Goal: Complete application form: Complete application form

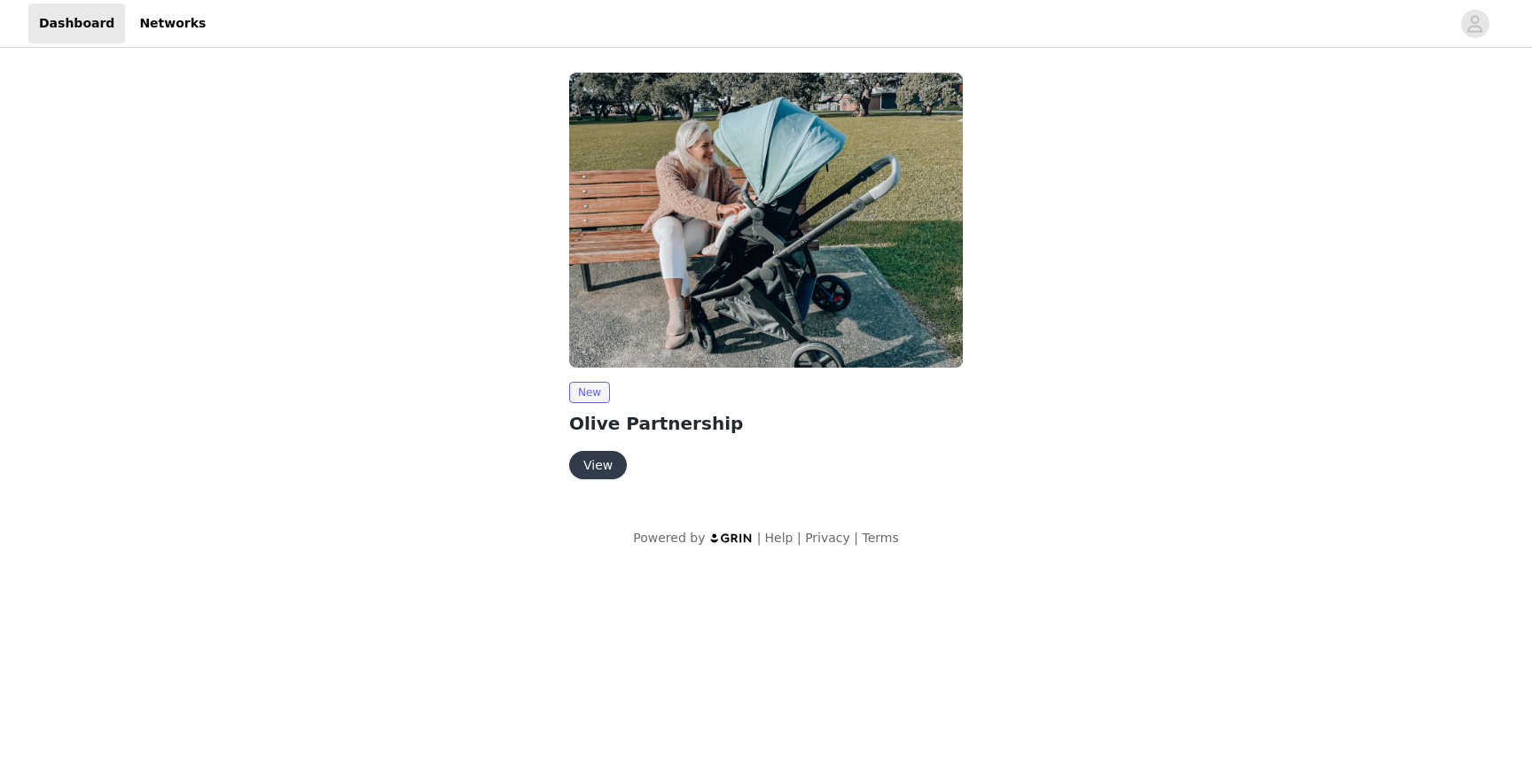
click at [584, 479] on button "View" at bounding box center [597, 465] width 58 height 28
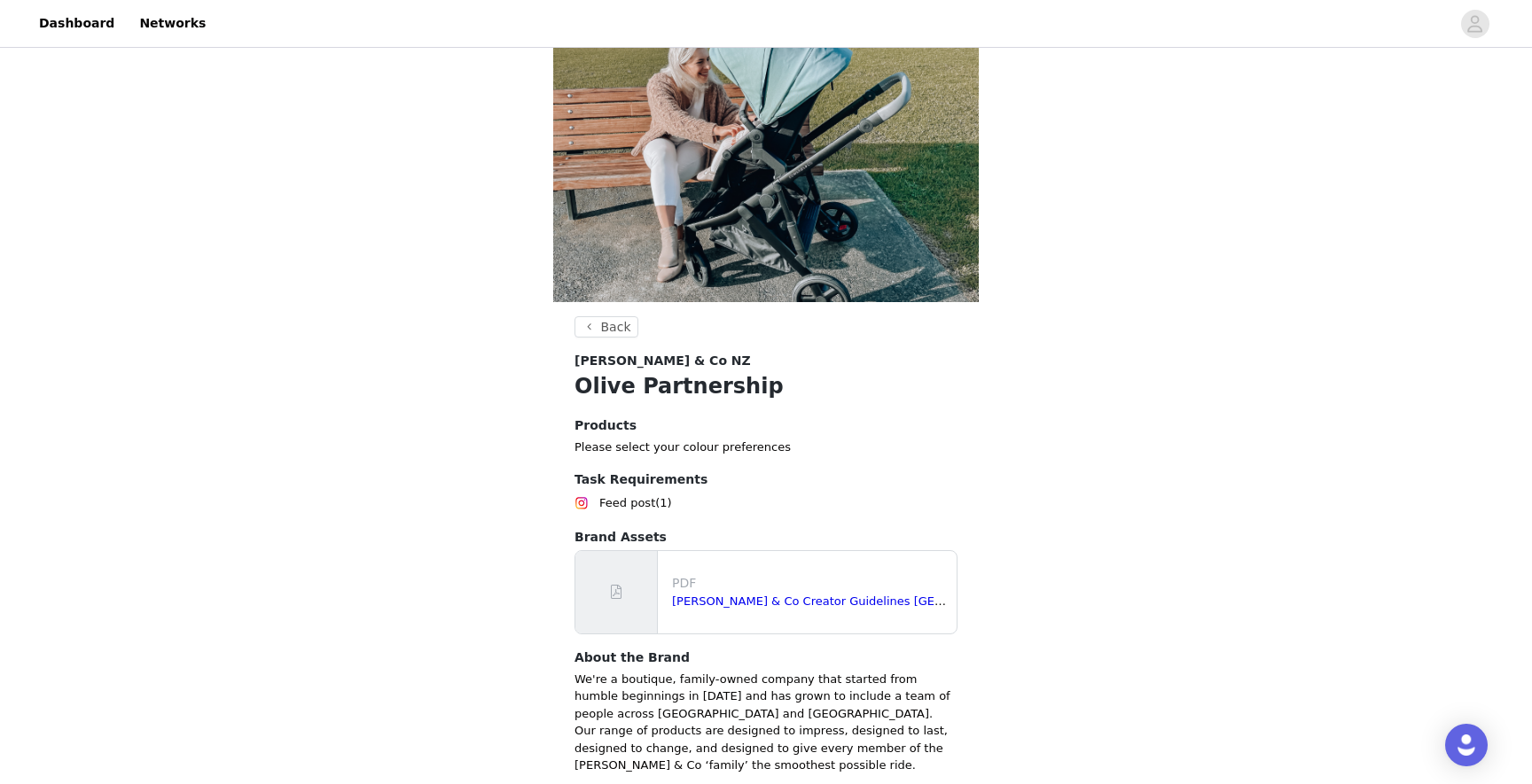
scroll to position [178, 0]
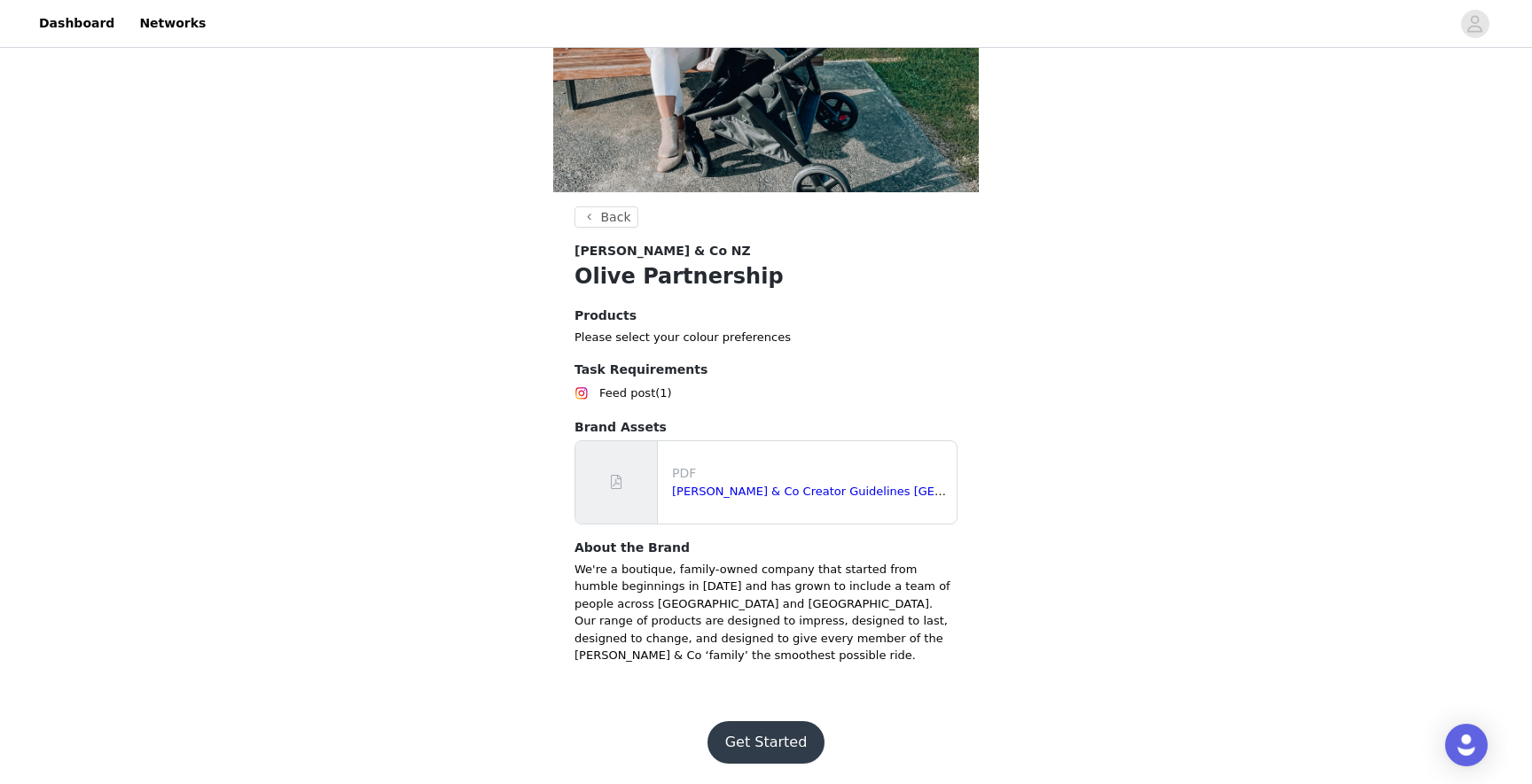
click at [745, 735] on button "Get Started" at bounding box center [766, 742] width 118 height 43
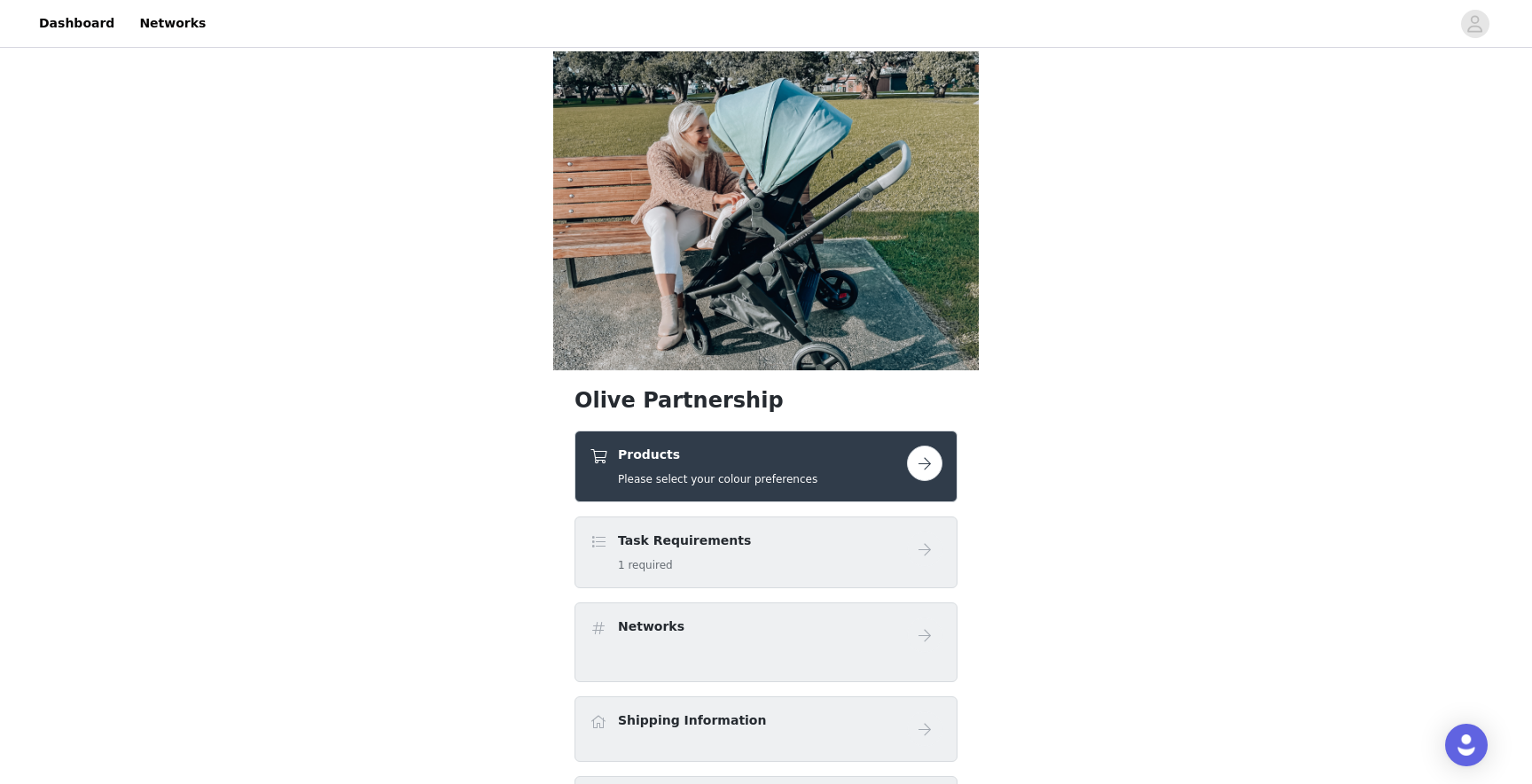
click at [924, 466] on button "button" at bounding box center [924, 462] width 35 height 35
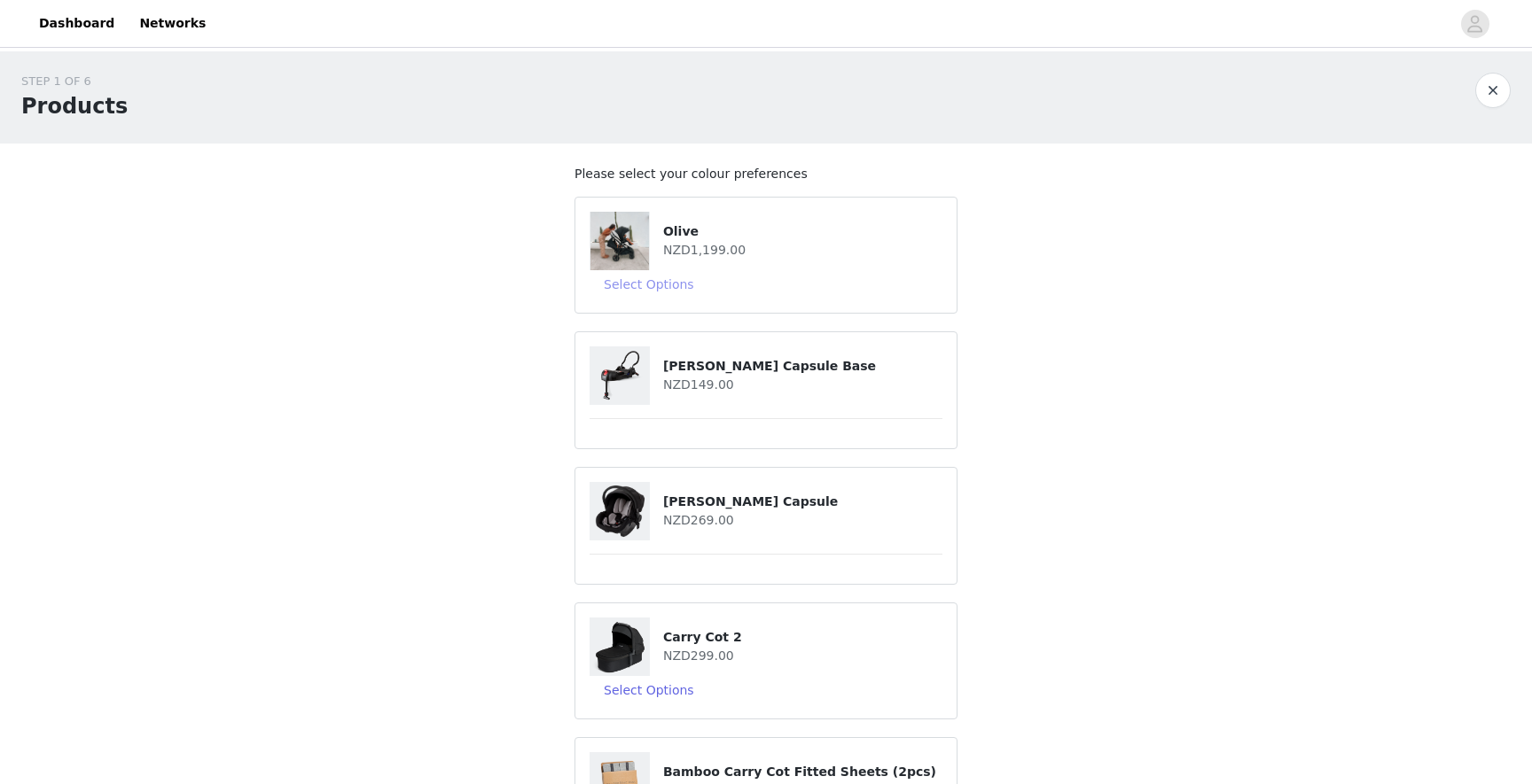
click at [662, 282] on button "Select Options" at bounding box center [649, 285] width 119 height 28
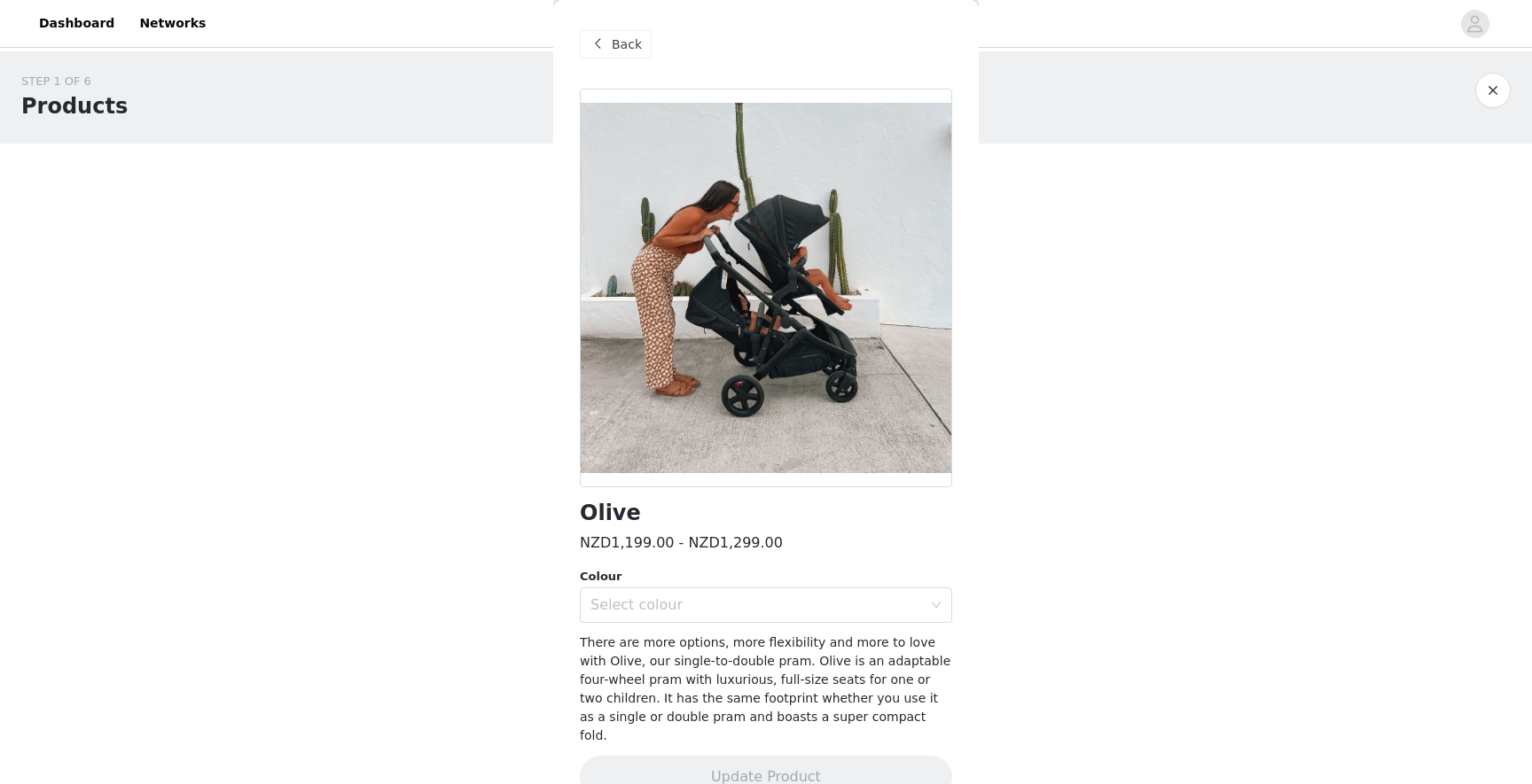
scroll to position [16, 0]
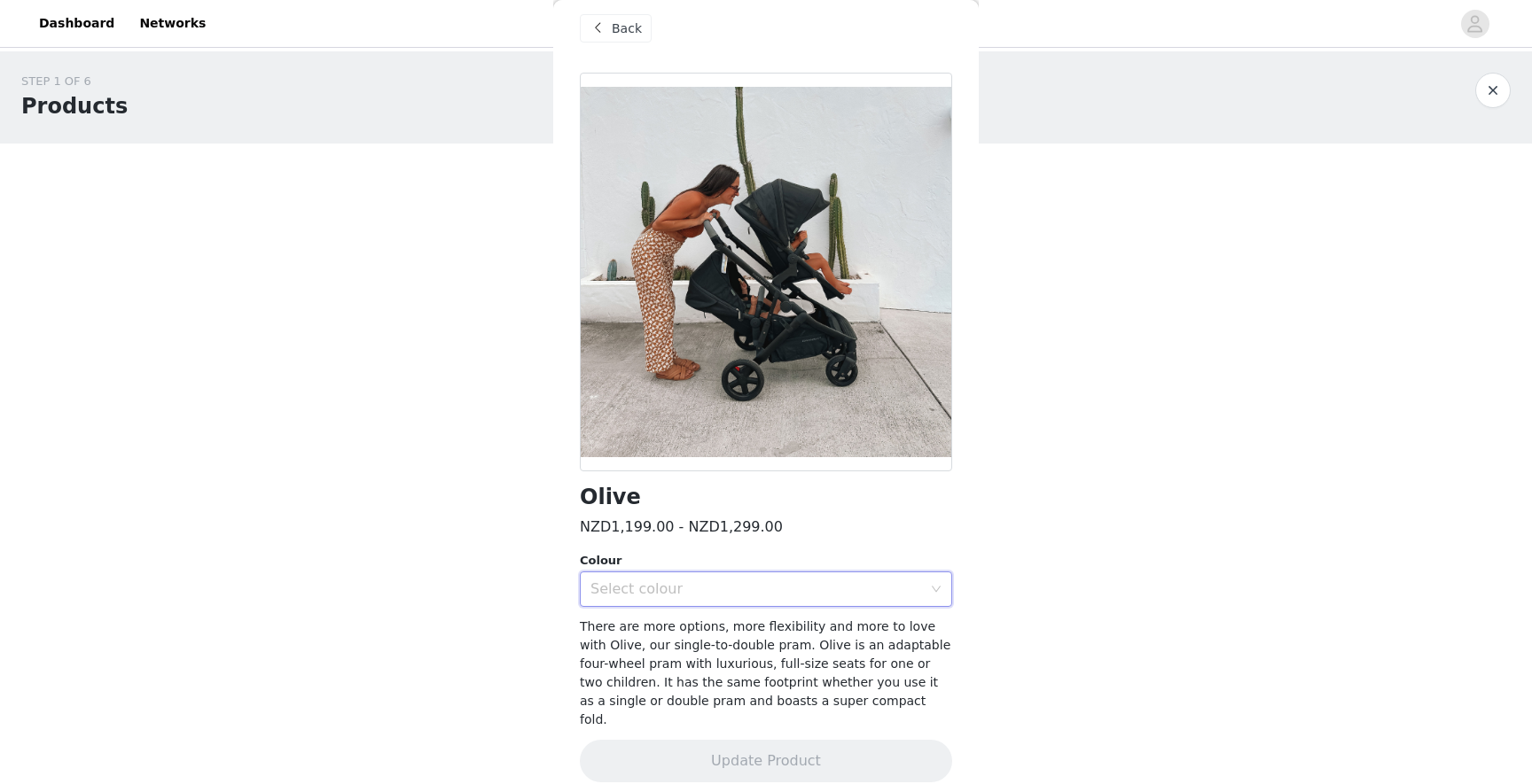
click at [609, 572] on div "Select colour" at bounding box center [760, 589] width 340 height 34
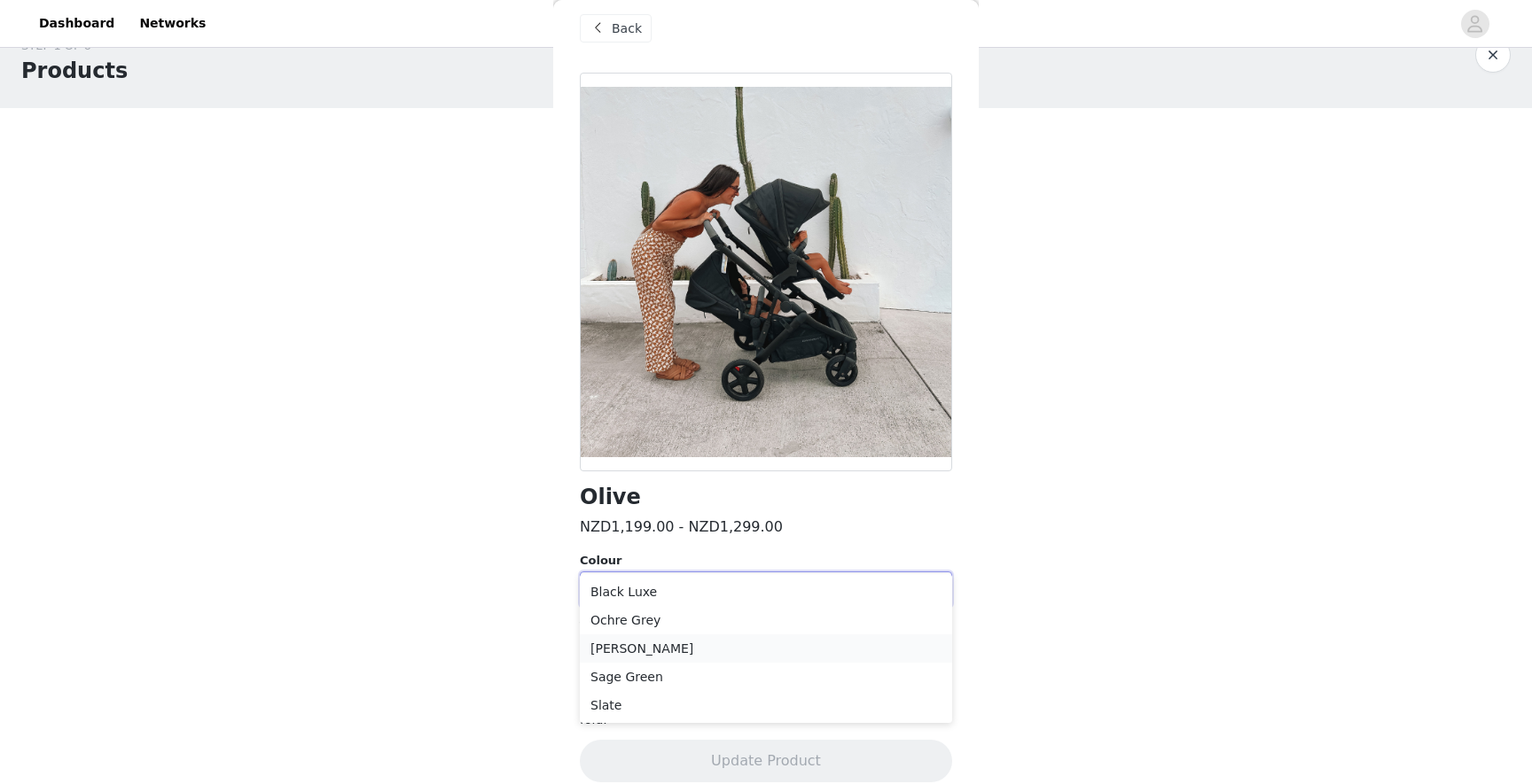
scroll to position [26, 0]
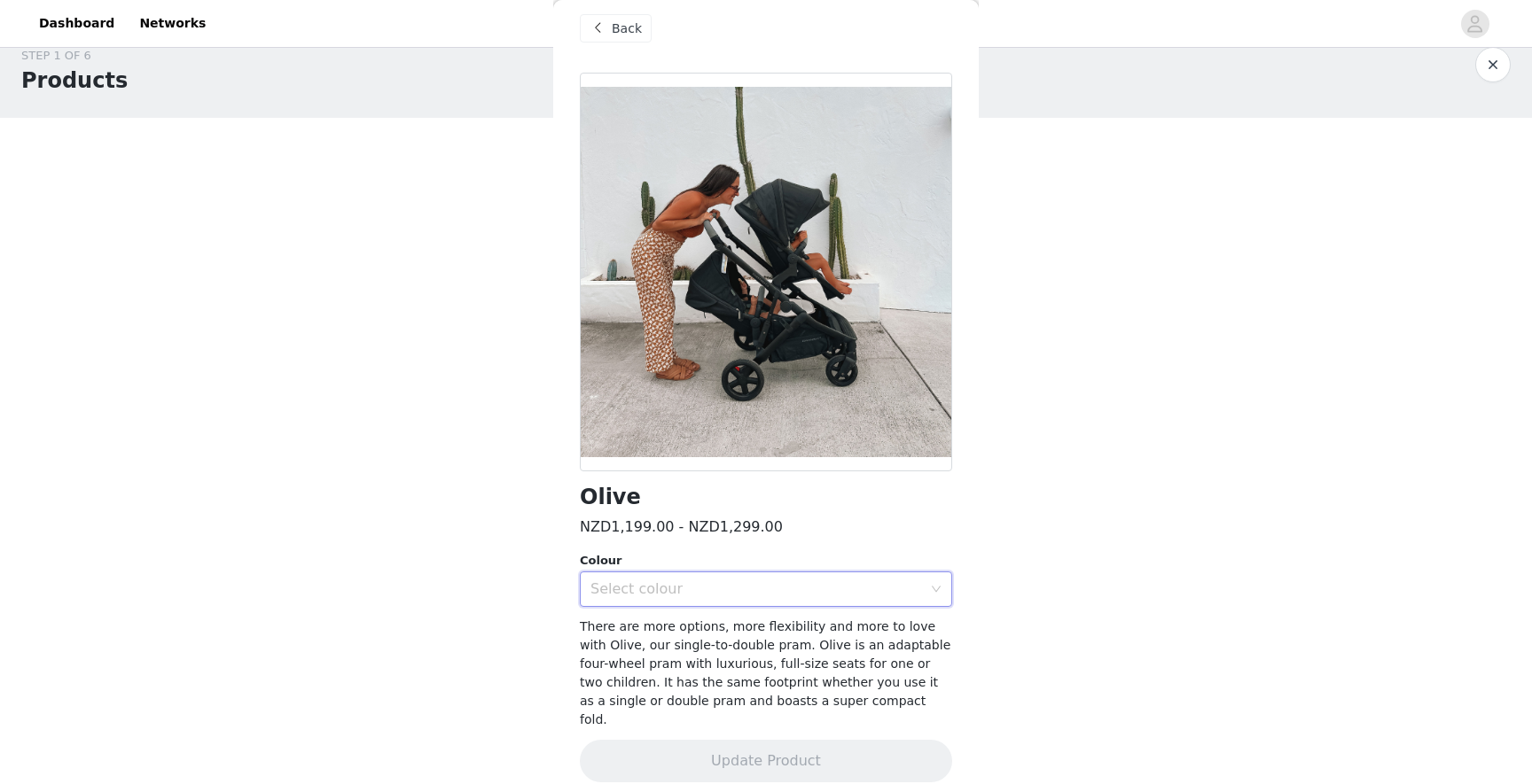
click at [689, 602] on div "Select colour" at bounding box center [760, 589] width 340 height 34
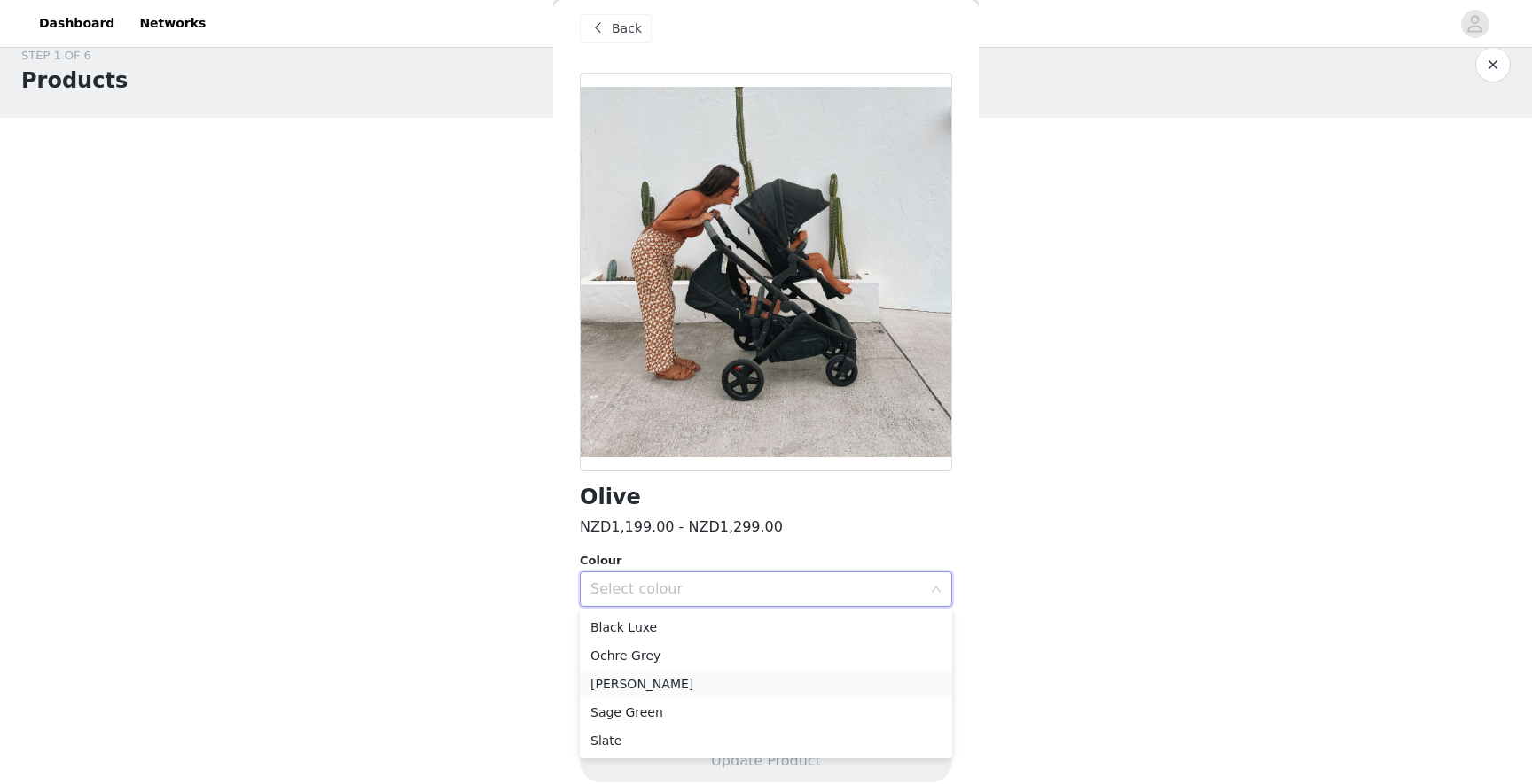
click at [664, 680] on li "[PERSON_NAME]" at bounding box center [766, 684] width 372 height 28
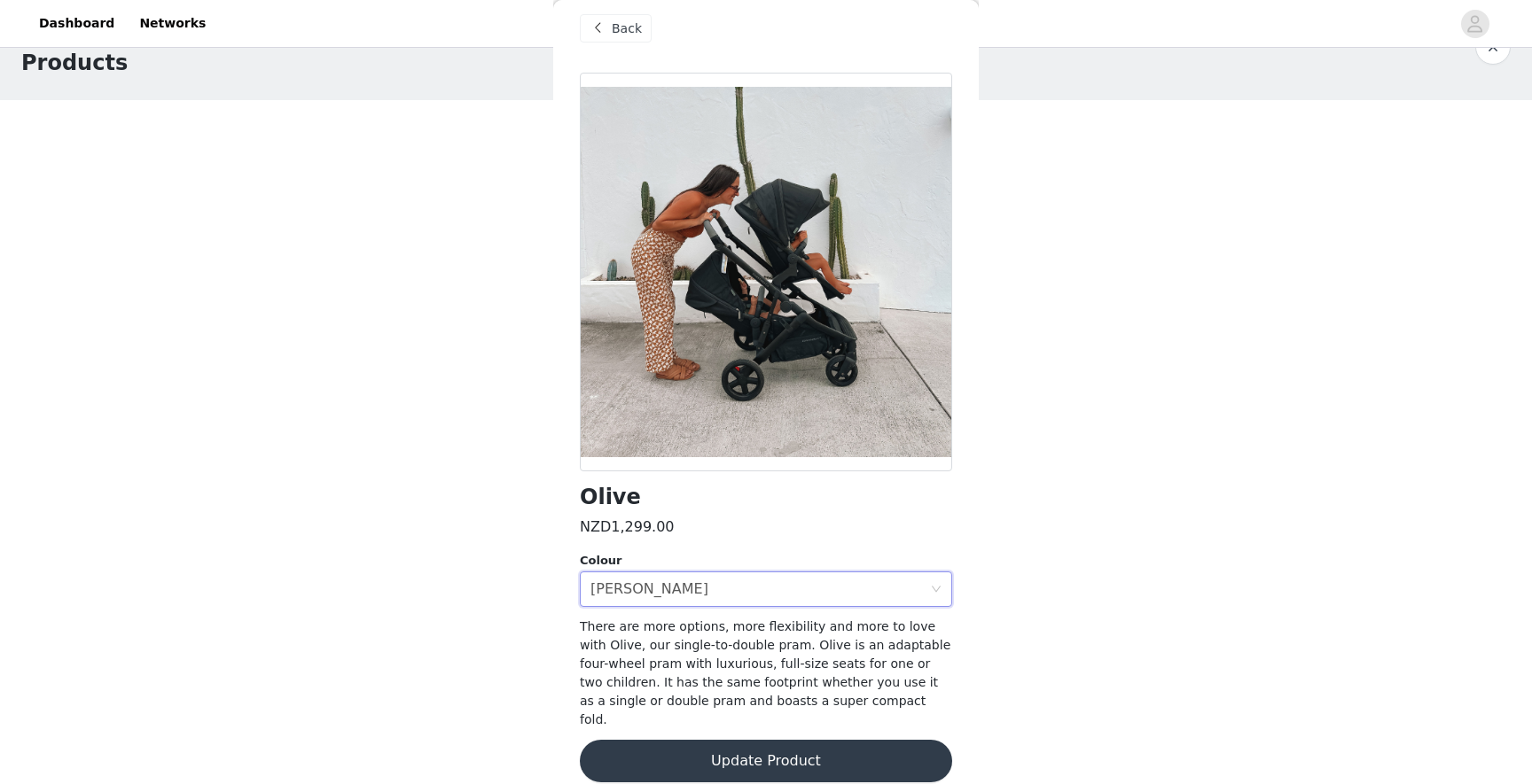
scroll to position [61, 0]
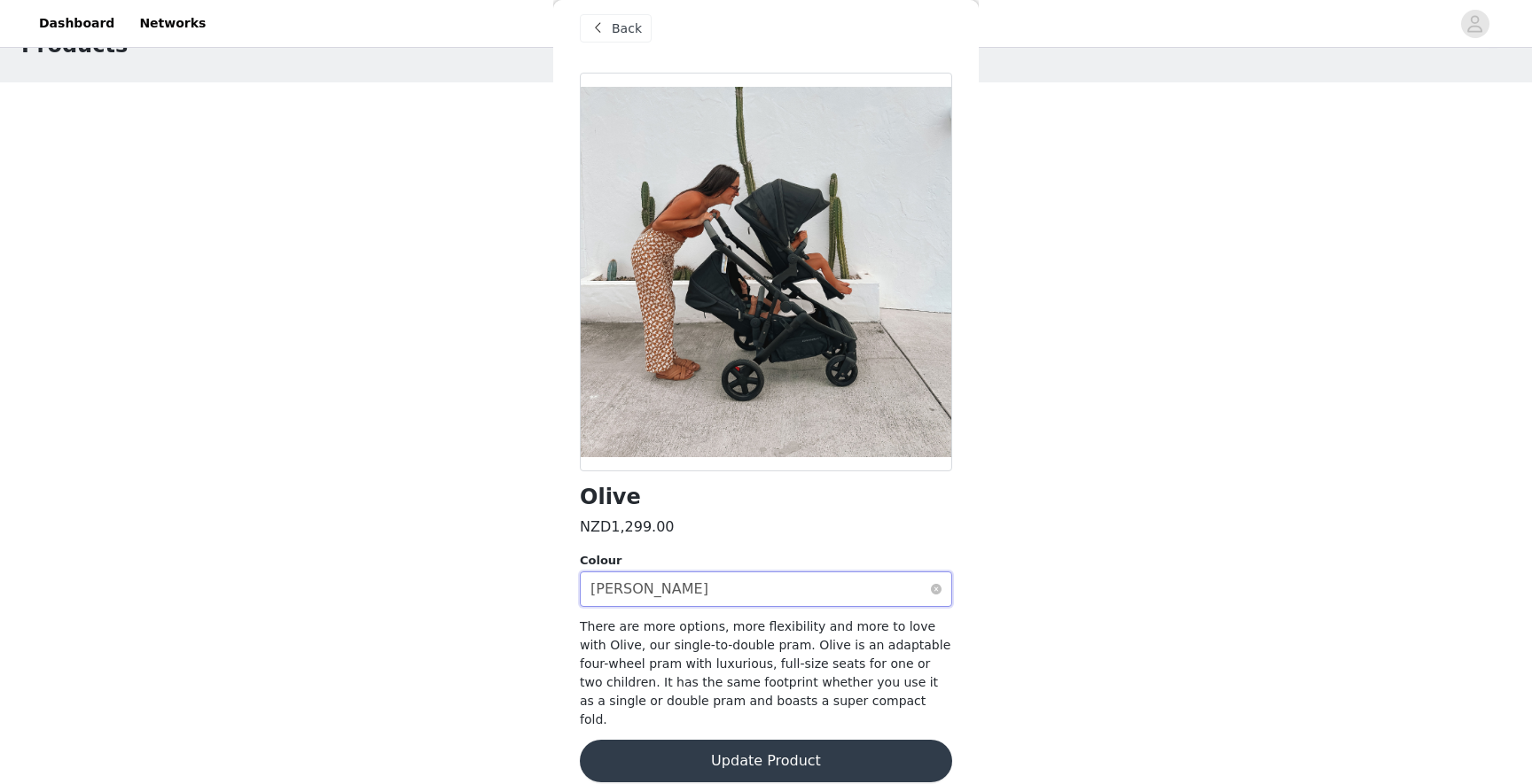
click at [625, 595] on div "[PERSON_NAME]" at bounding box center [649, 589] width 118 height 34
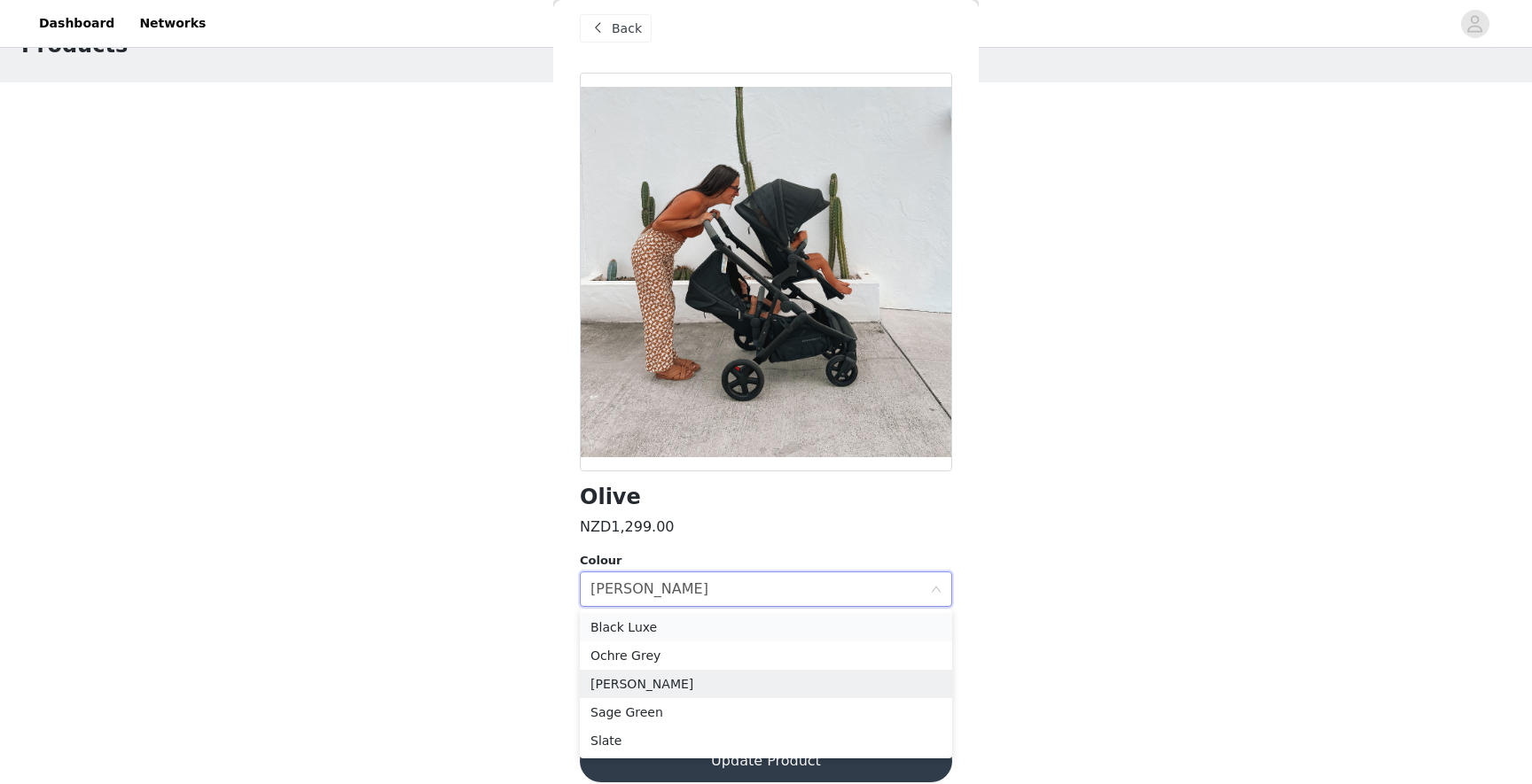
click at [635, 616] on li "Black Luxe" at bounding box center [766, 627] width 372 height 28
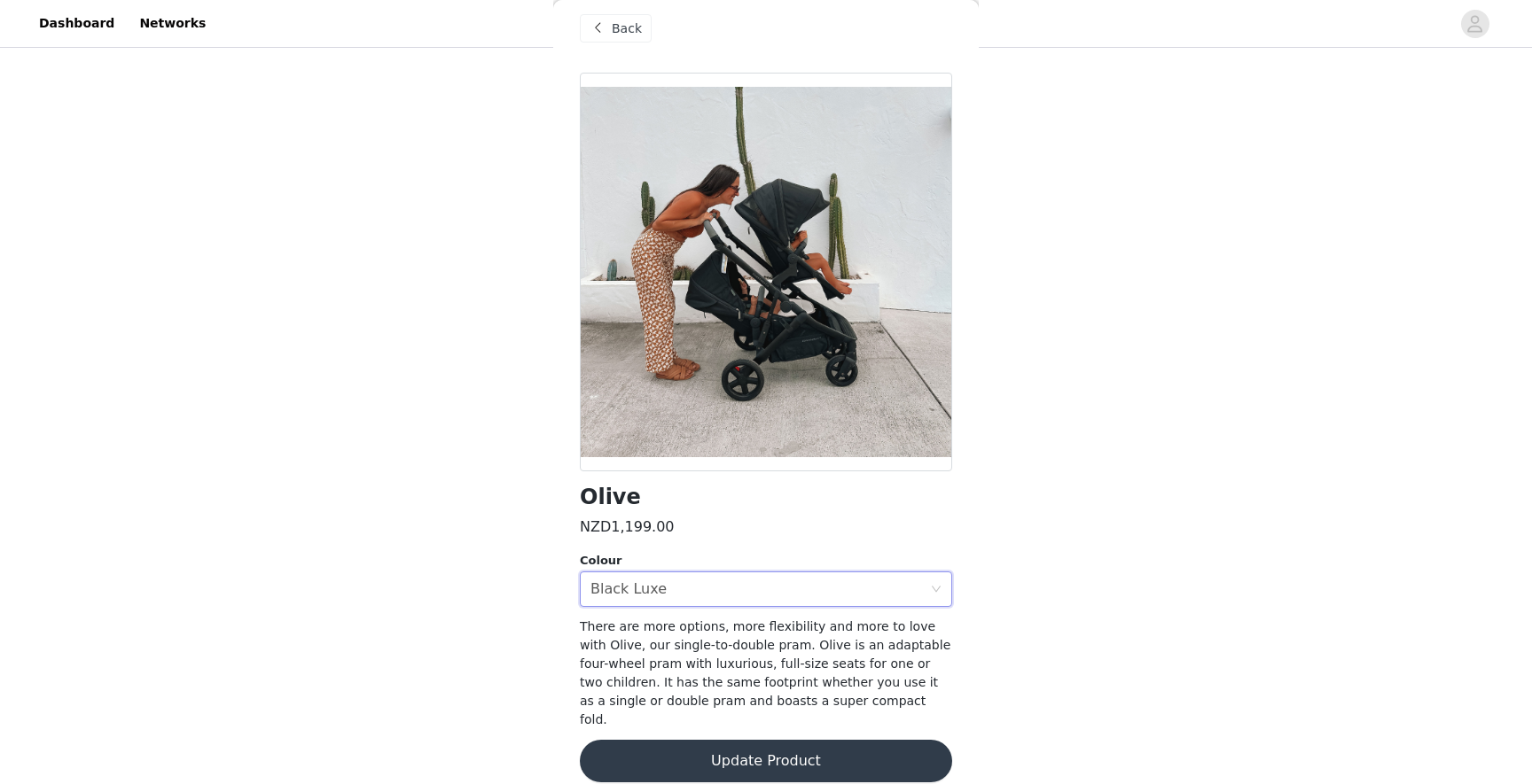
scroll to position [99, 0]
click at [629, 565] on div "Colour" at bounding box center [766, 561] width 372 height 18
click at [630, 580] on div "Black Luxe" at bounding box center [628, 589] width 77 height 34
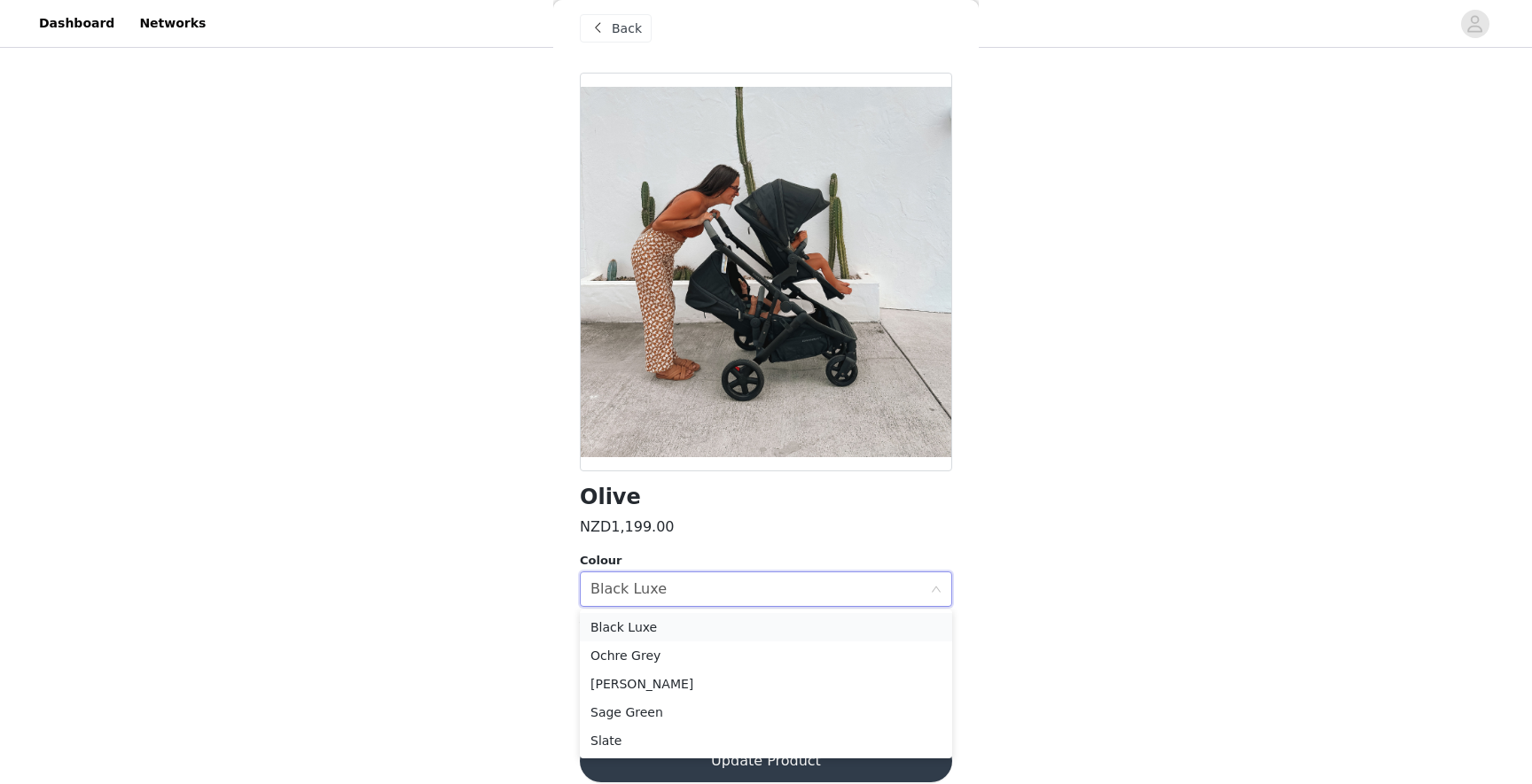
click at [626, 626] on li "Black Luxe" at bounding box center [766, 627] width 372 height 28
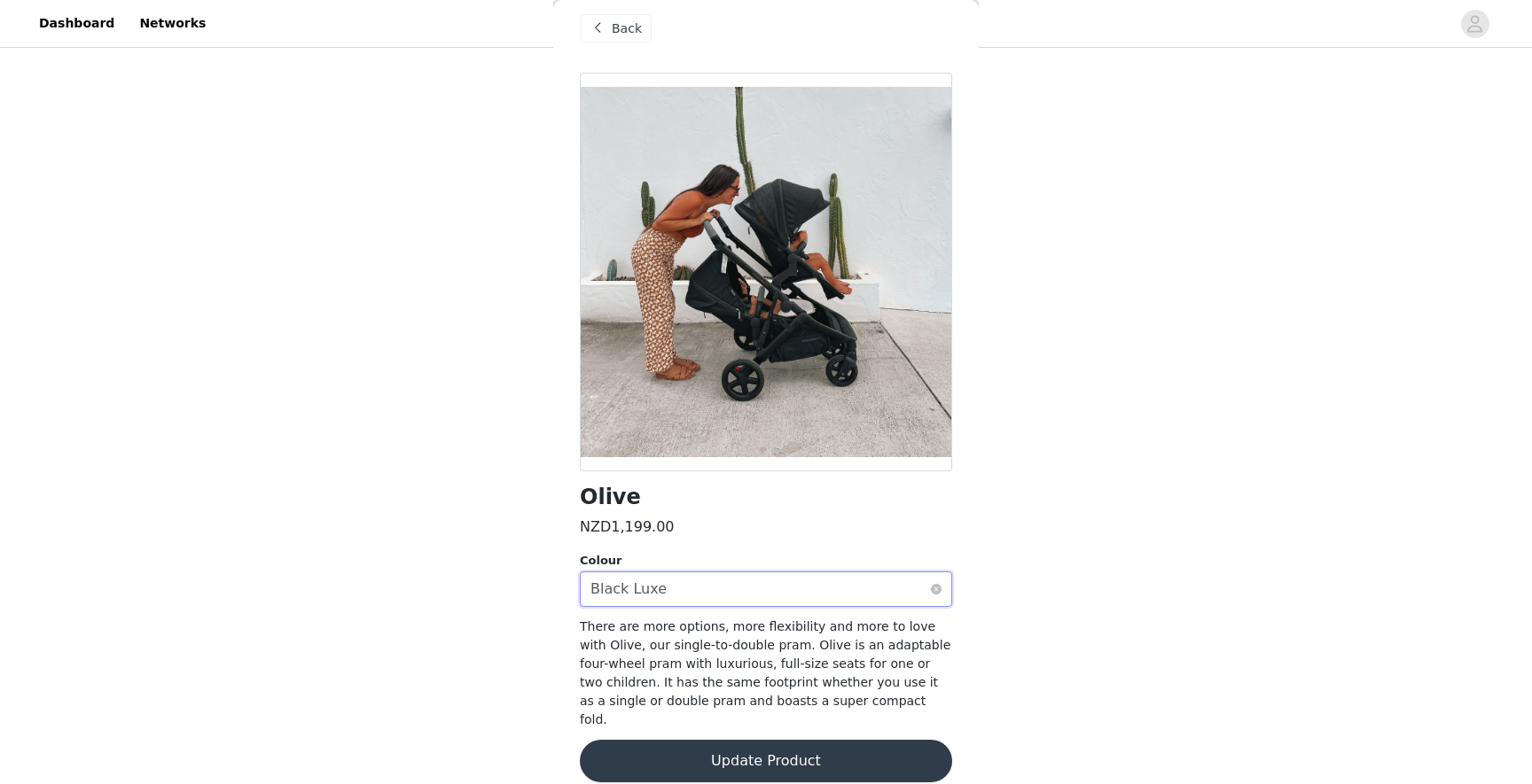
click at [701, 582] on div "Select colour Black Luxe" at bounding box center [760, 589] width 340 height 34
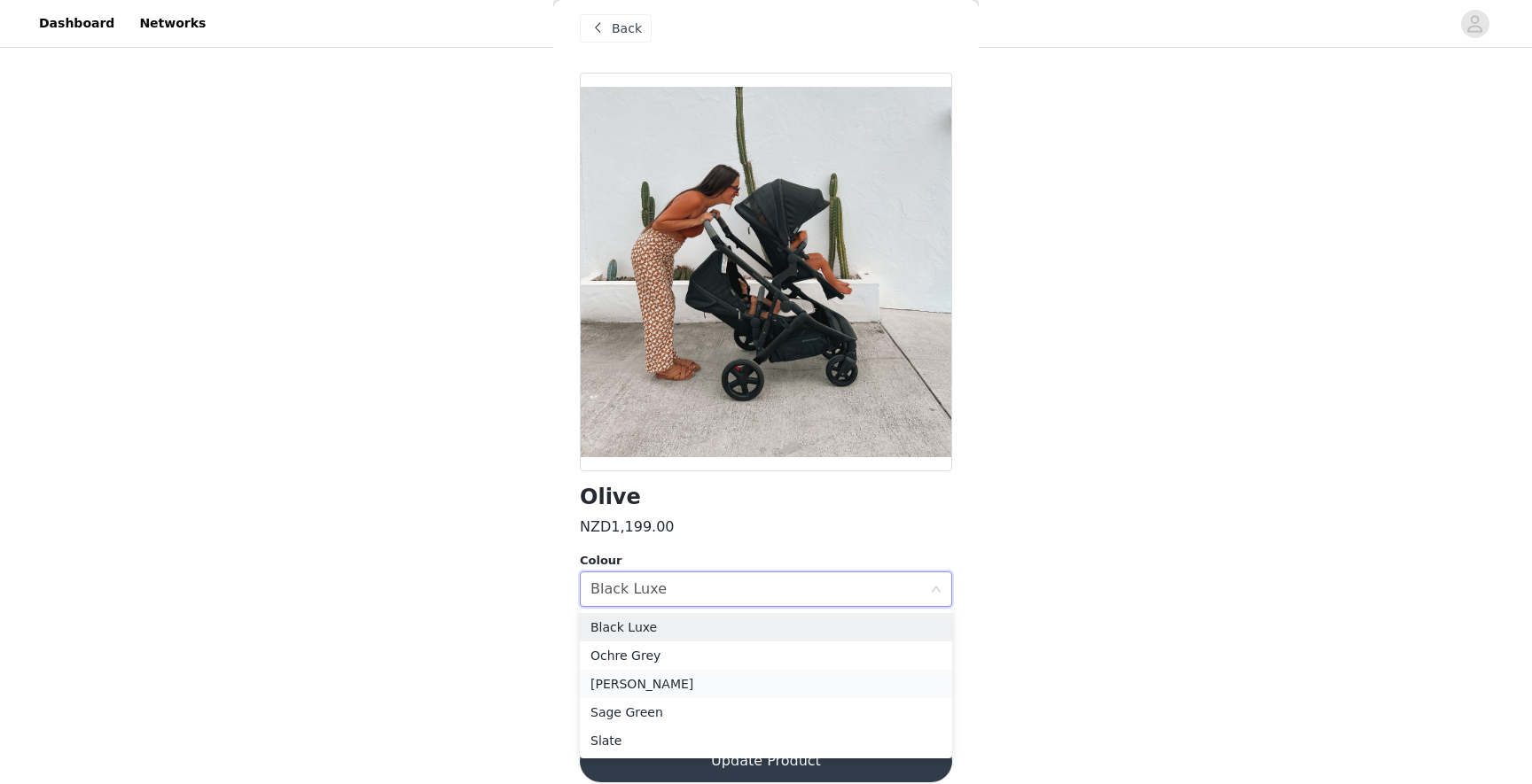
click at [665, 682] on li "[PERSON_NAME]" at bounding box center [766, 684] width 372 height 28
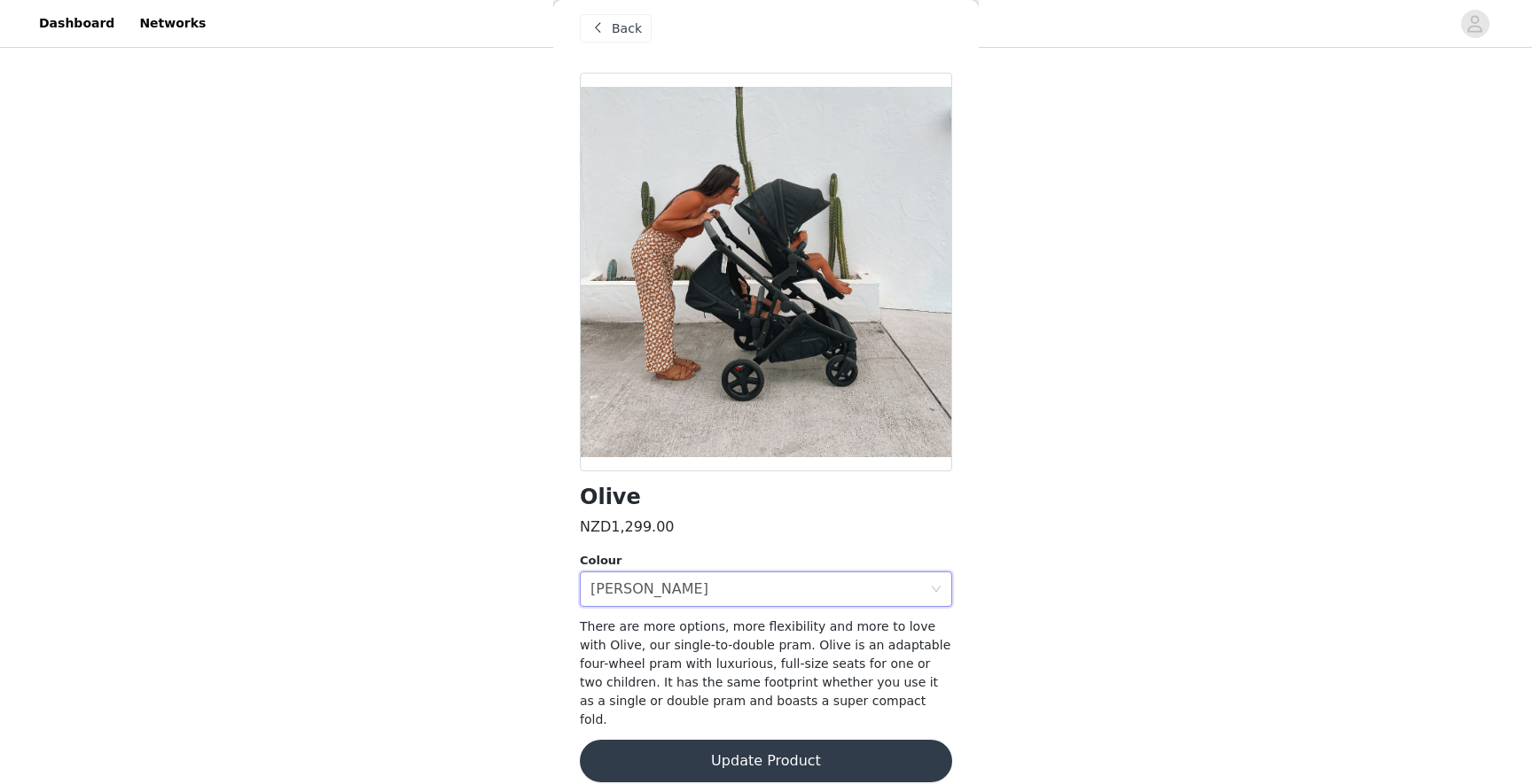
scroll to position [175, 0]
click at [667, 740] on button "Update Product" at bounding box center [766, 760] width 372 height 43
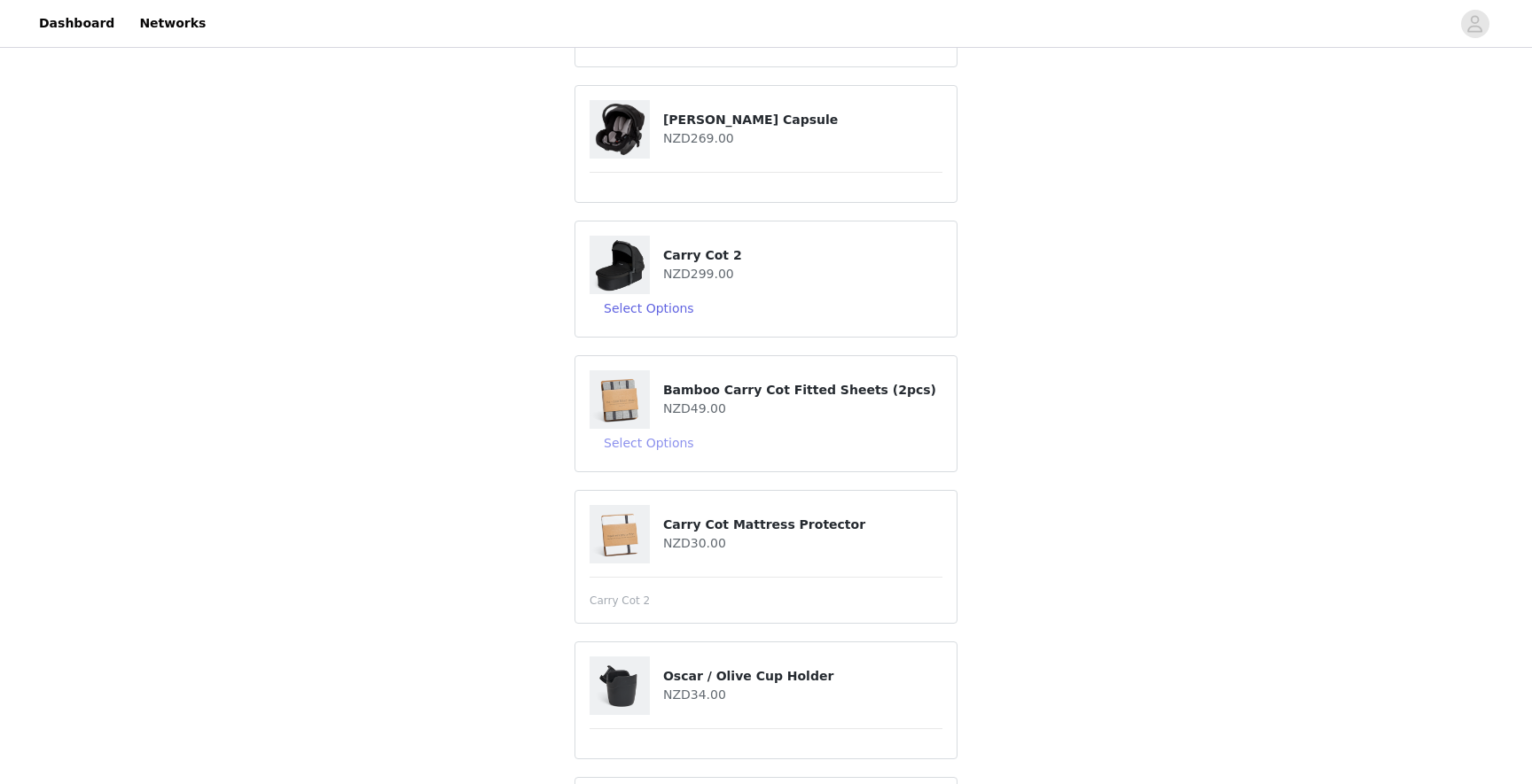
scroll to position [406, 0]
click at [652, 308] on button "Select Options" at bounding box center [649, 306] width 119 height 28
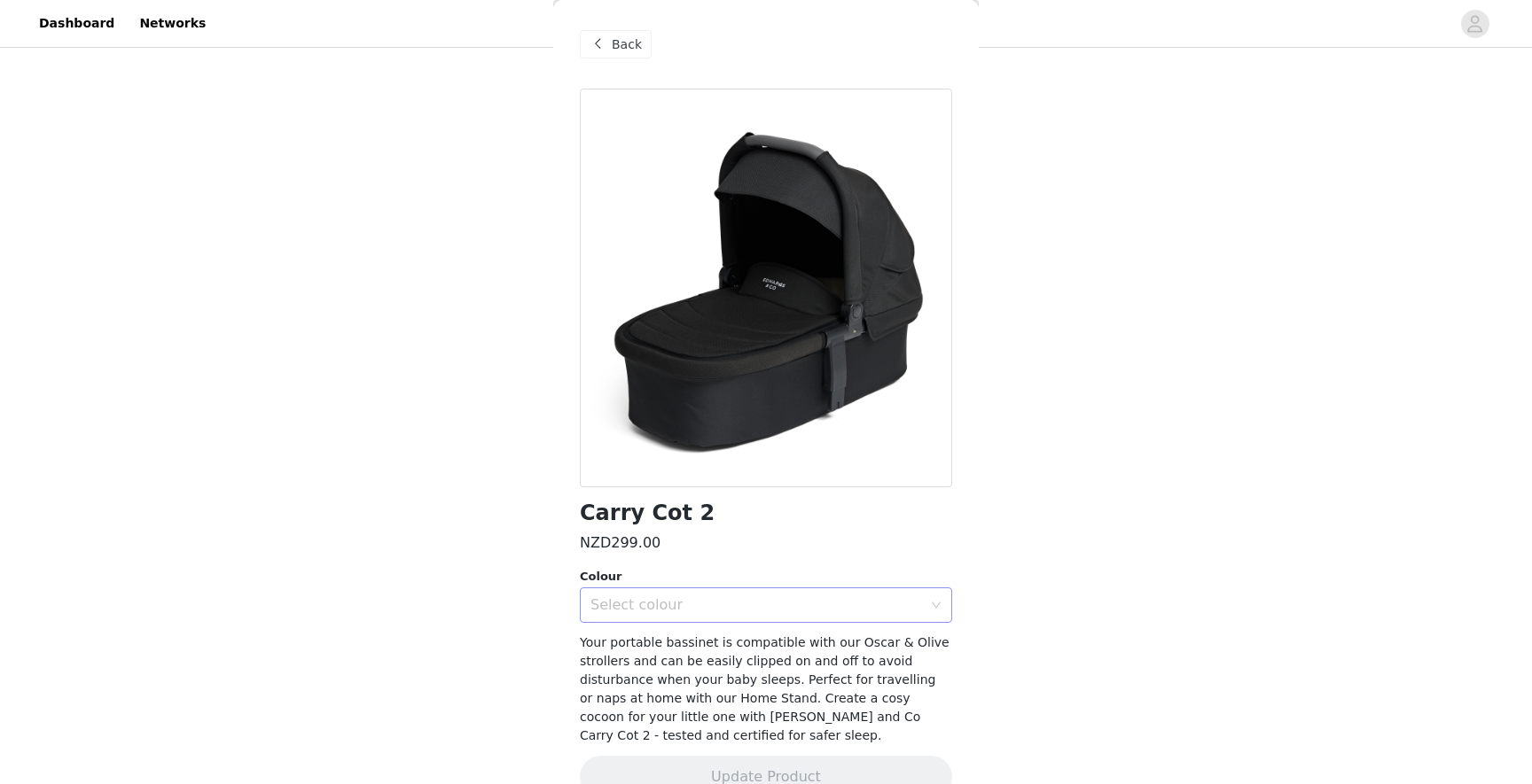
click at [655, 609] on div "Select colour" at bounding box center [756, 604] width 331 height 18
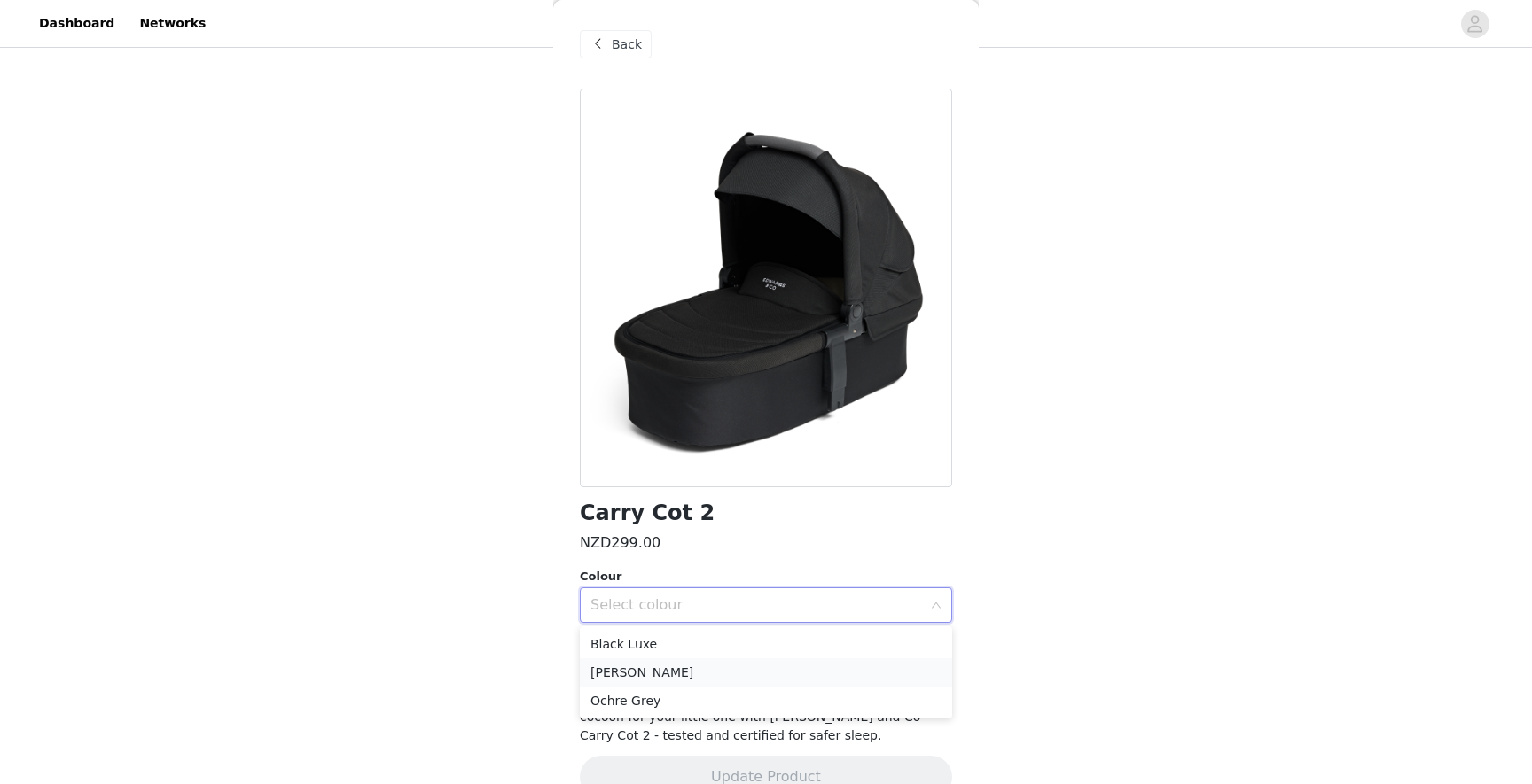
click at [657, 671] on li "[PERSON_NAME]" at bounding box center [766, 672] width 372 height 28
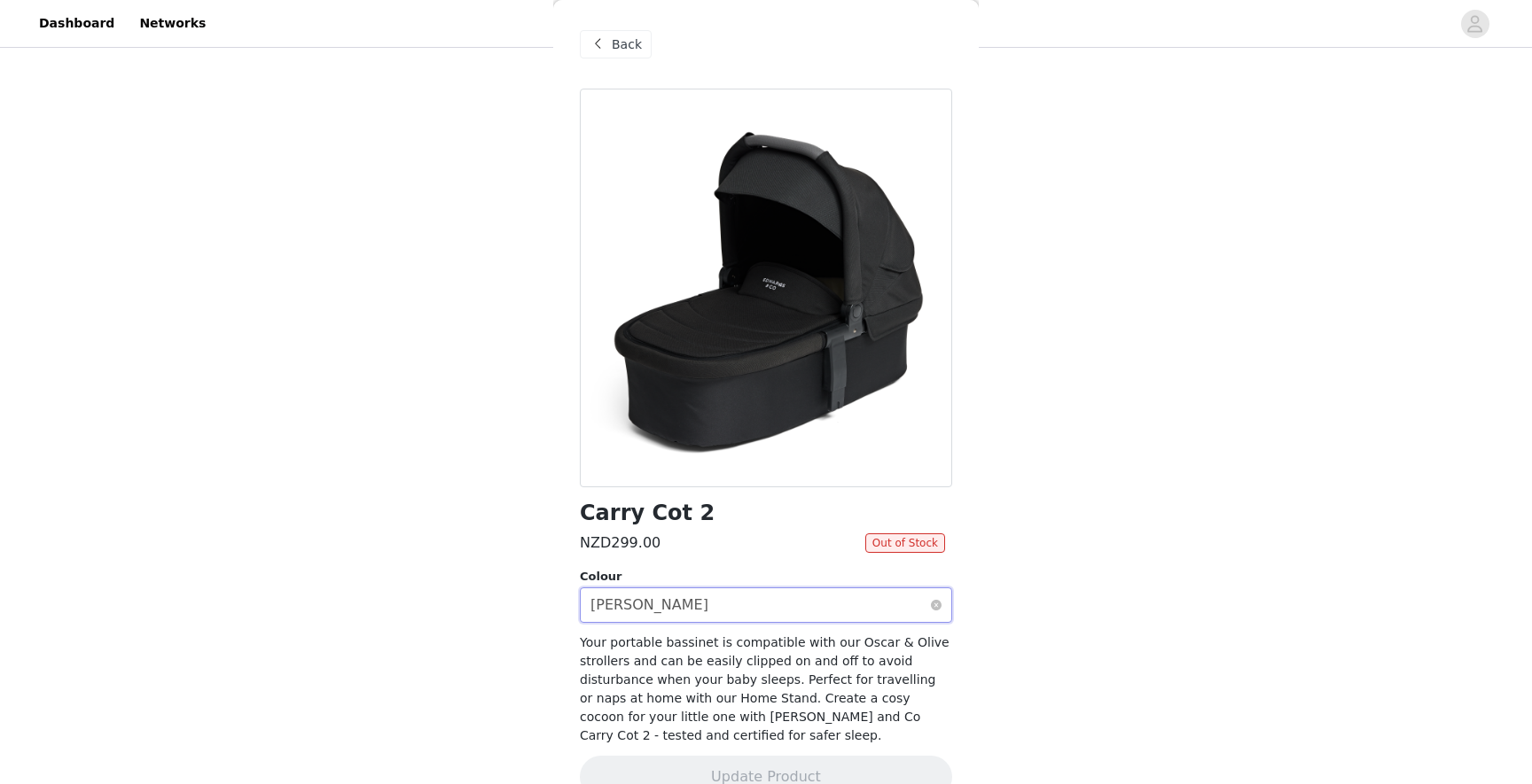
click at [595, 598] on div "[PERSON_NAME]" at bounding box center [649, 605] width 118 height 34
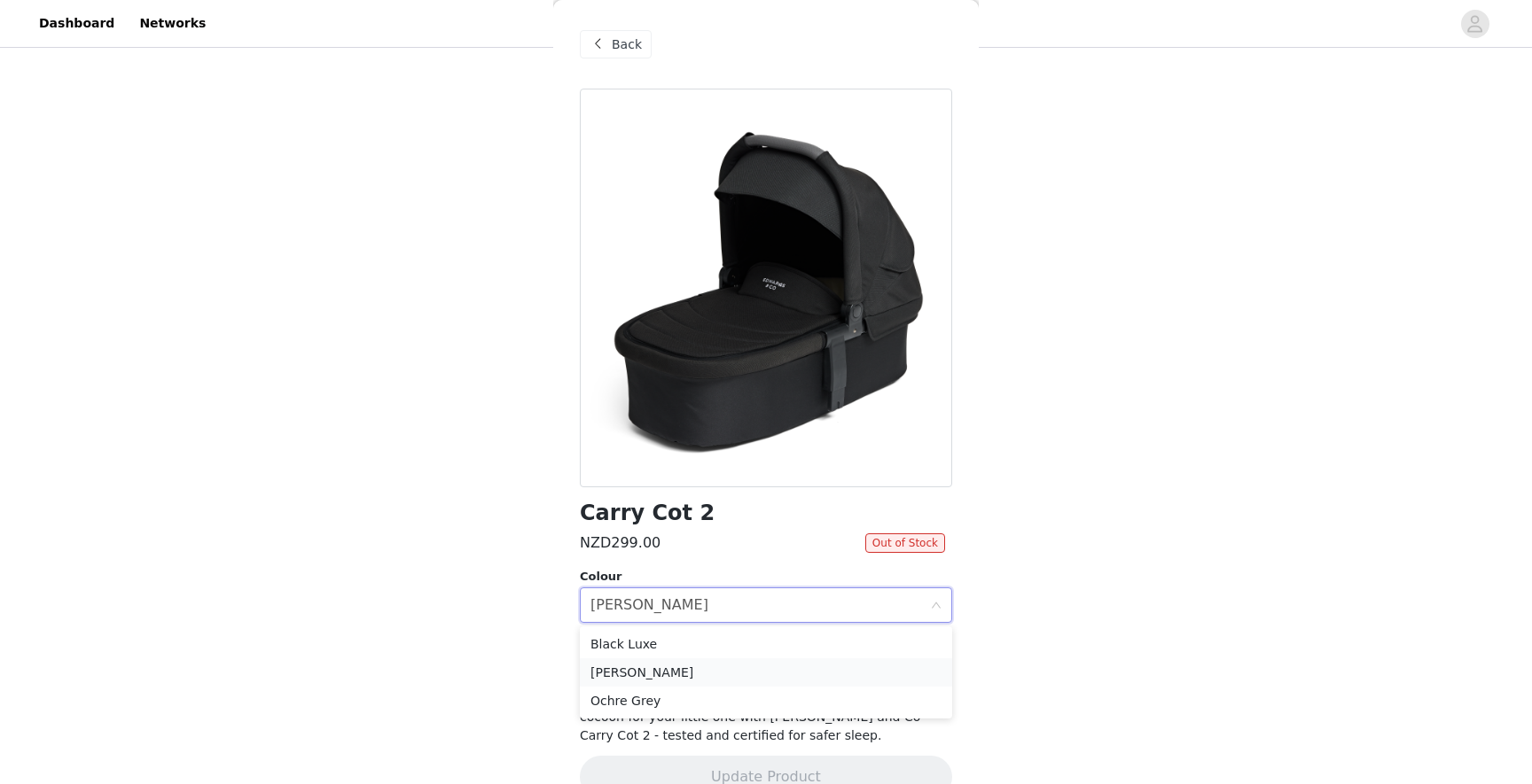
click at [608, 671] on li "[PERSON_NAME]" at bounding box center [766, 672] width 372 height 28
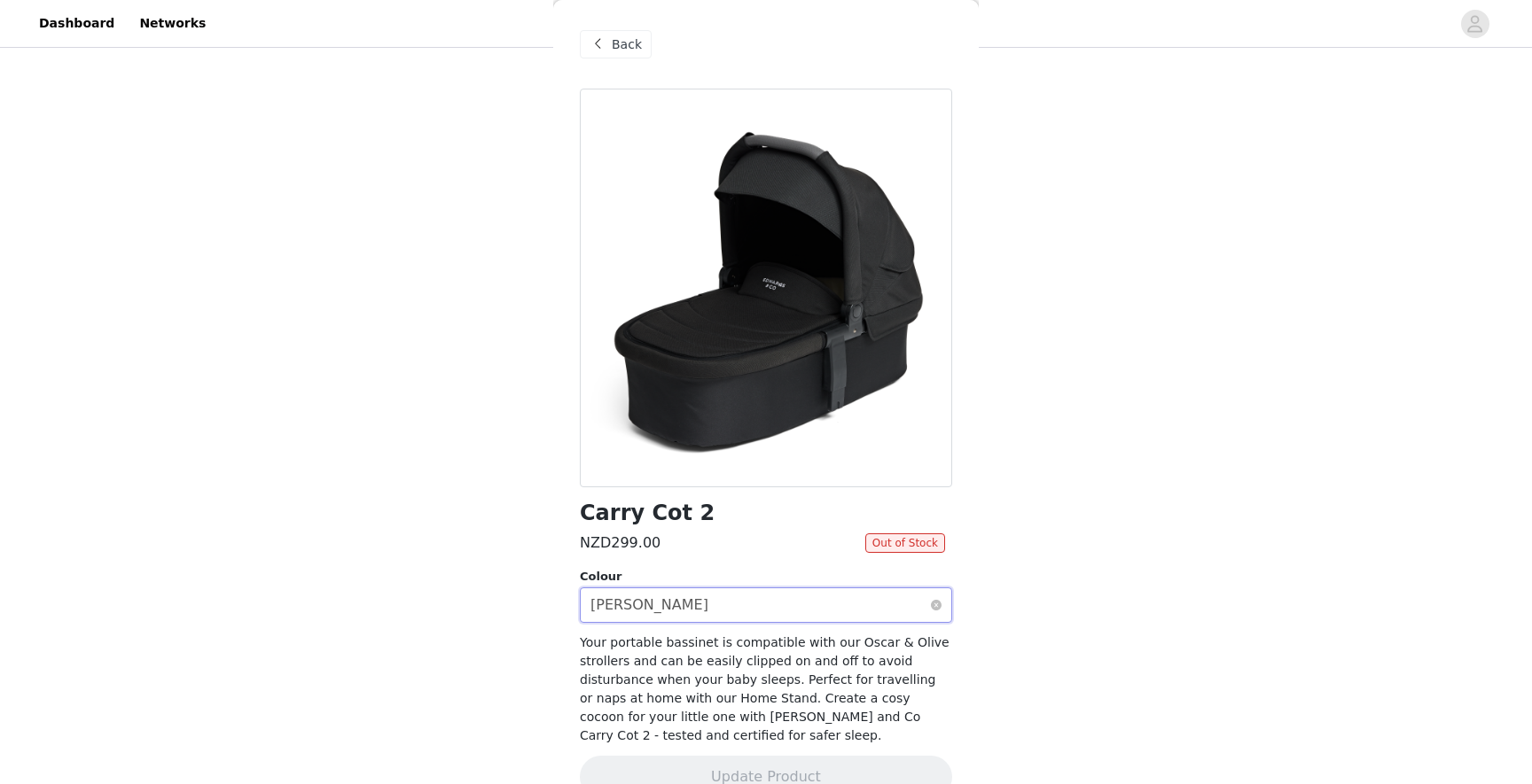
click at [607, 594] on div "[PERSON_NAME]" at bounding box center [649, 605] width 118 height 34
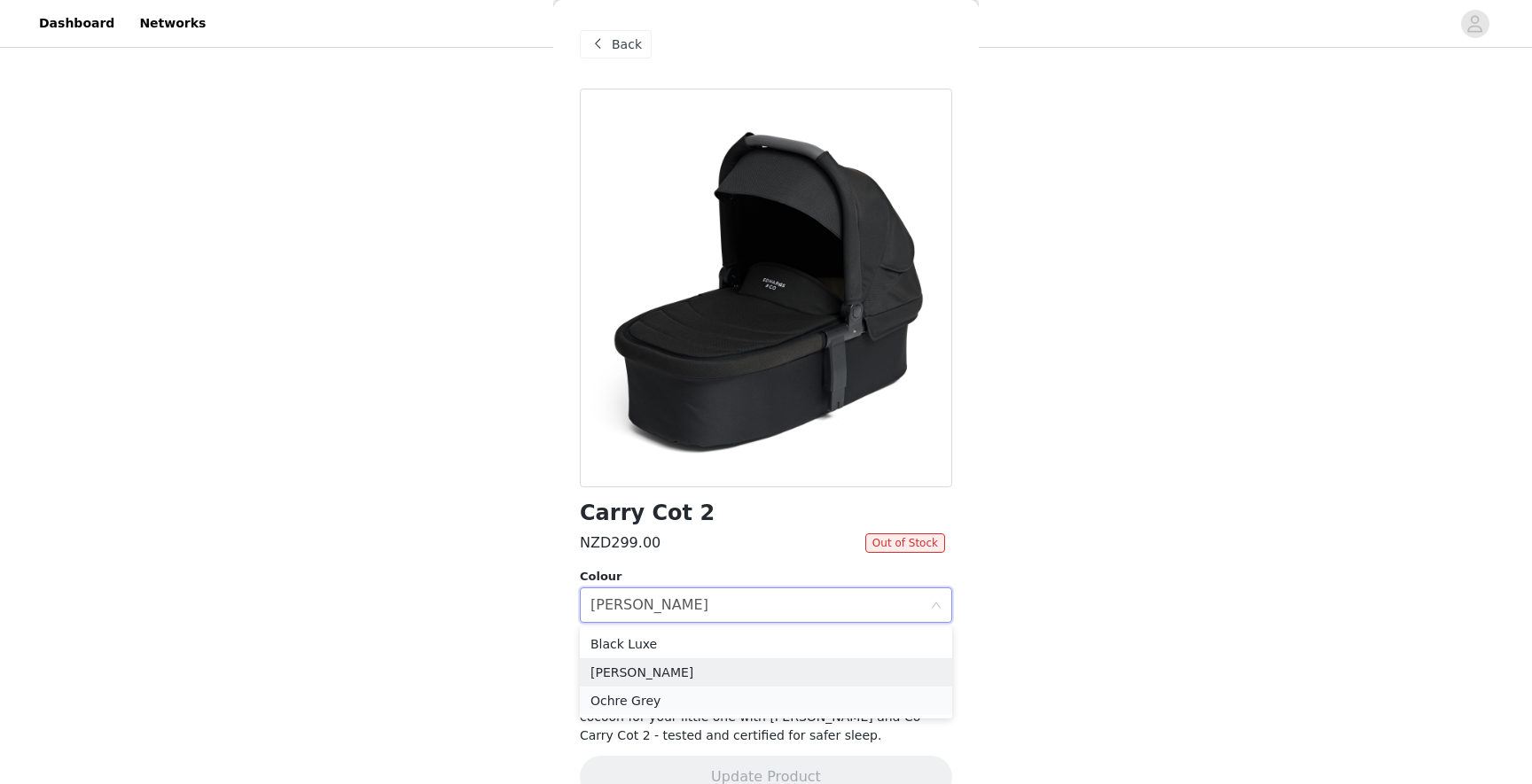
click at [612, 696] on li "Ochre Grey" at bounding box center [766, 701] width 372 height 28
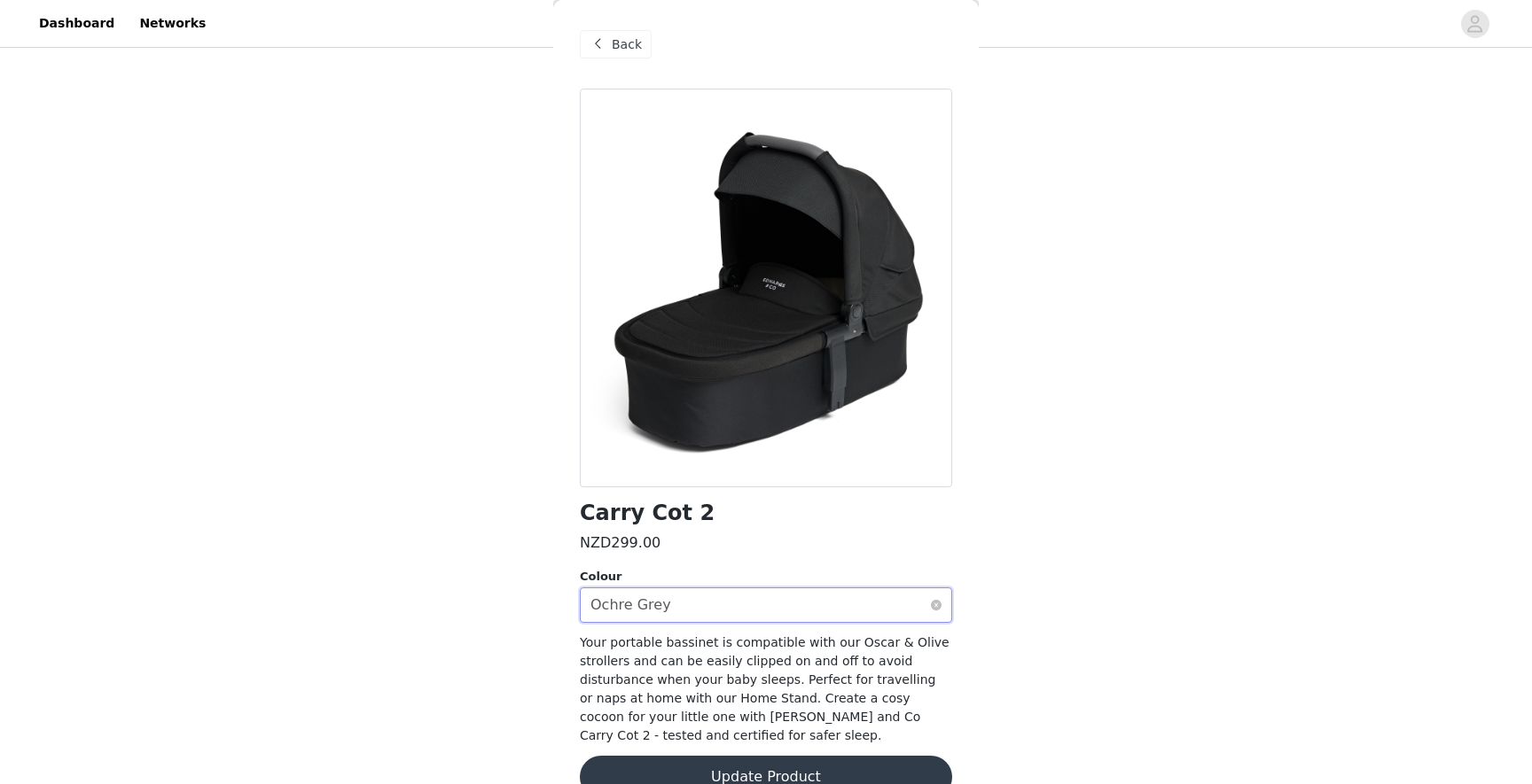
click at [602, 598] on div "Ochre Grey" at bounding box center [630, 605] width 80 height 34
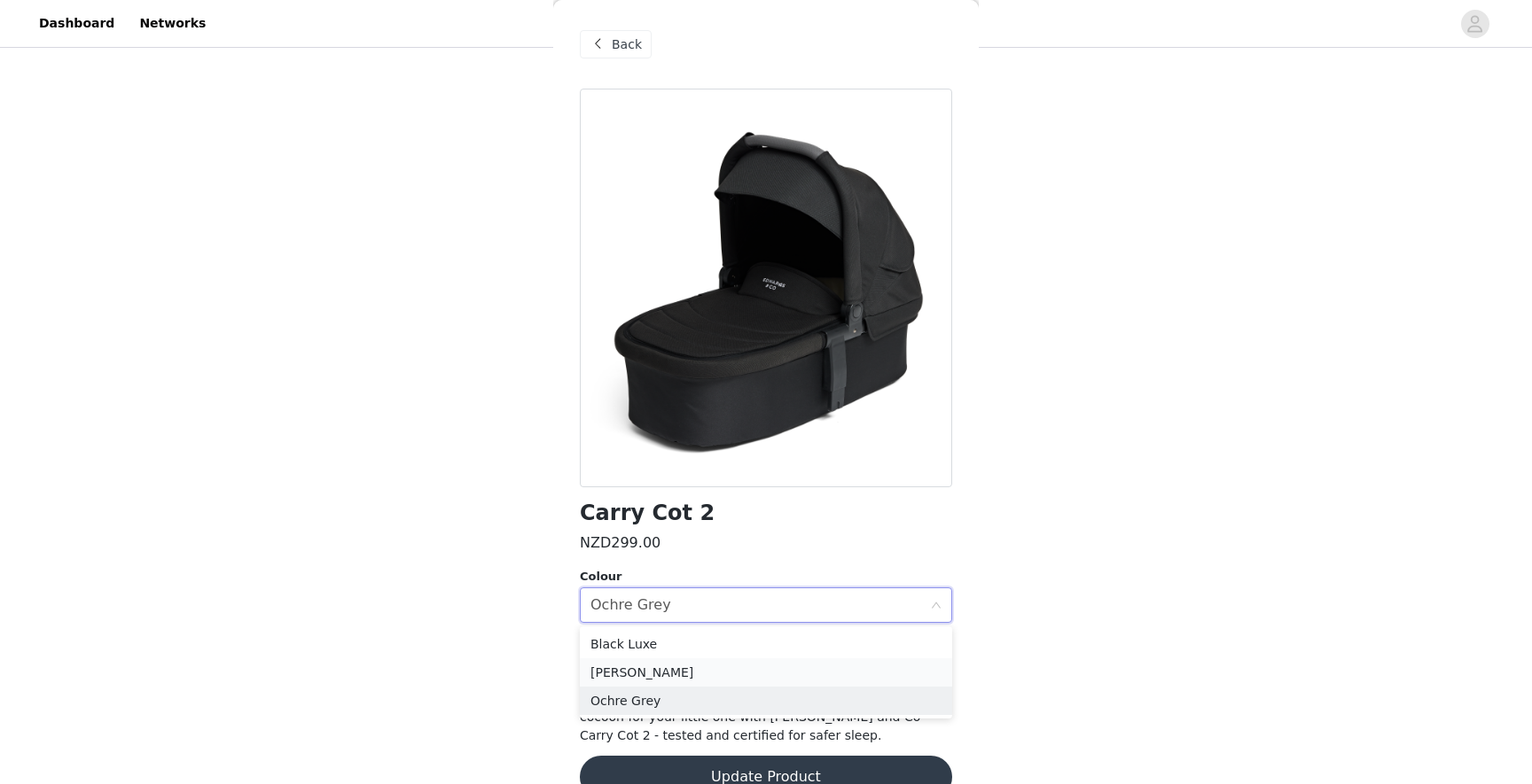
click at [617, 676] on li "[PERSON_NAME]" at bounding box center [766, 672] width 372 height 28
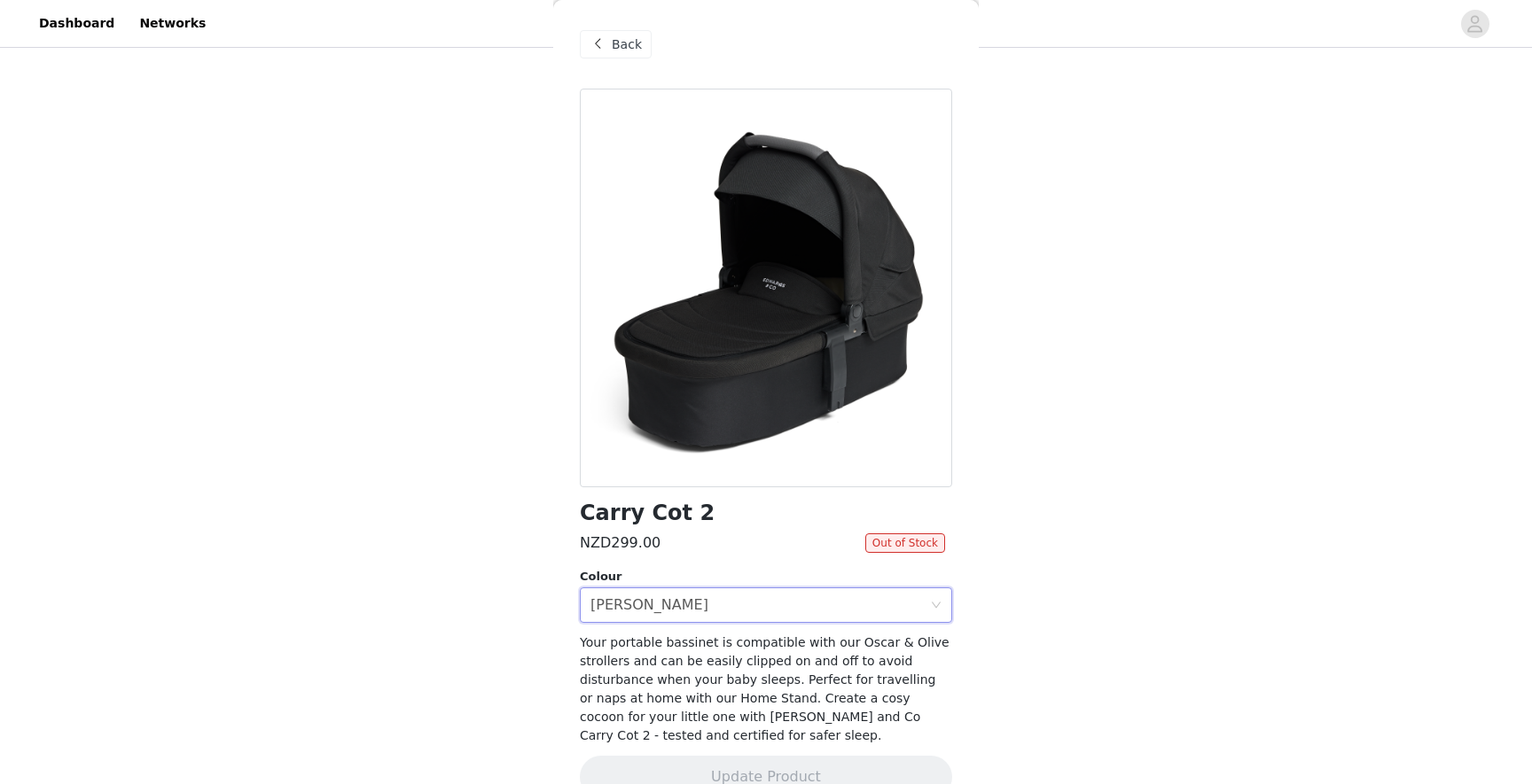
scroll to position [35, 0]
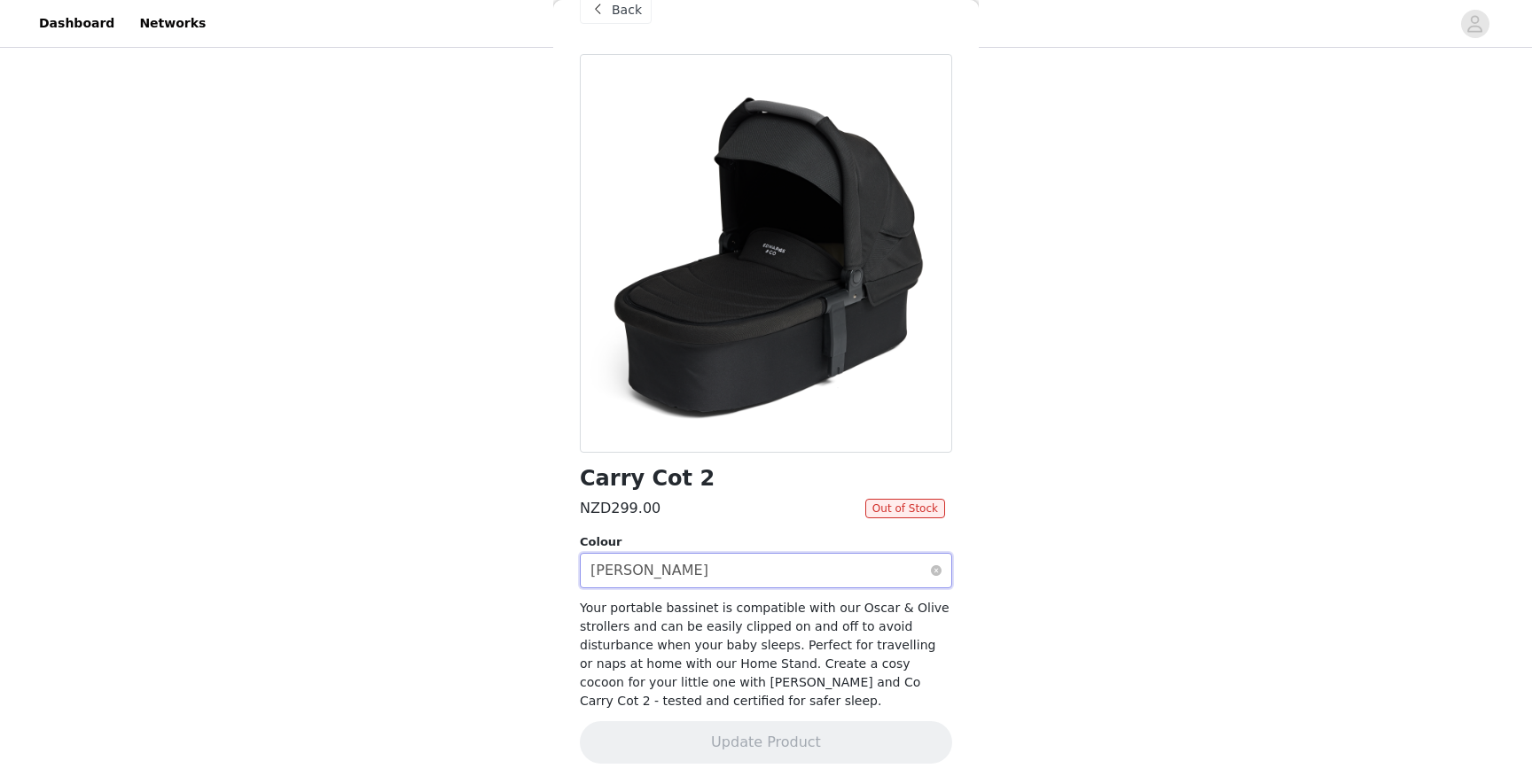
click at [626, 566] on div "[PERSON_NAME]" at bounding box center [649, 570] width 118 height 34
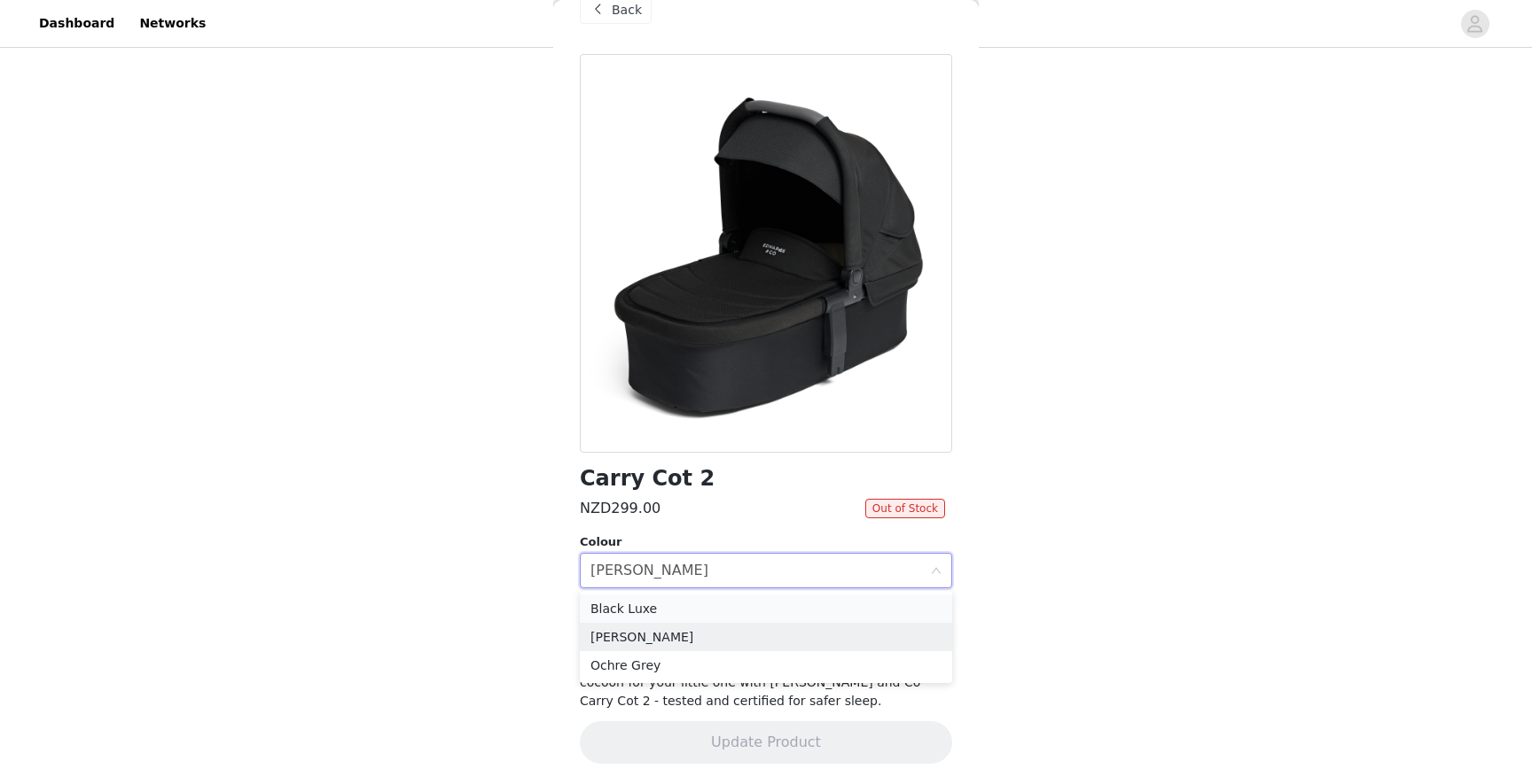
click at [622, 606] on li "Black Luxe" at bounding box center [766, 609] width 372 height 28
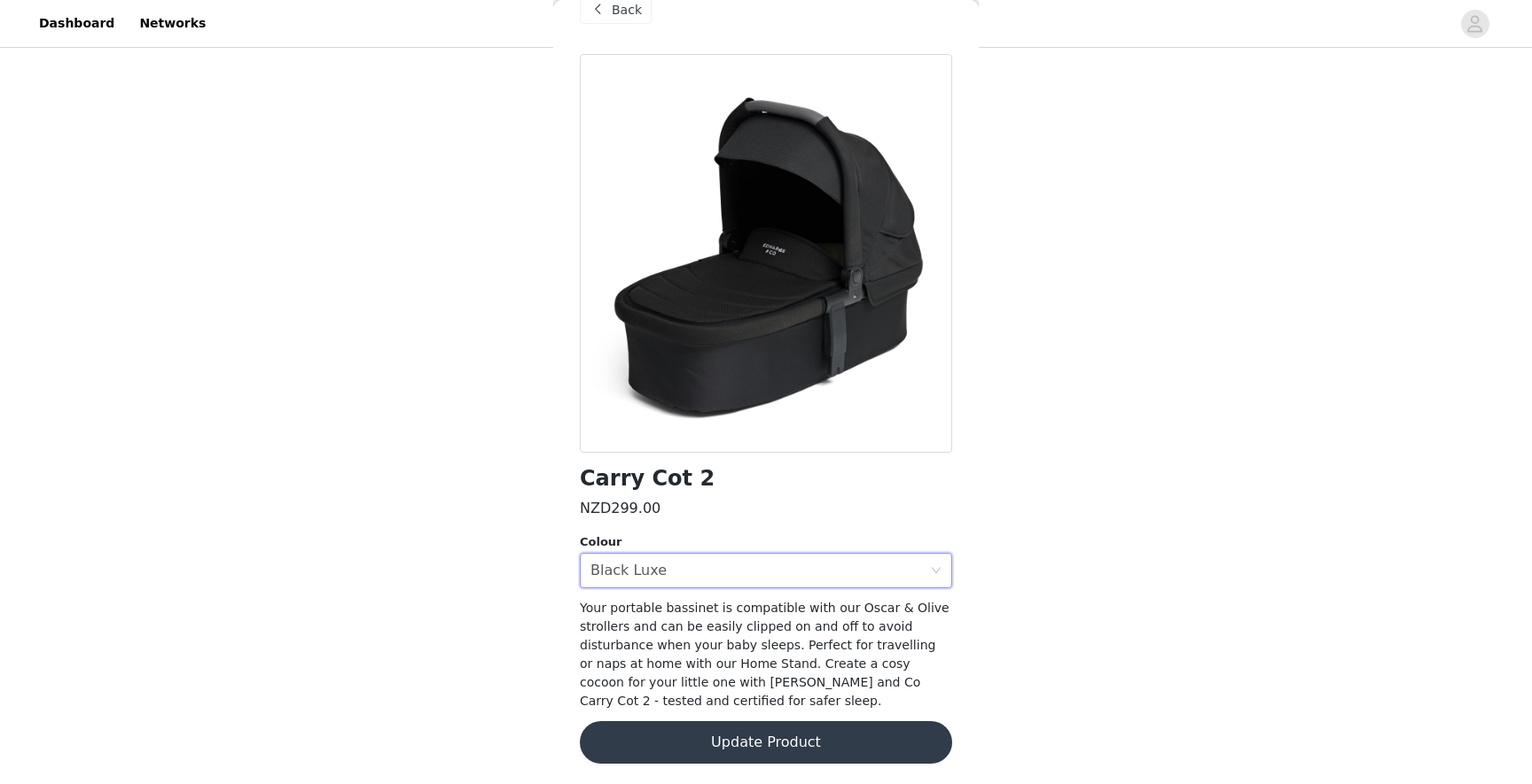
click at [661, 727] on button "Update Product" at bounding box center [766, 742] width 372 height 43
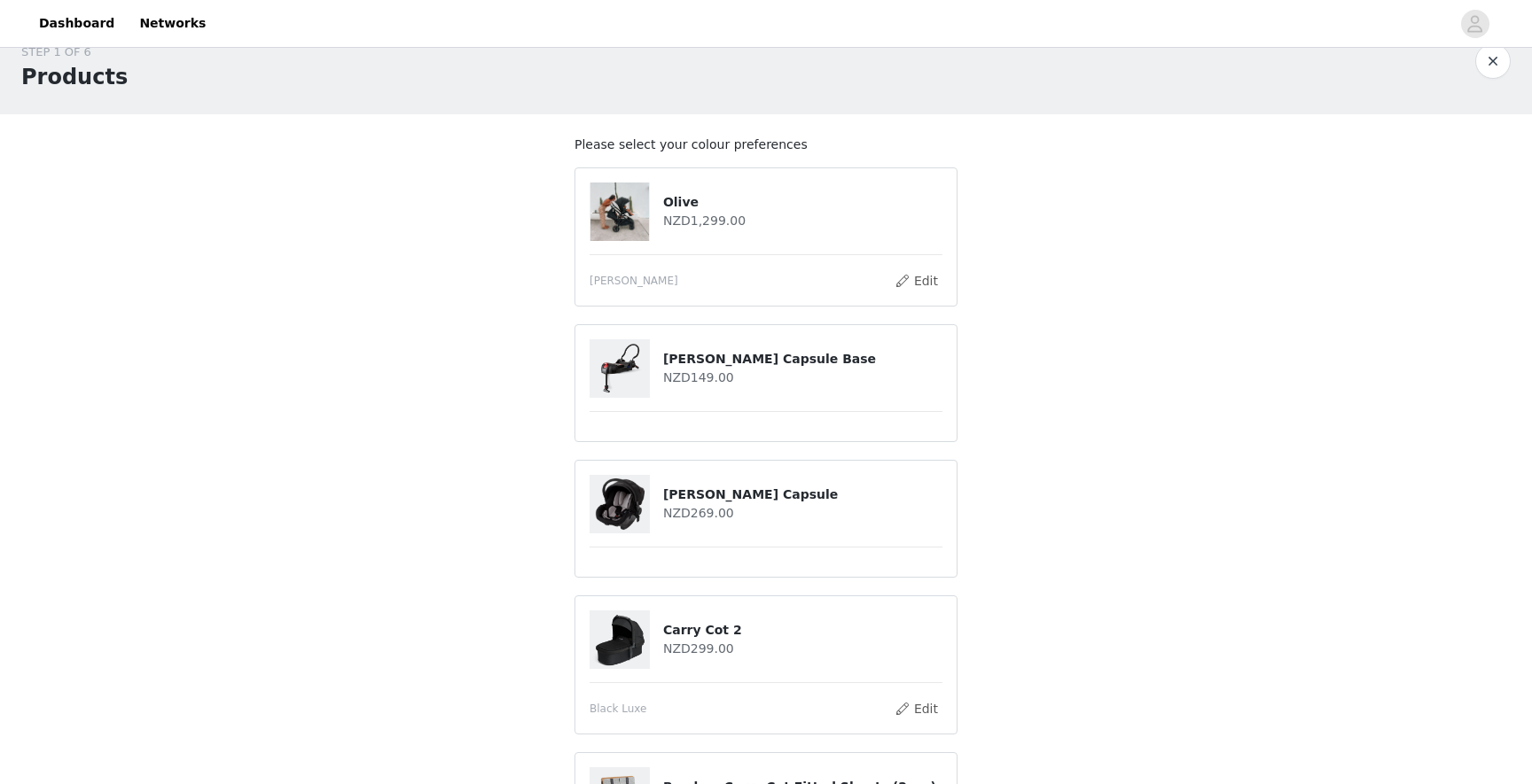
scroll to position [24, 0]
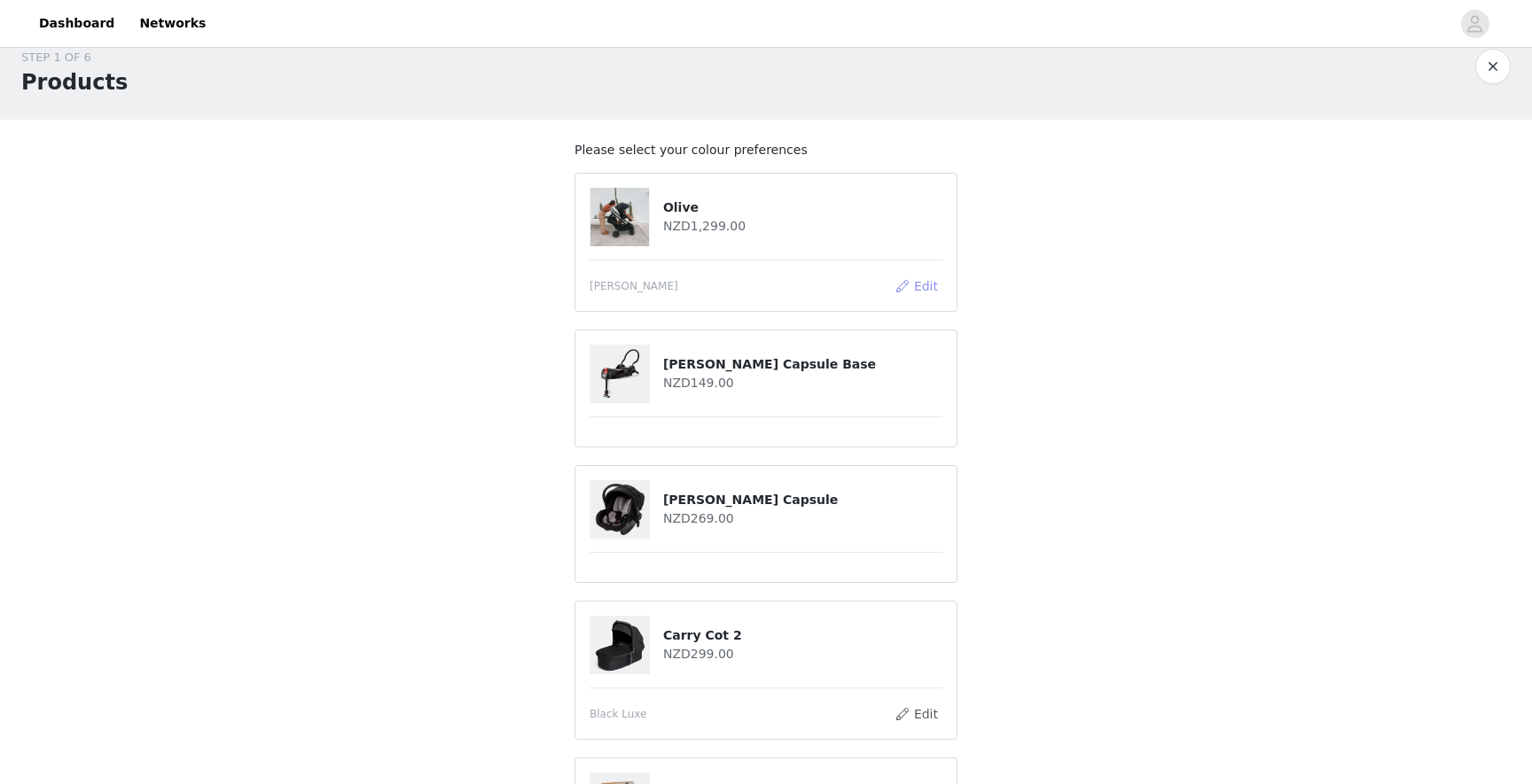
click at [913, 284] on button "Edit" at bounding box center [916, 286] width 45 height 21
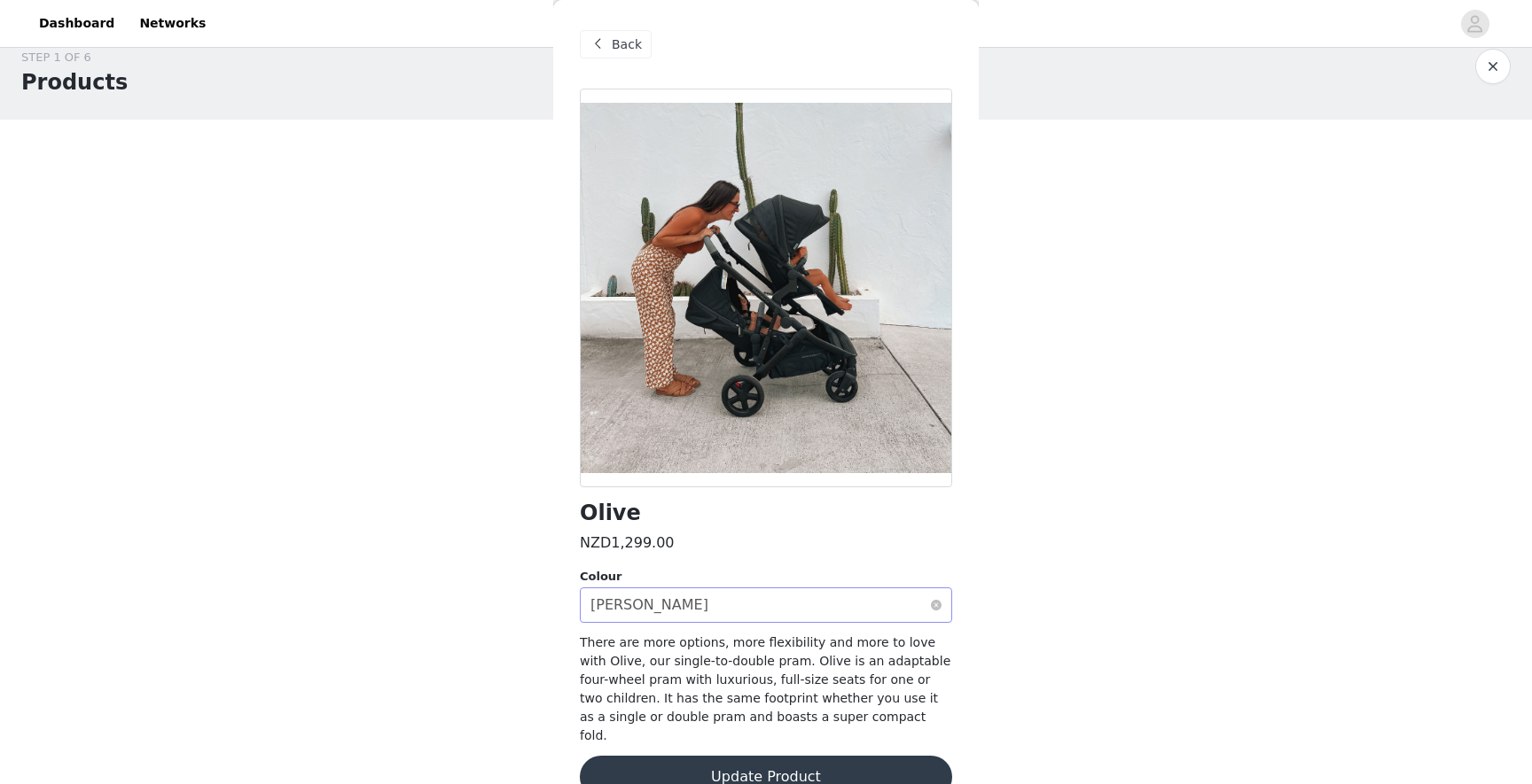
click at [639, 601] on div "[PERSON_NAME]" at bounding box center [649, 605] width 118 height 34
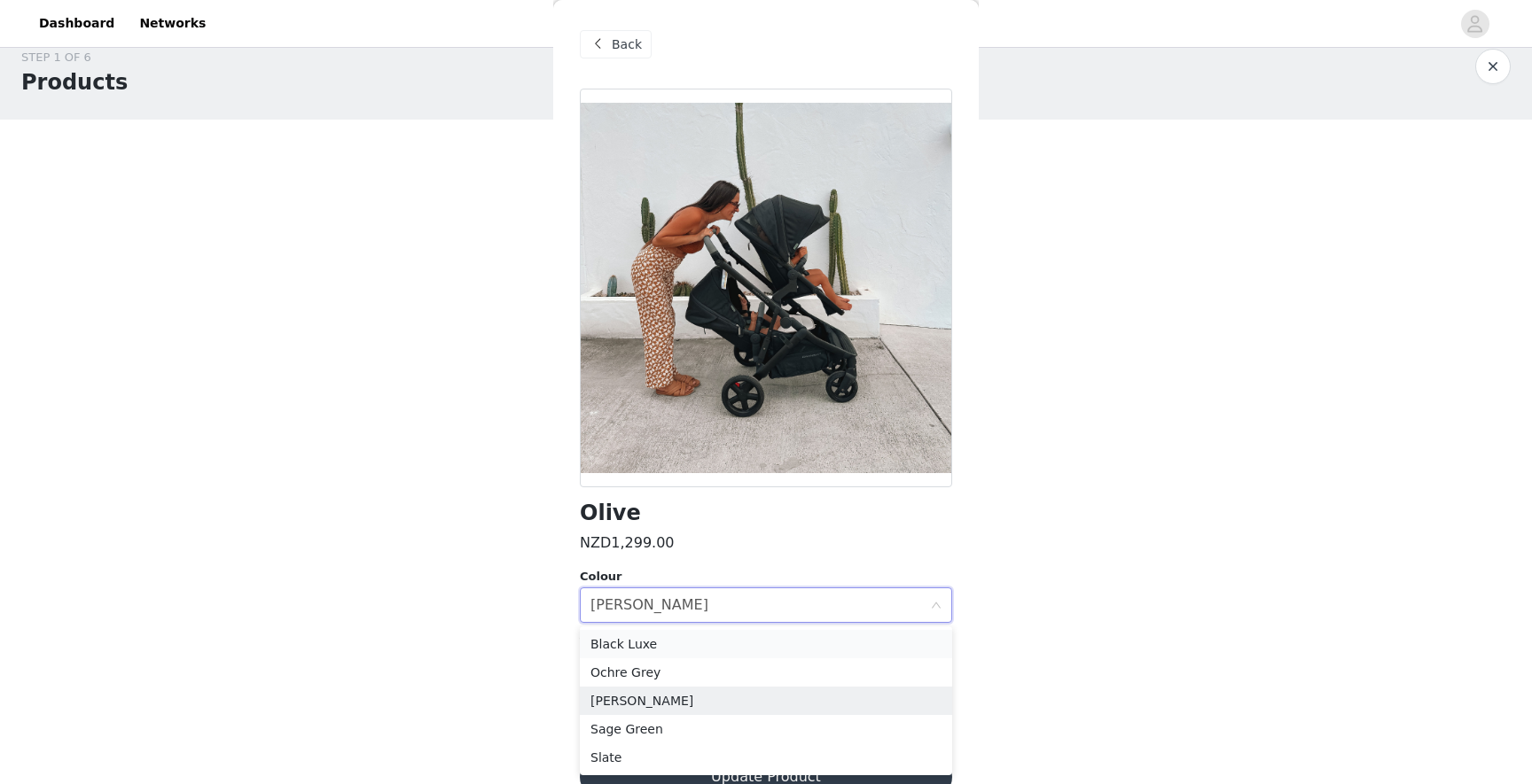
click at [635, 645] on li "Black Luxe" at bounding box center [766, 644] width 372 height 28
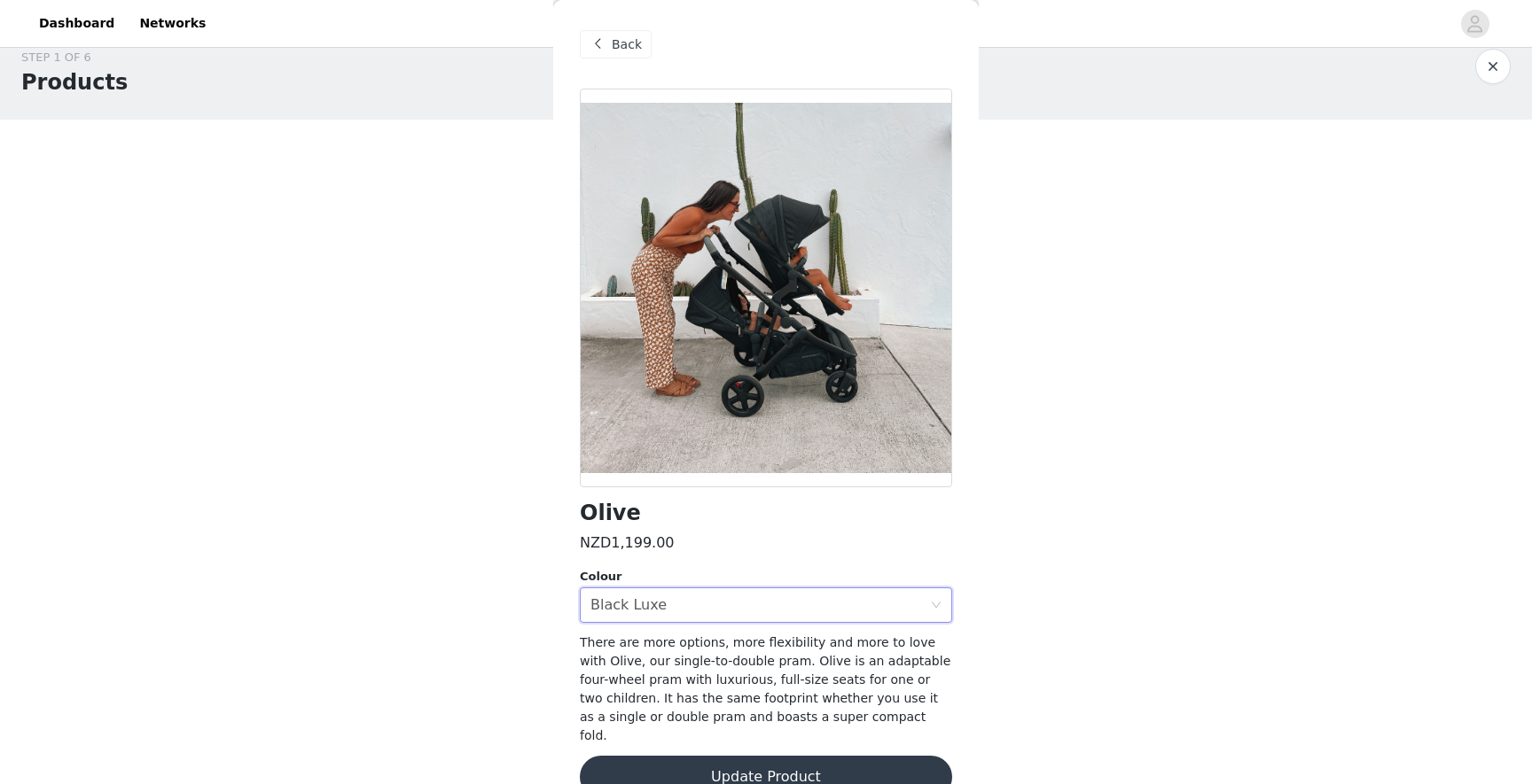
scroll to position [16, 0]
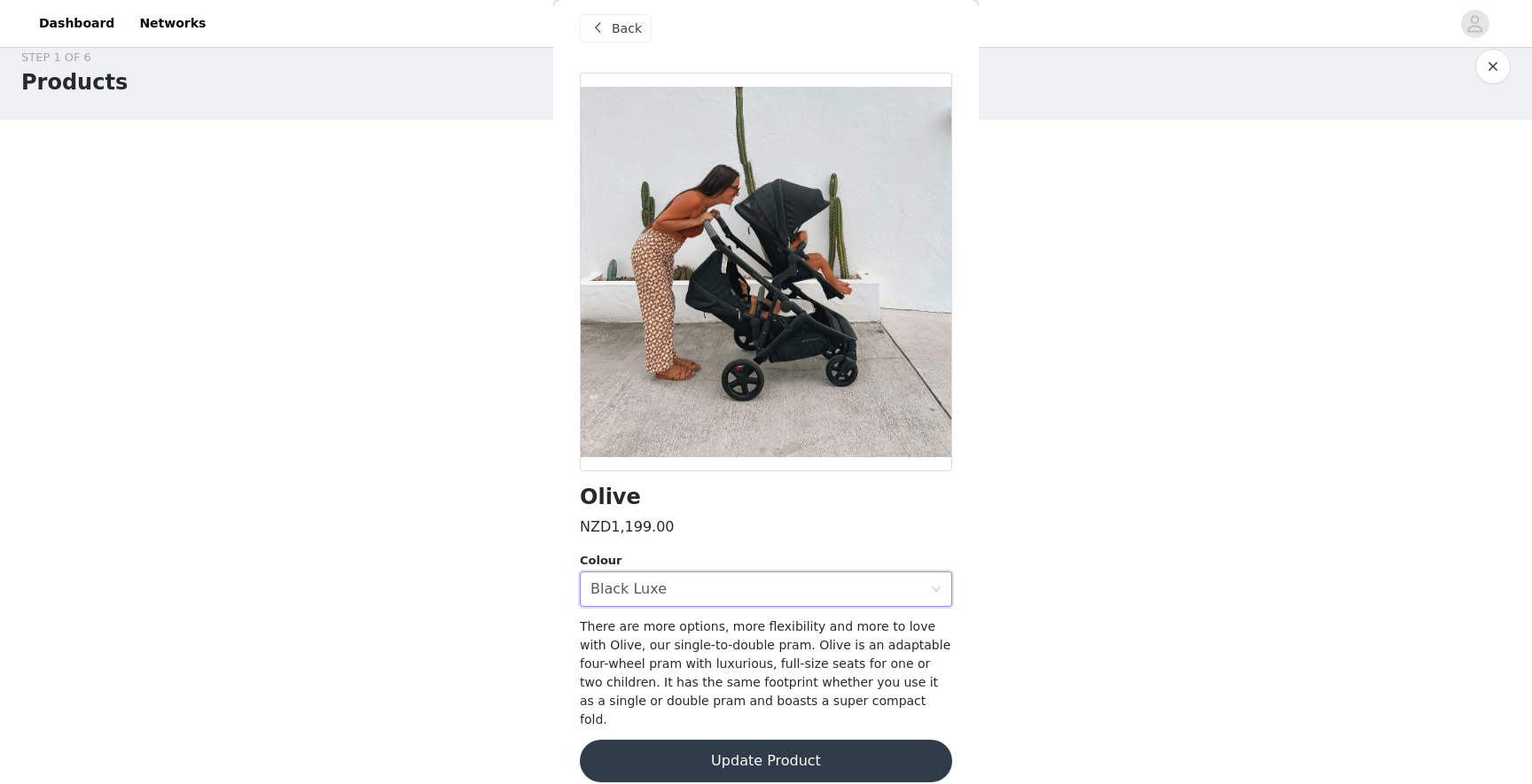
click at [661, 740] on button "Update Product" at bounding box center [766, 760] width 372 height 43
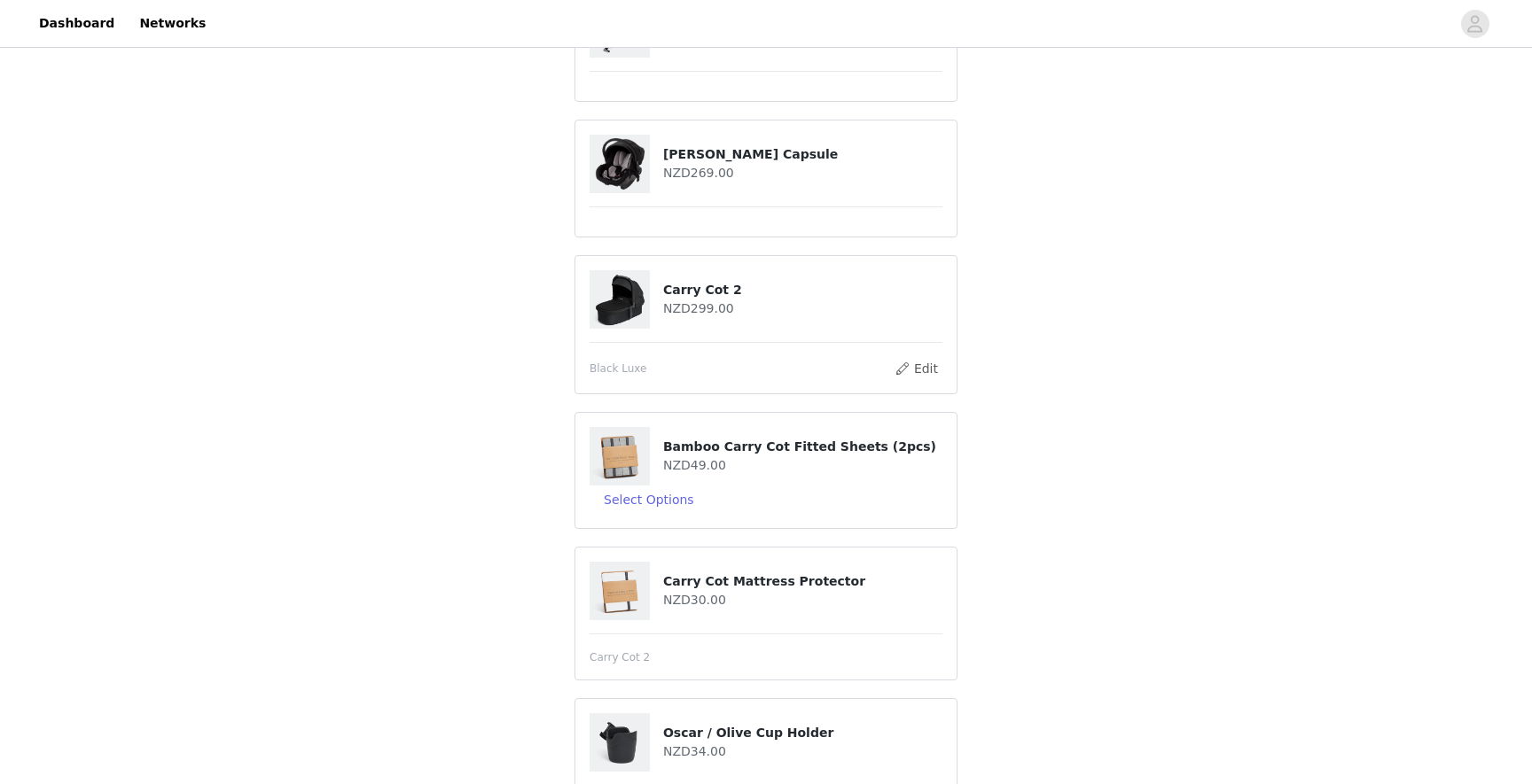
scroll to position [371, 0]
click at [637, 493] on button "Select Options" at bounding box center [649, 498] width 119 height 28
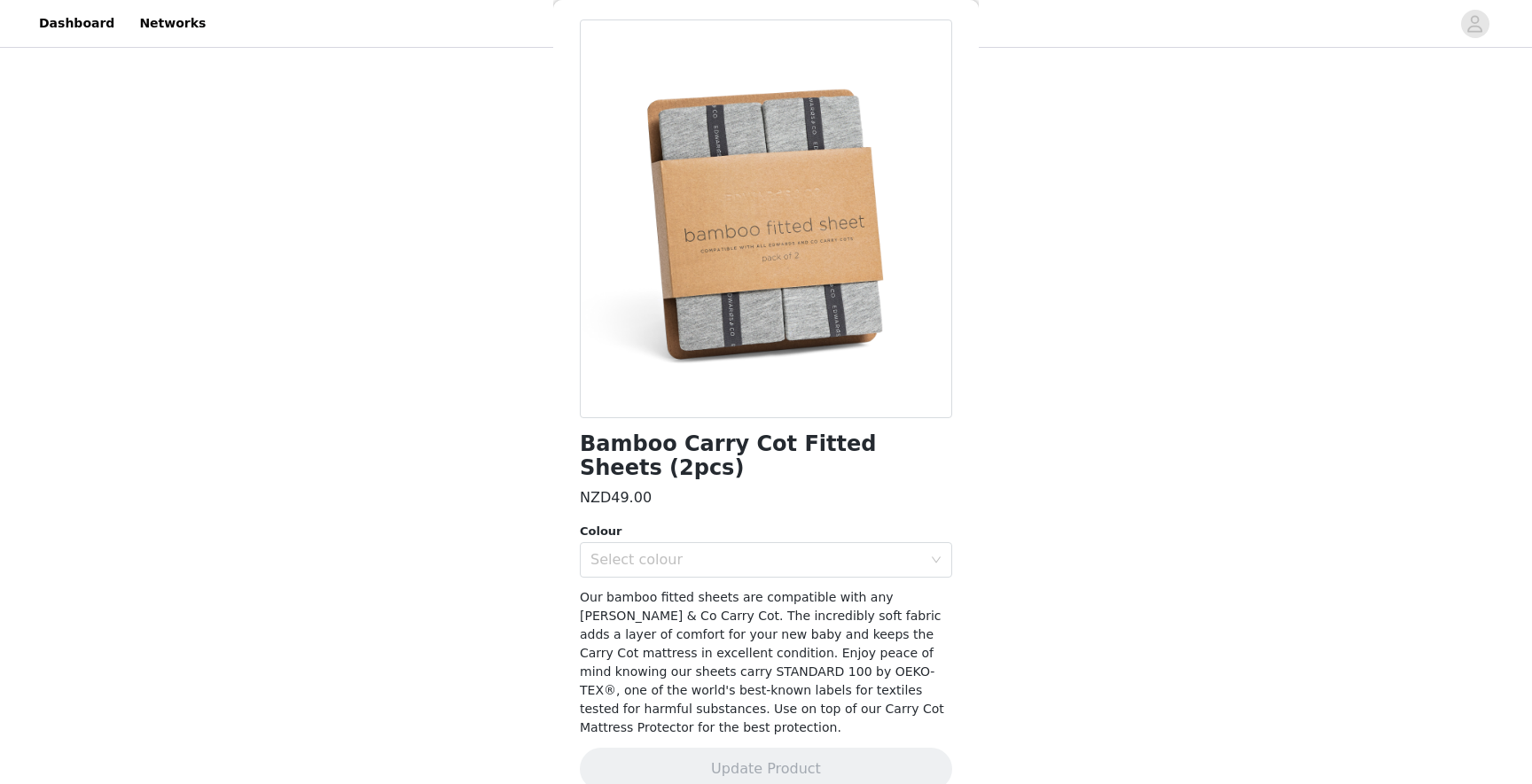
scroll to position [78, 0]
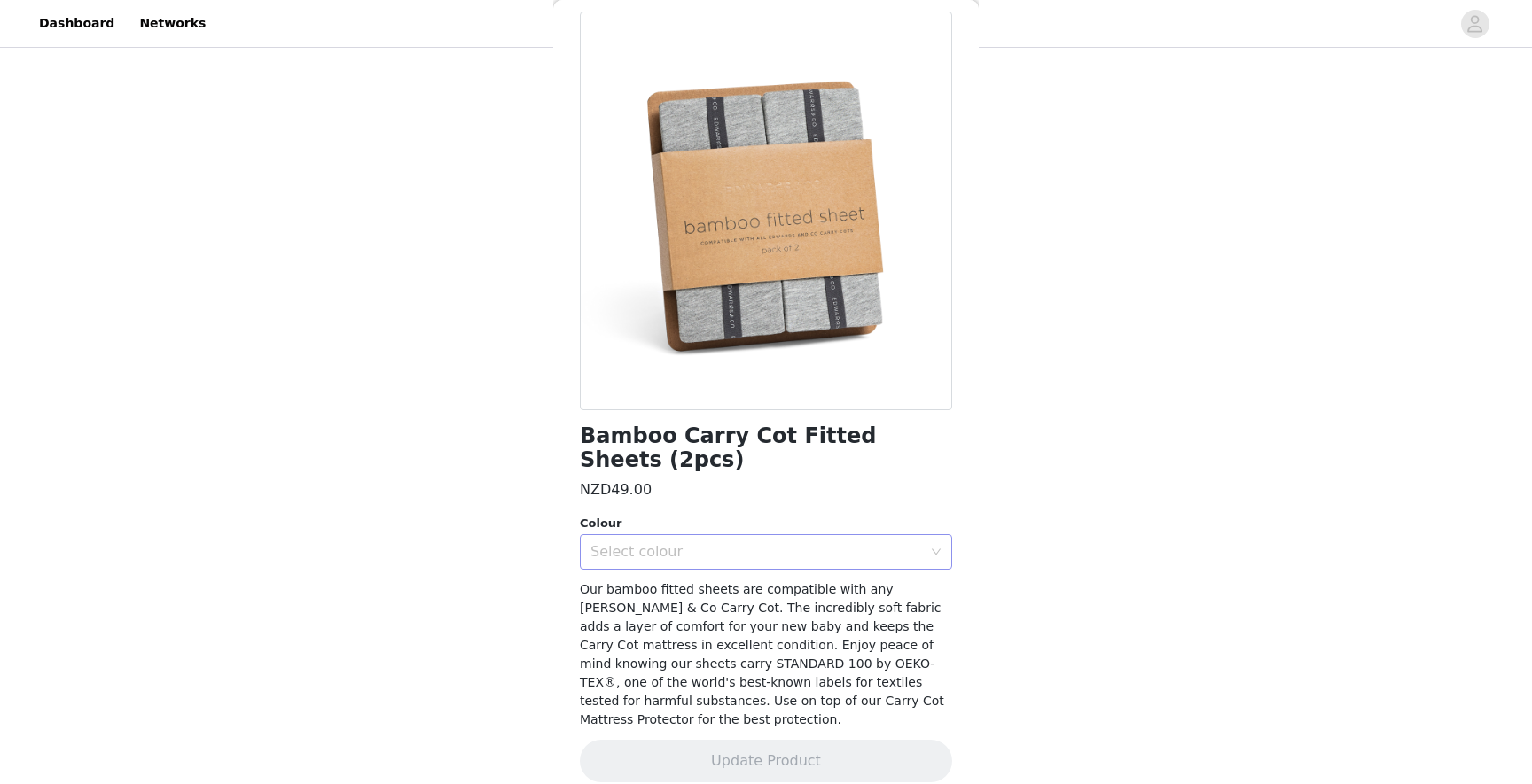
click at [639, 551] on div "Select colour" at bounding box center [756, 551] width 331 height 18
click at [643, 565] on div "Select colour" at bounding box center [760, 552] width 340 height 34
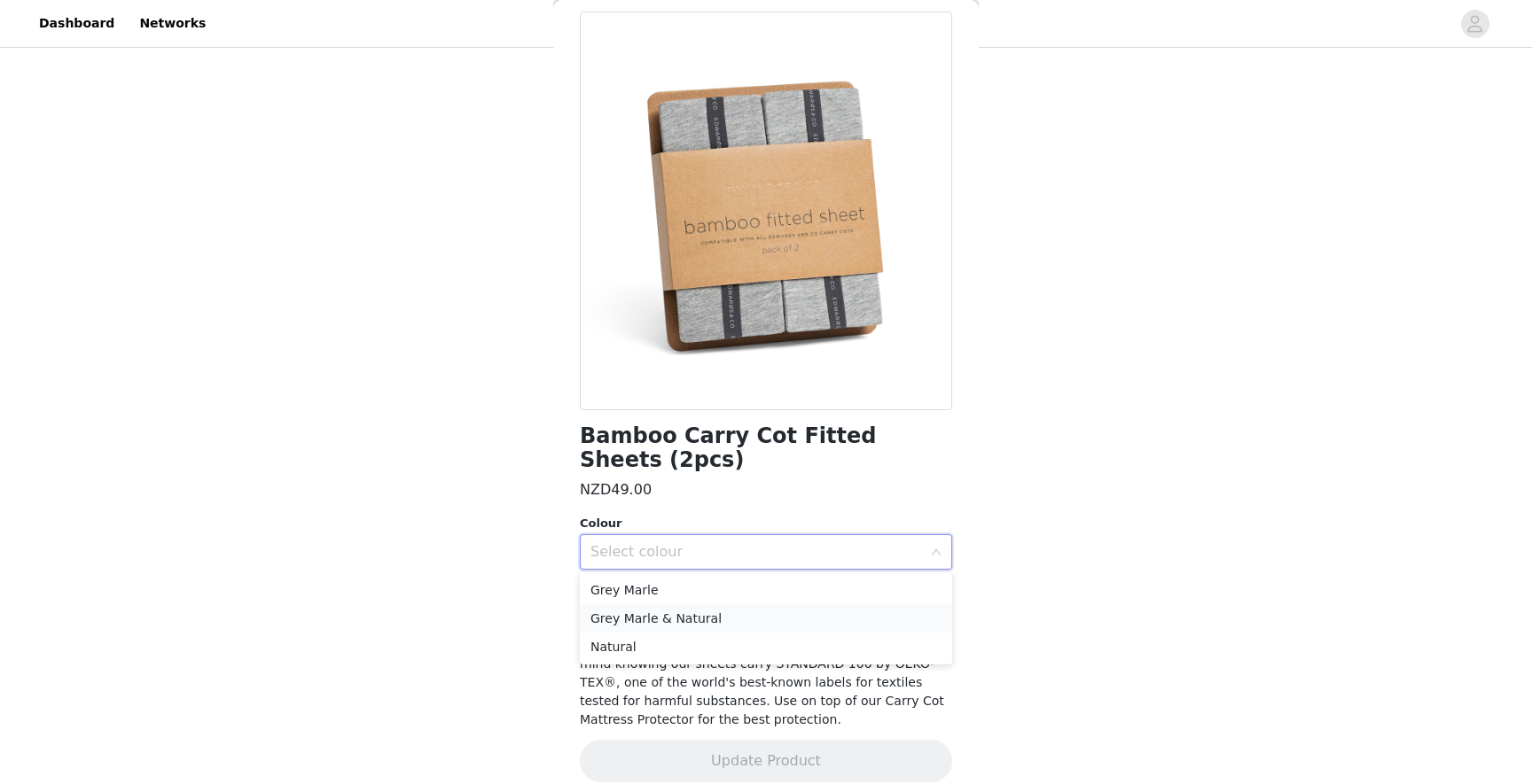
click at [652, 608] on li "Grey Marle & Natural" at bounding box center [766, 618] width 372 height 28
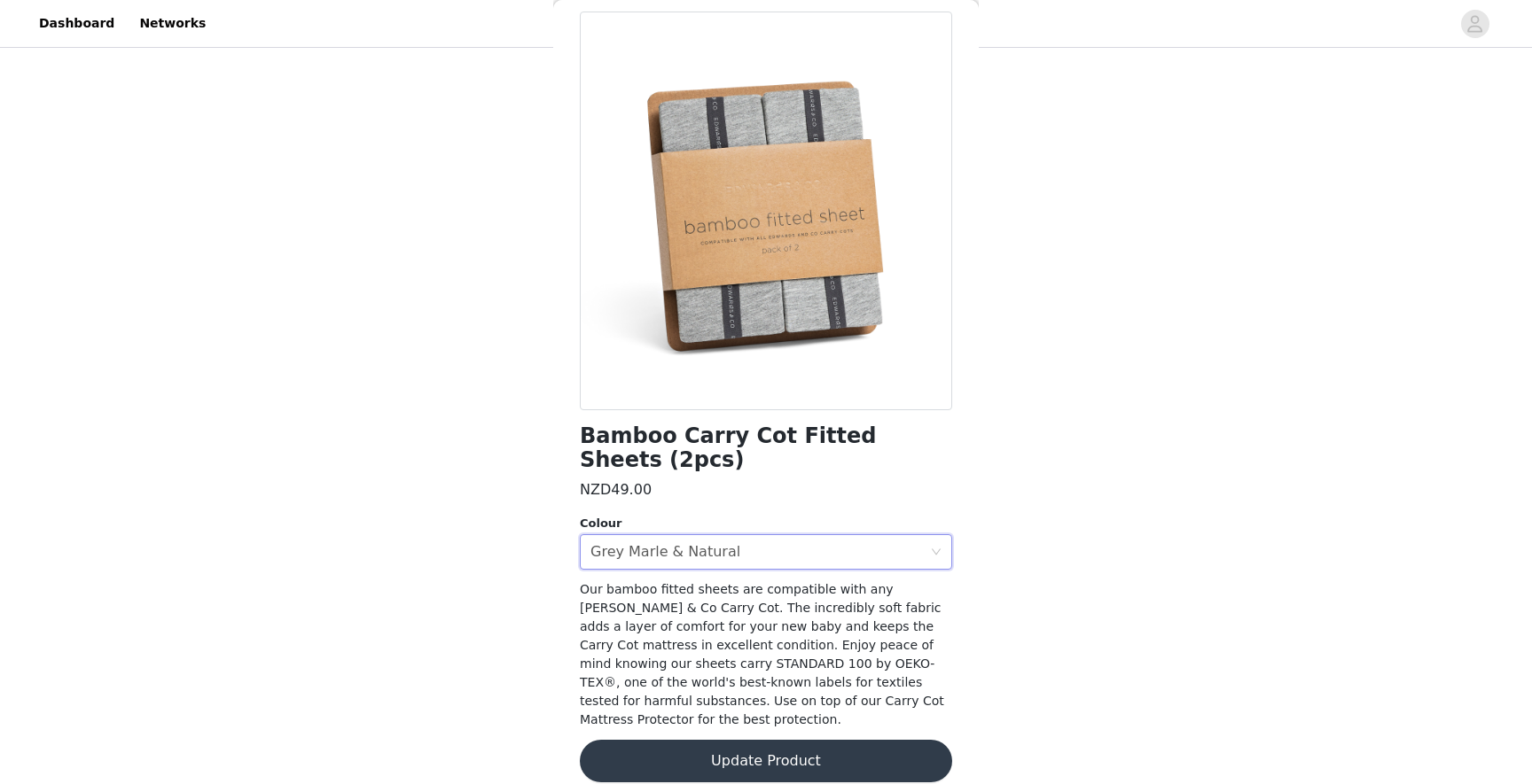
scroll to position [418, 0]
click at [709, 740] on button "Update Product" at bounding box center [766, 760] width 372 height 43
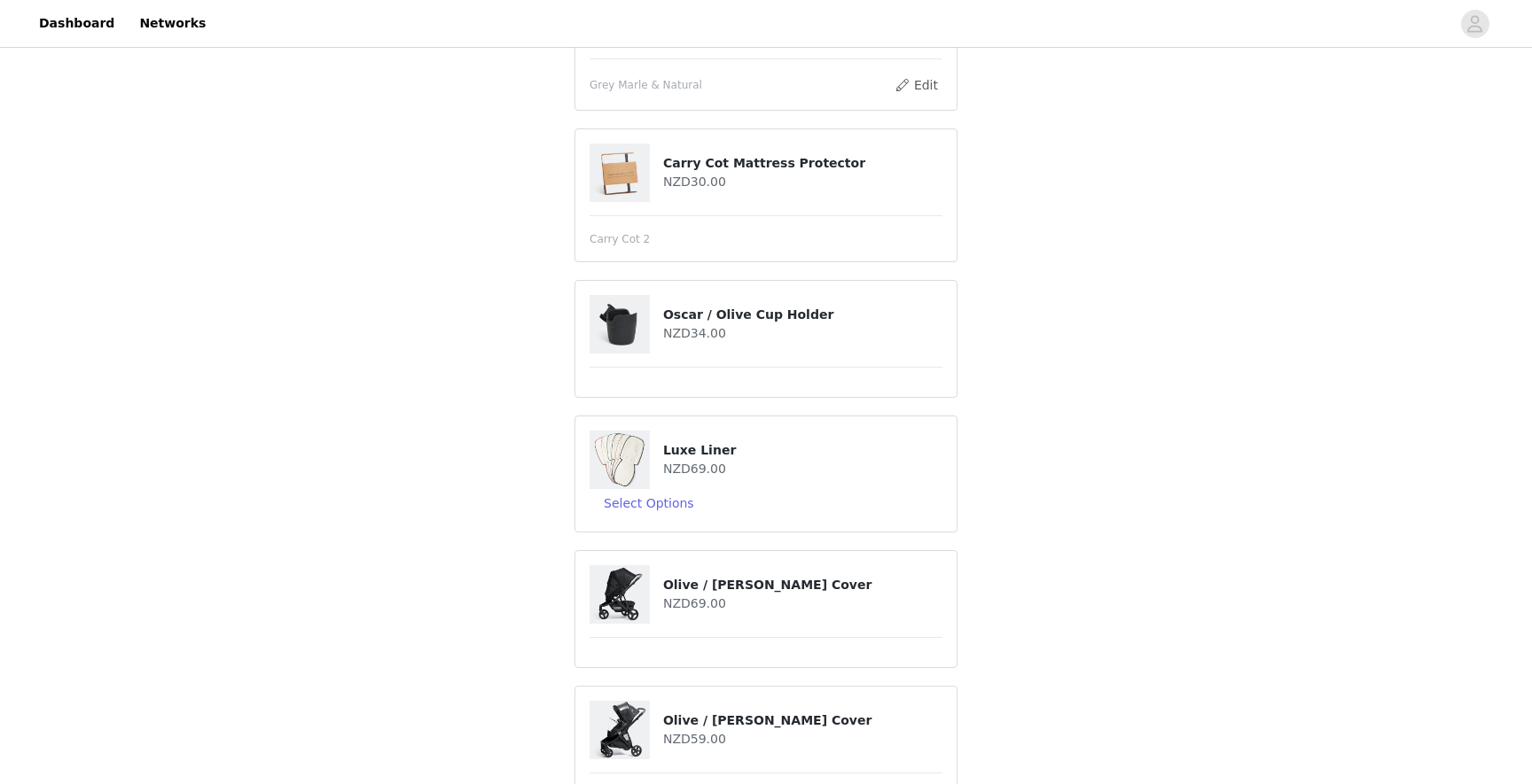
scroll to position [814, 0]
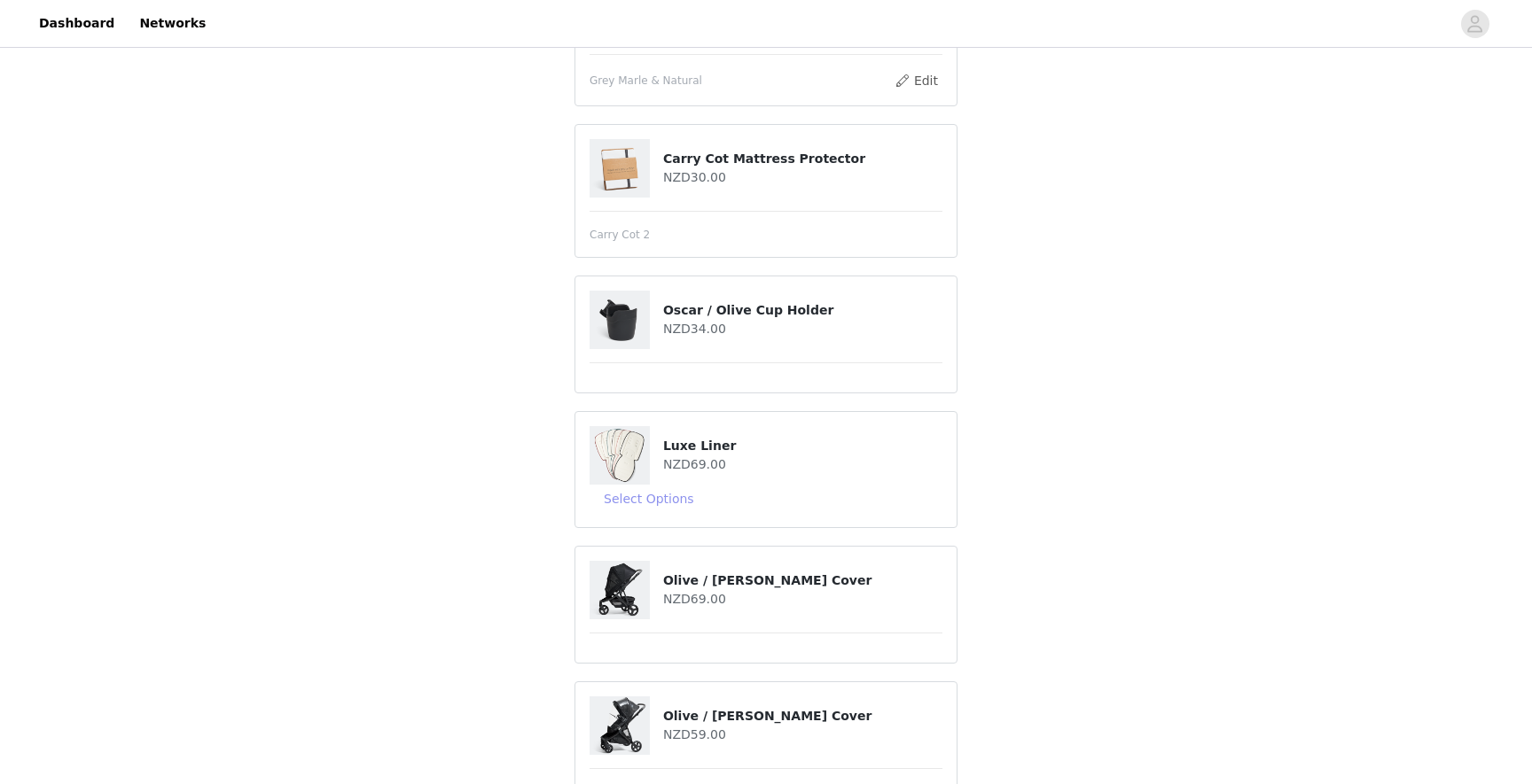
click at [654, 494] on button "Select Options" at bounding box center [649, 498] width 119 height 28
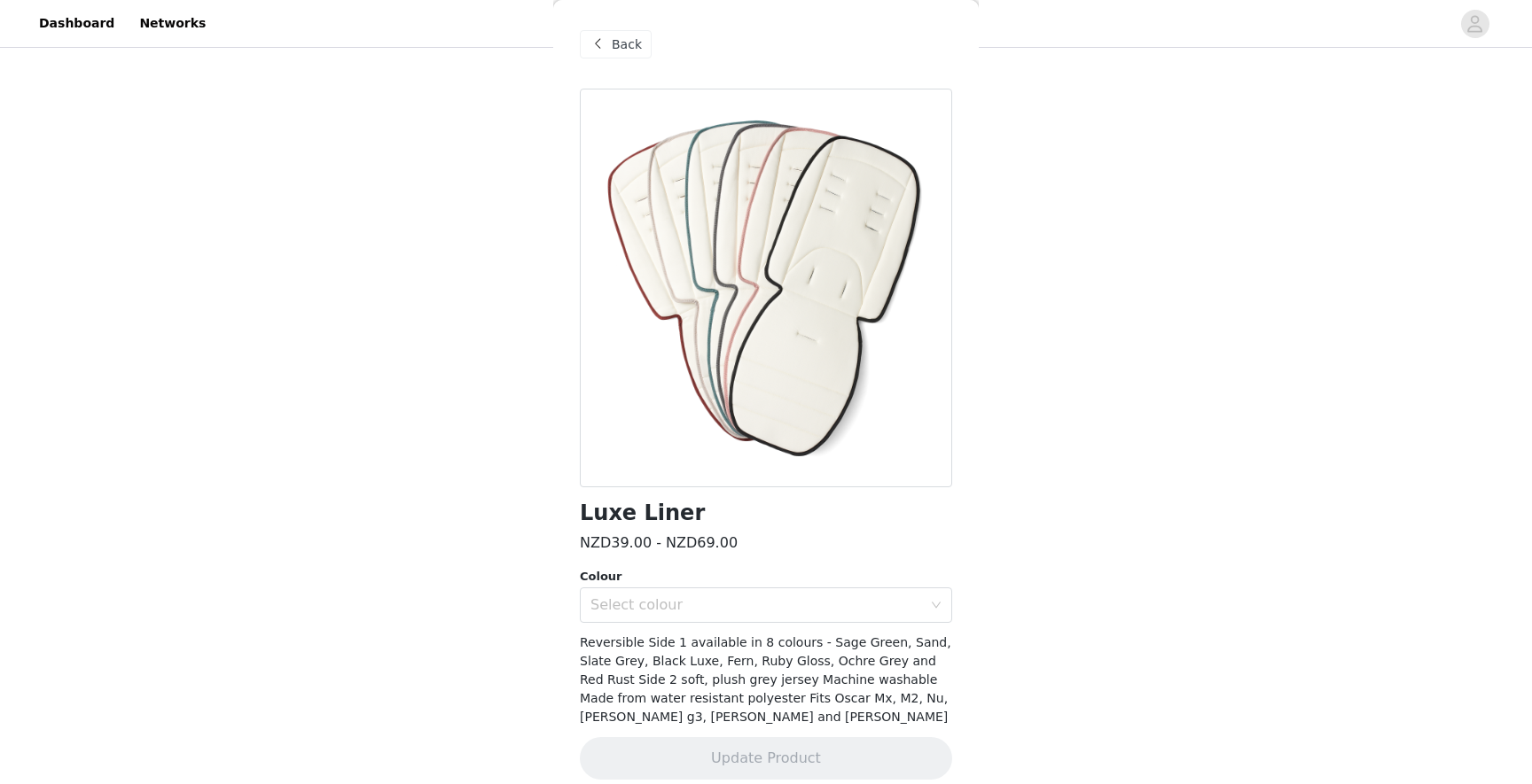
scroll to position [16, 0]
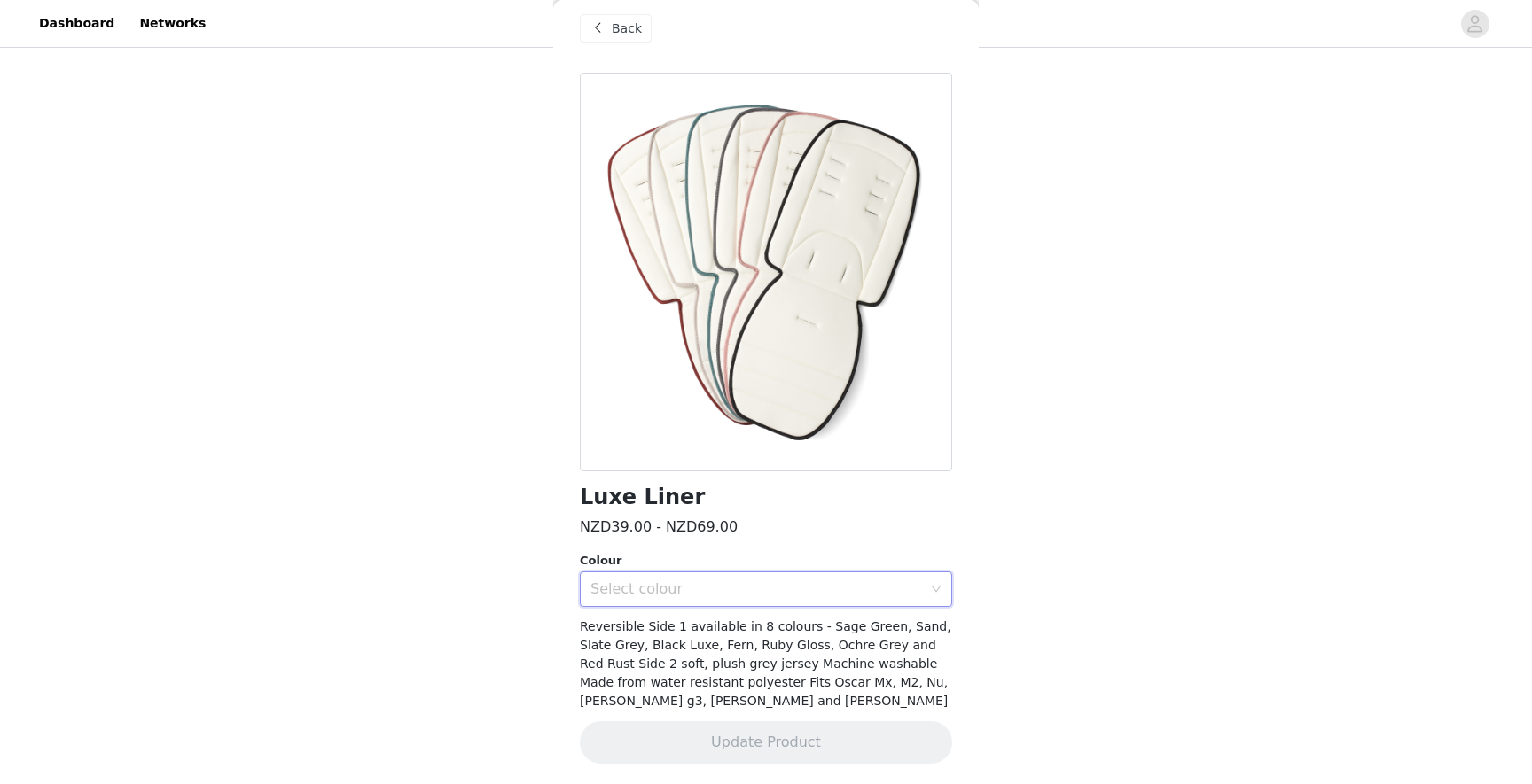
click at [643, 597] on div "Select colour" at bounding box center [760, 589] width 340 height 34
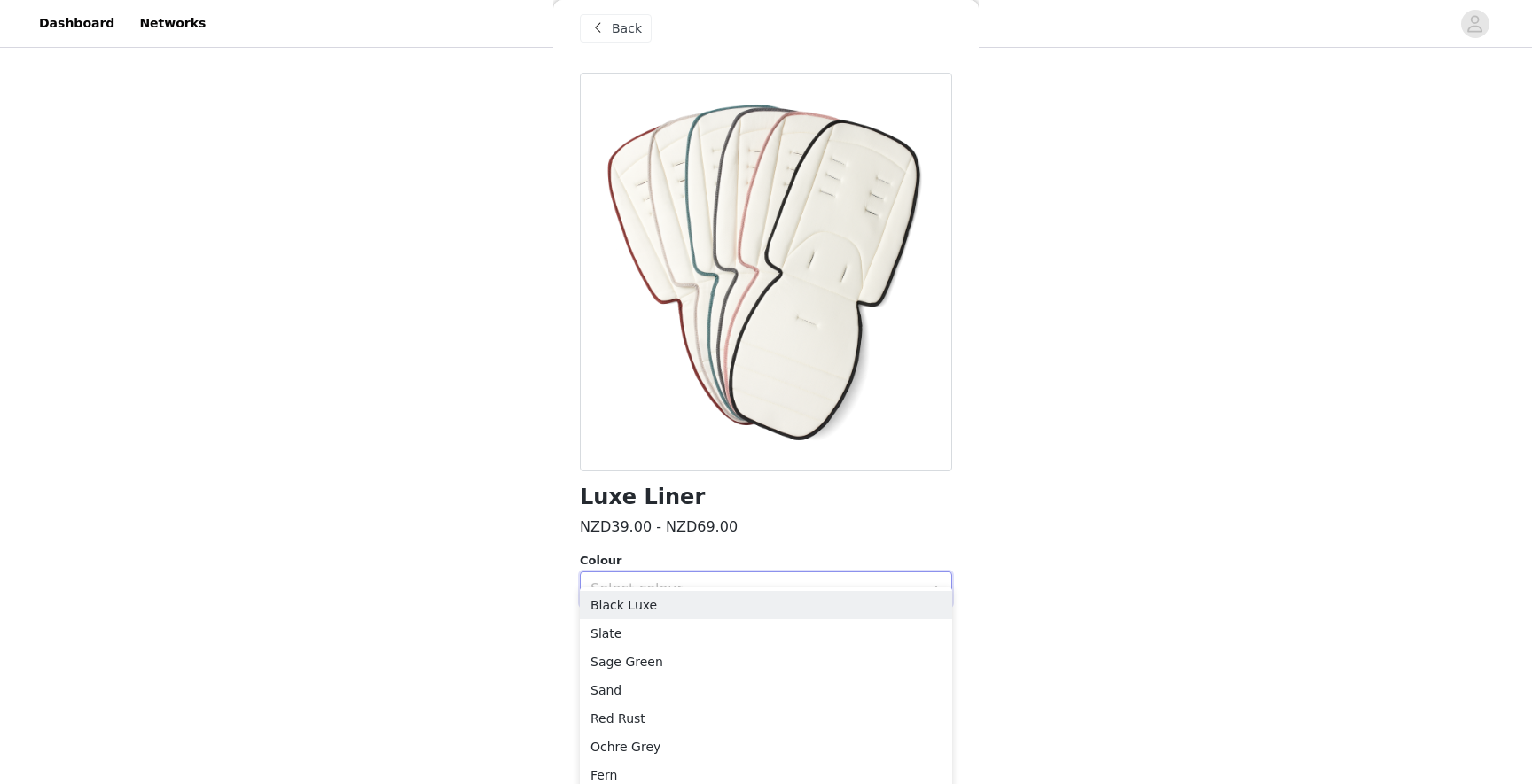
scroll to position [844, 0]
click at [547, 559] on div "STEP 1 OF 6 Products Please select your colour preferences Olive NZD1,199.00 Bl…" at bounding box center [766, 278] width 1532 height 2140
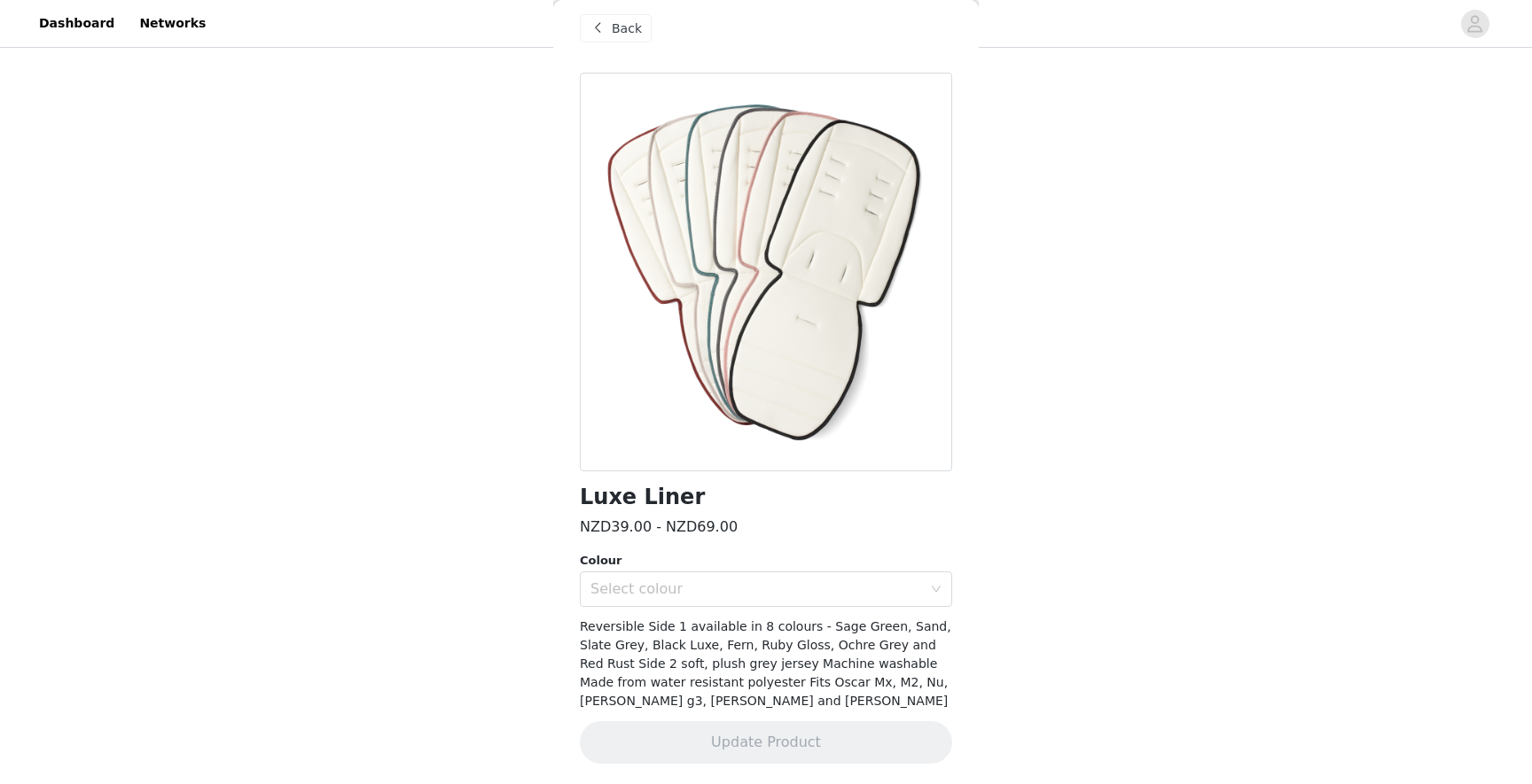
click at [657, 609] on div "Luxe Liner NZD39.00 - NZD69.00 Colour Select colour Reversible Side 1 available…" at bounding box center [766, 428] width 372 height 712
click at [657, 598] on div "Select colour" at bounding box center [760, 589] width 340 height 34
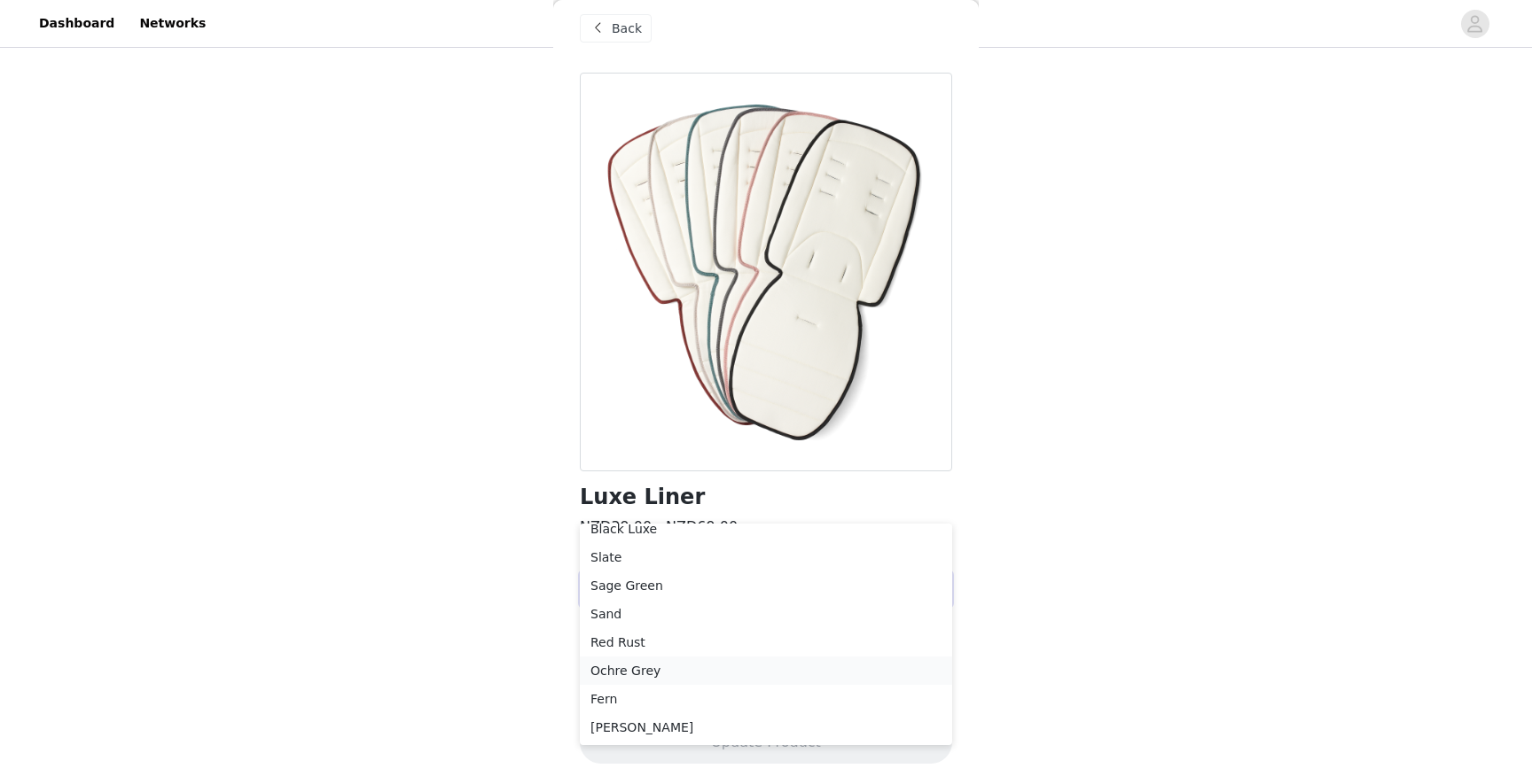
scroll to position [937, 0]
click at [637, 731] on li "[PERSON_NAME]" at bounding box center [766, 720] width 372 height 28
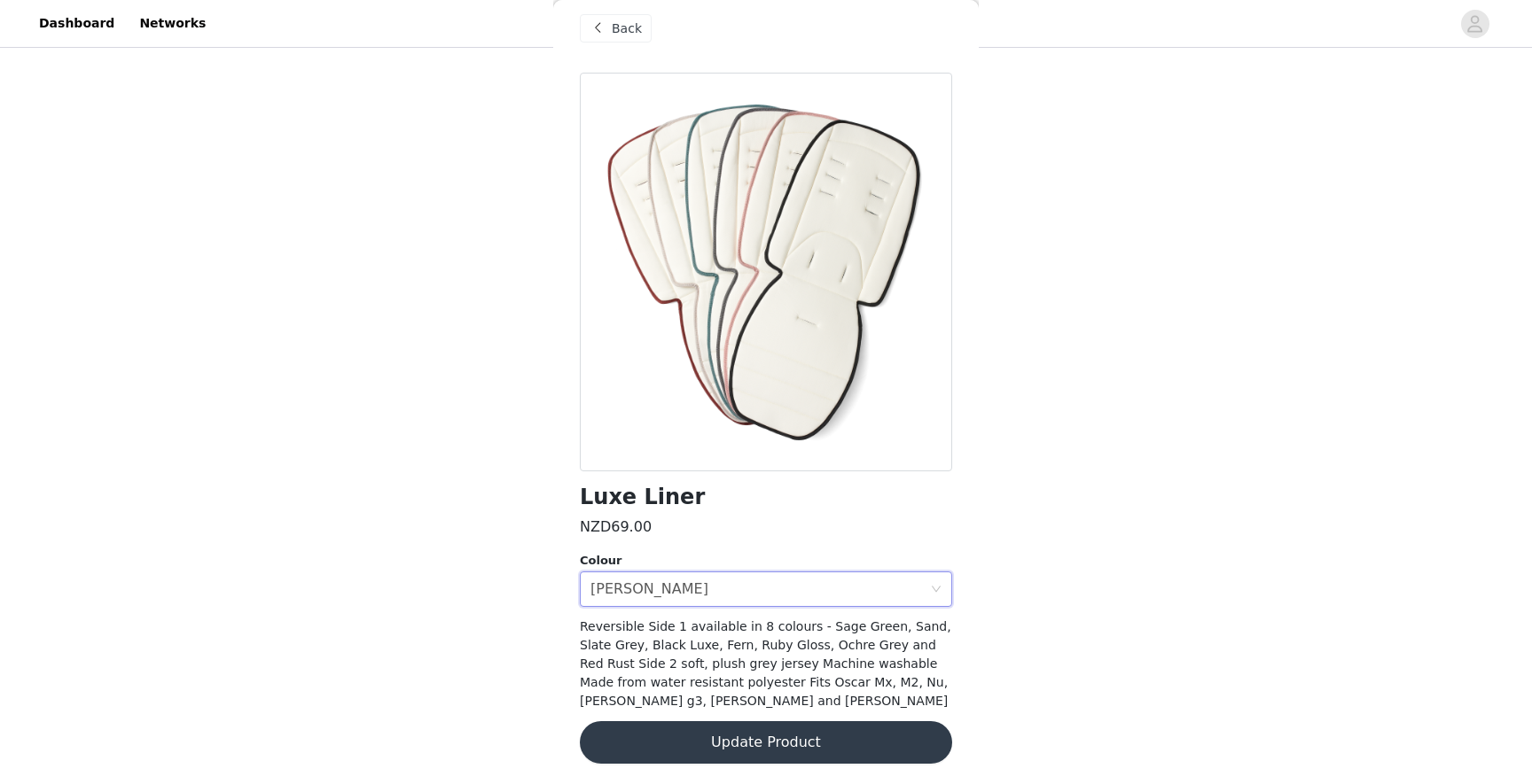
scroll to position [956, 0]
click at [661, 740] on button "Update Product" at bounding box center [766, 742] width 372 height 43
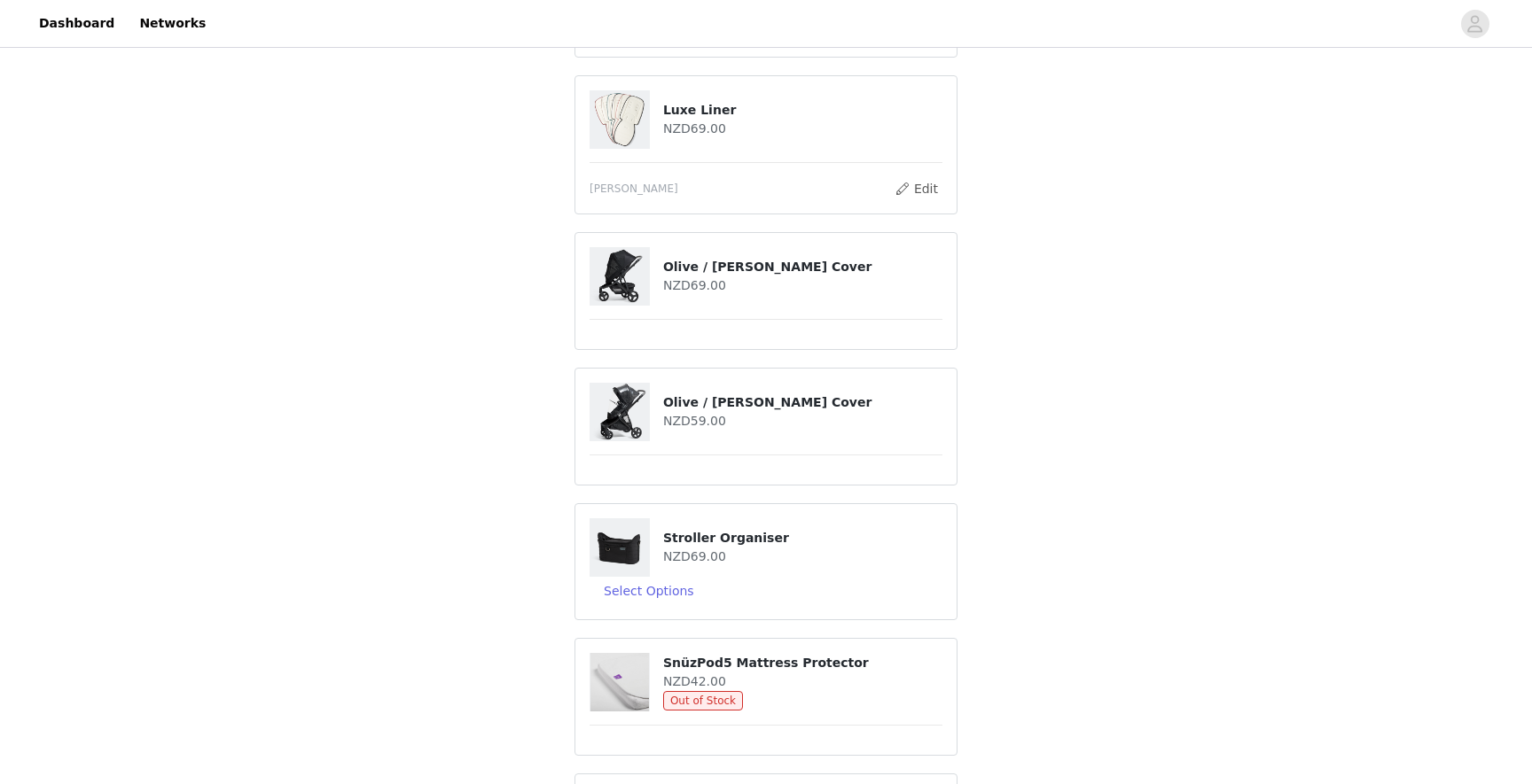
scroll to position [1152, 0]
click at [666, 584] on button "Select Options" at bounding box center [649, 589] width 119 height 28
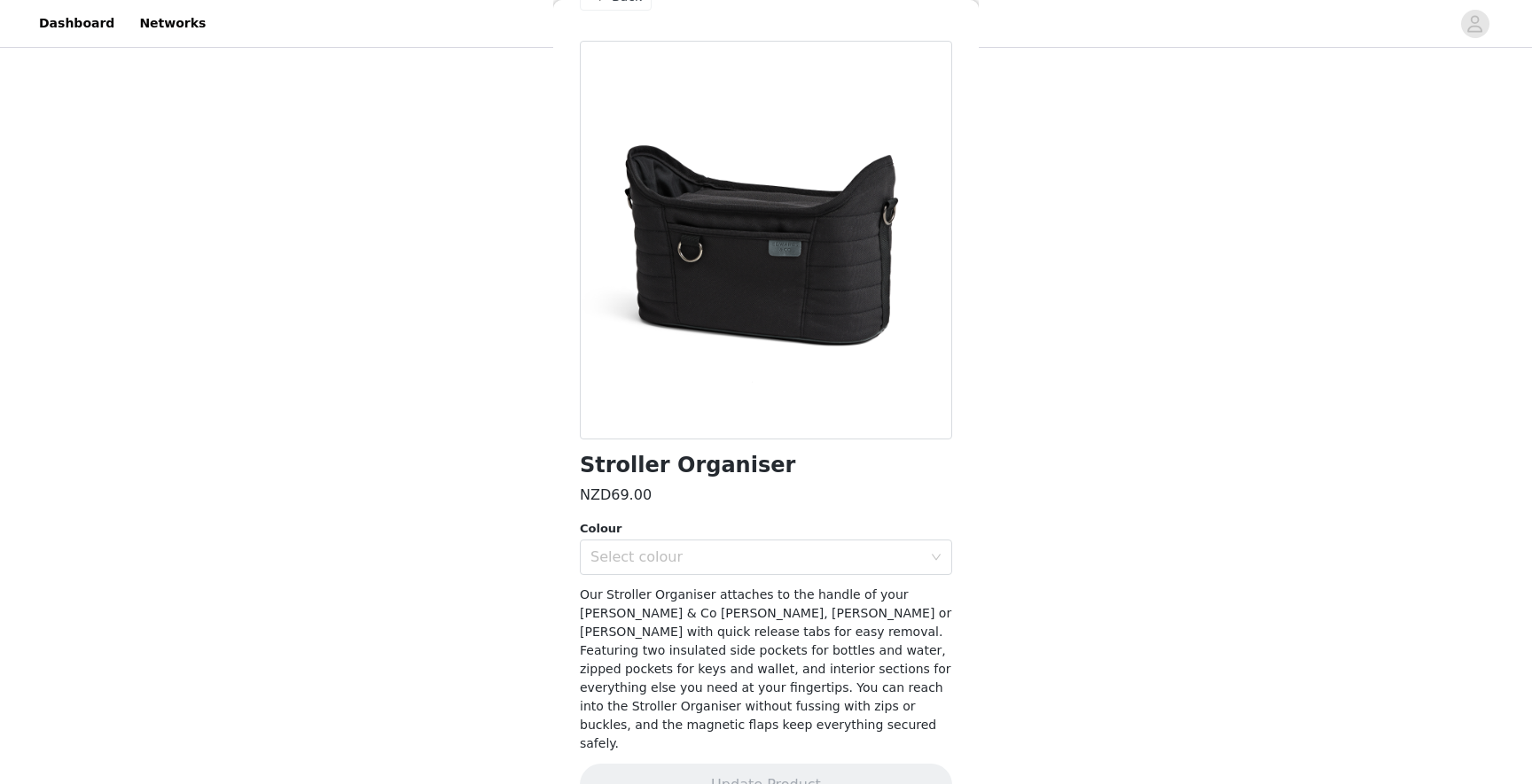
scroll to position [53, 0]
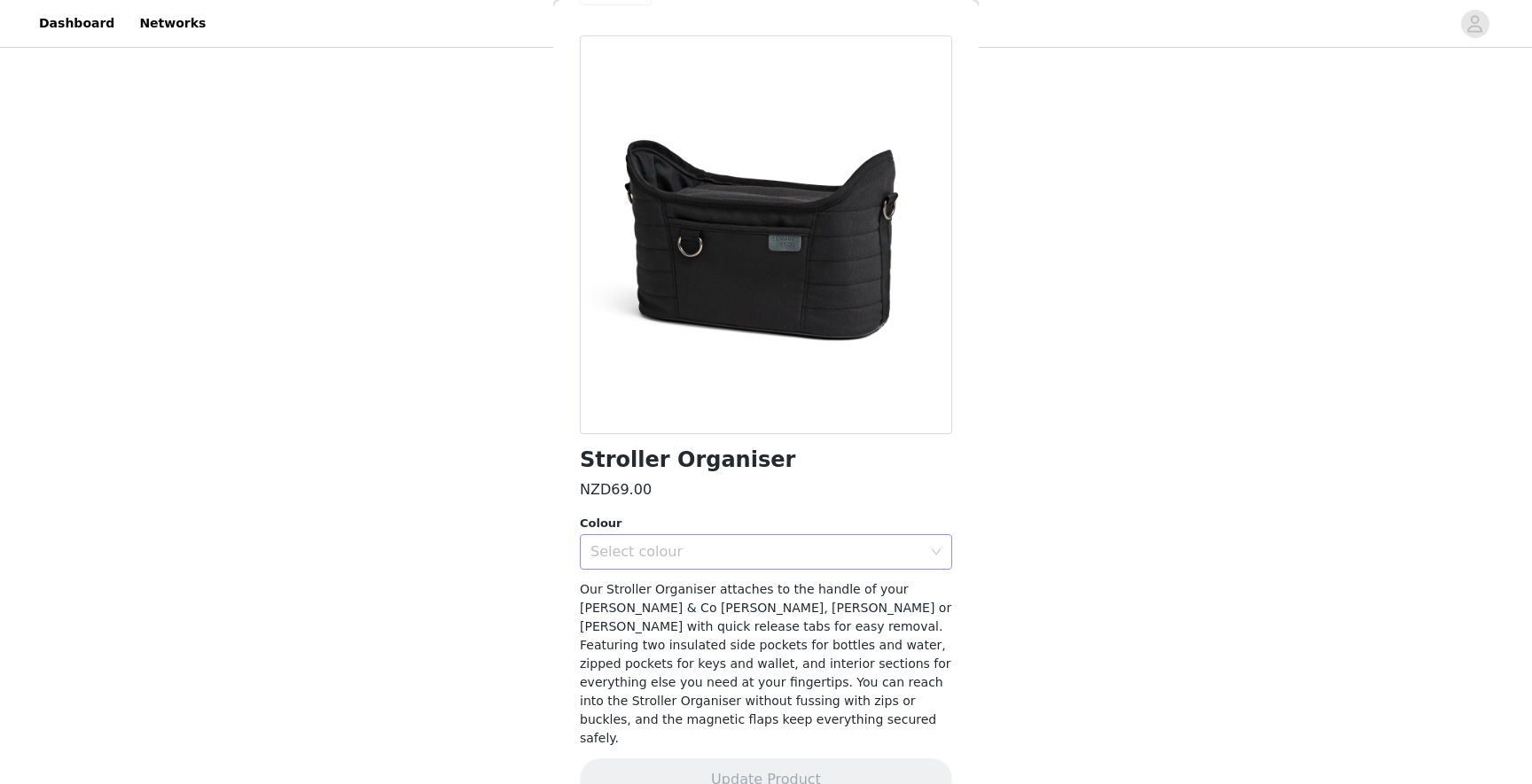
click at [629, 543] on div "Select colour" at bounding box center [756, 551] width 331 height 18
click at [619, 590] on li "Canvas" at bounding box center [766, 590] width 372 height 28
click at [660, 758] on button "Update Product" at bounding box center [766, 779] width 372 height 43
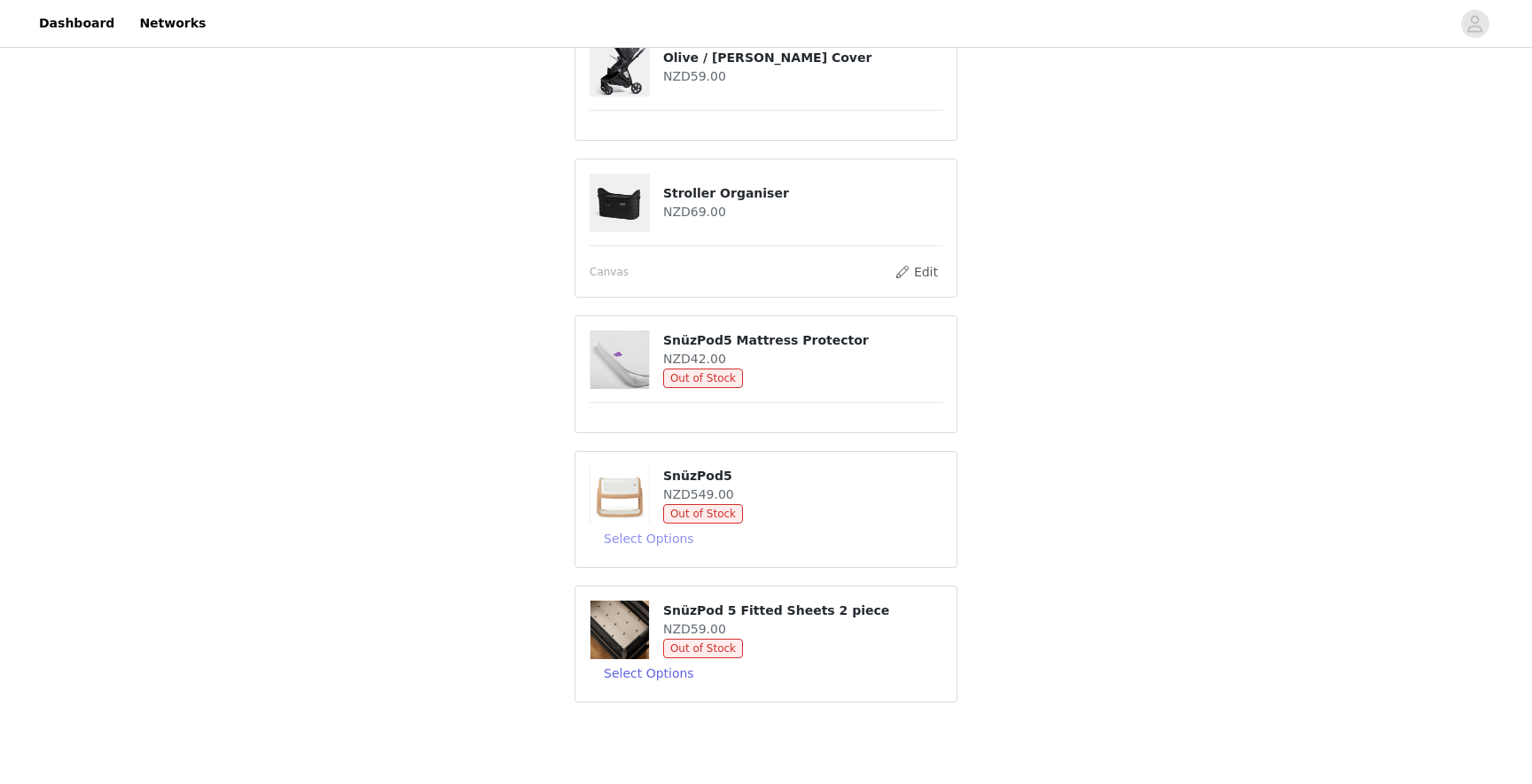
scroll to position [1500, 0]
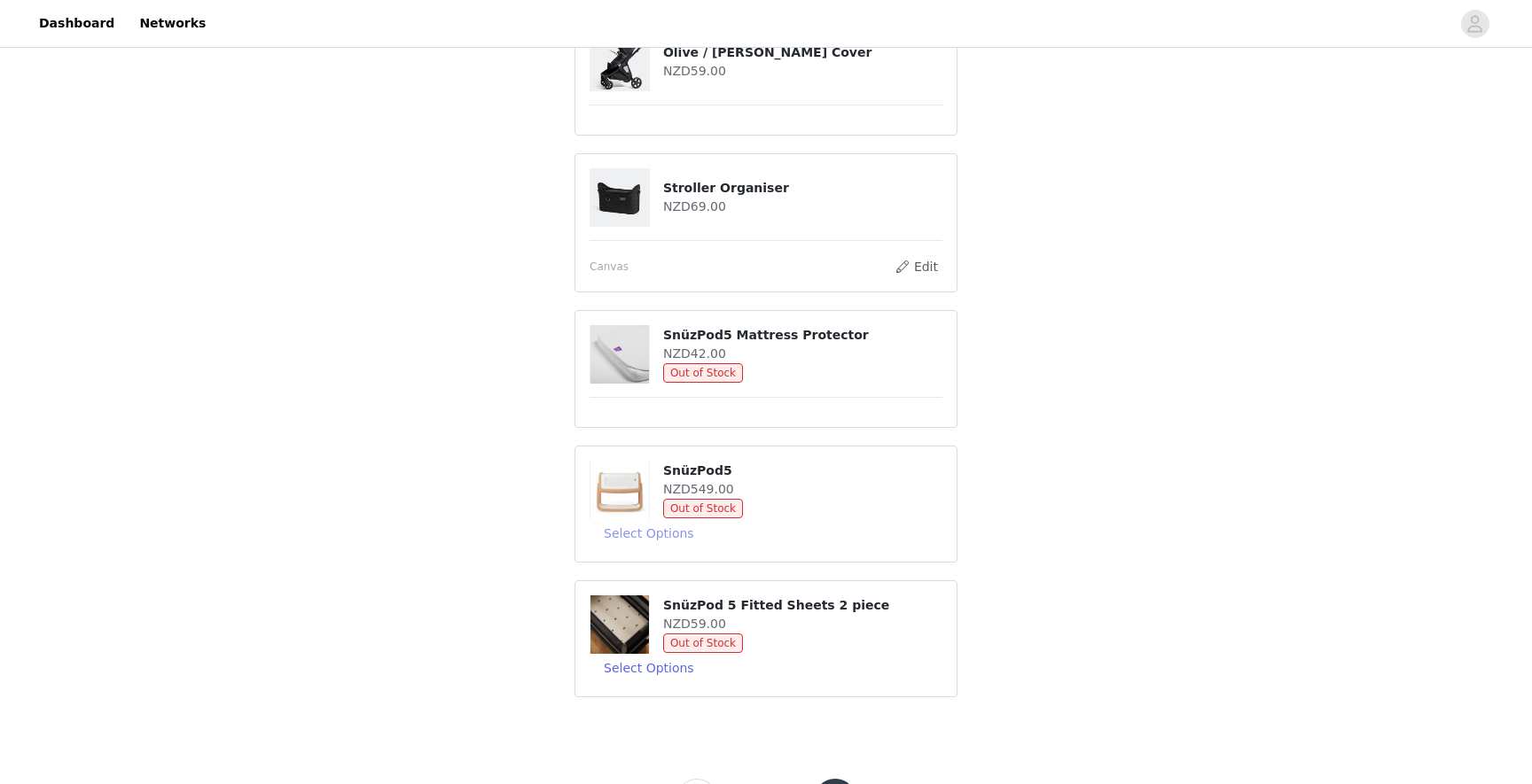
click at [645, 526] on button "Select Options" at bounding box center [649, 533] width 119 height 28
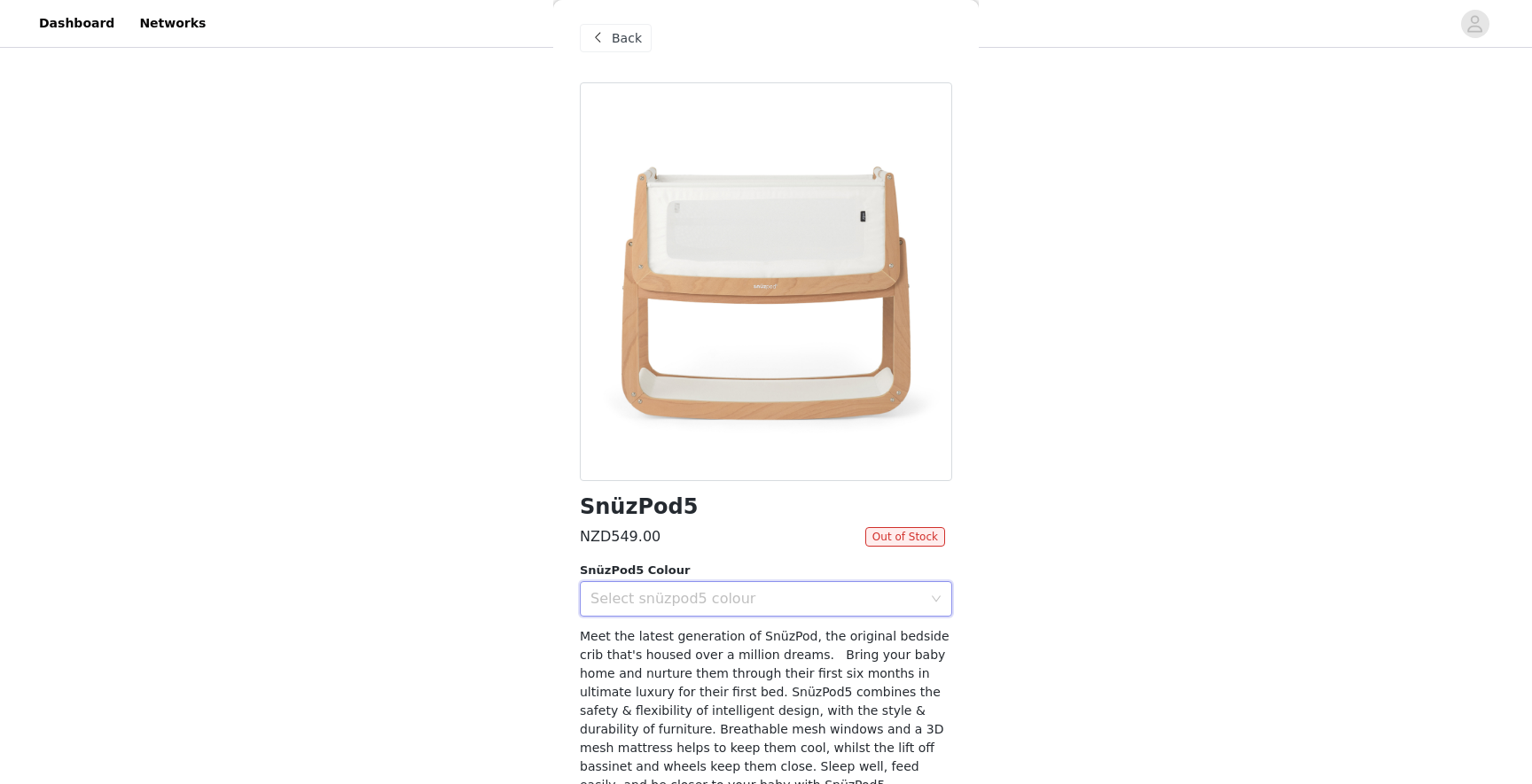
click at [644, 587] on div "Select snüzpod5 colour" at bounding box center [760, 599] width 340 height 34
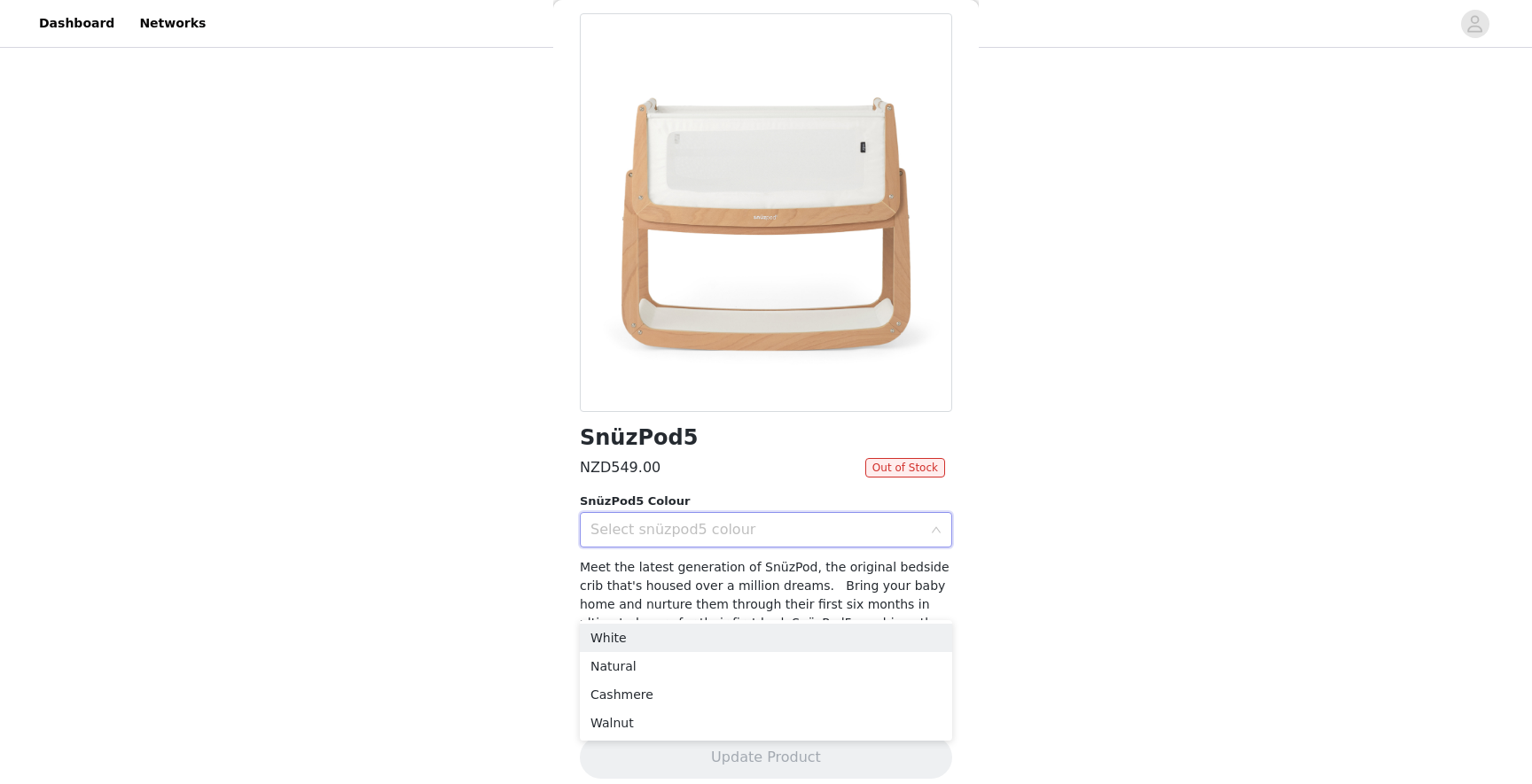
scroll to position [77, 0]
click at [625, 719] on li "Walnut" at bounding box center [766, 723] width 372 height 28
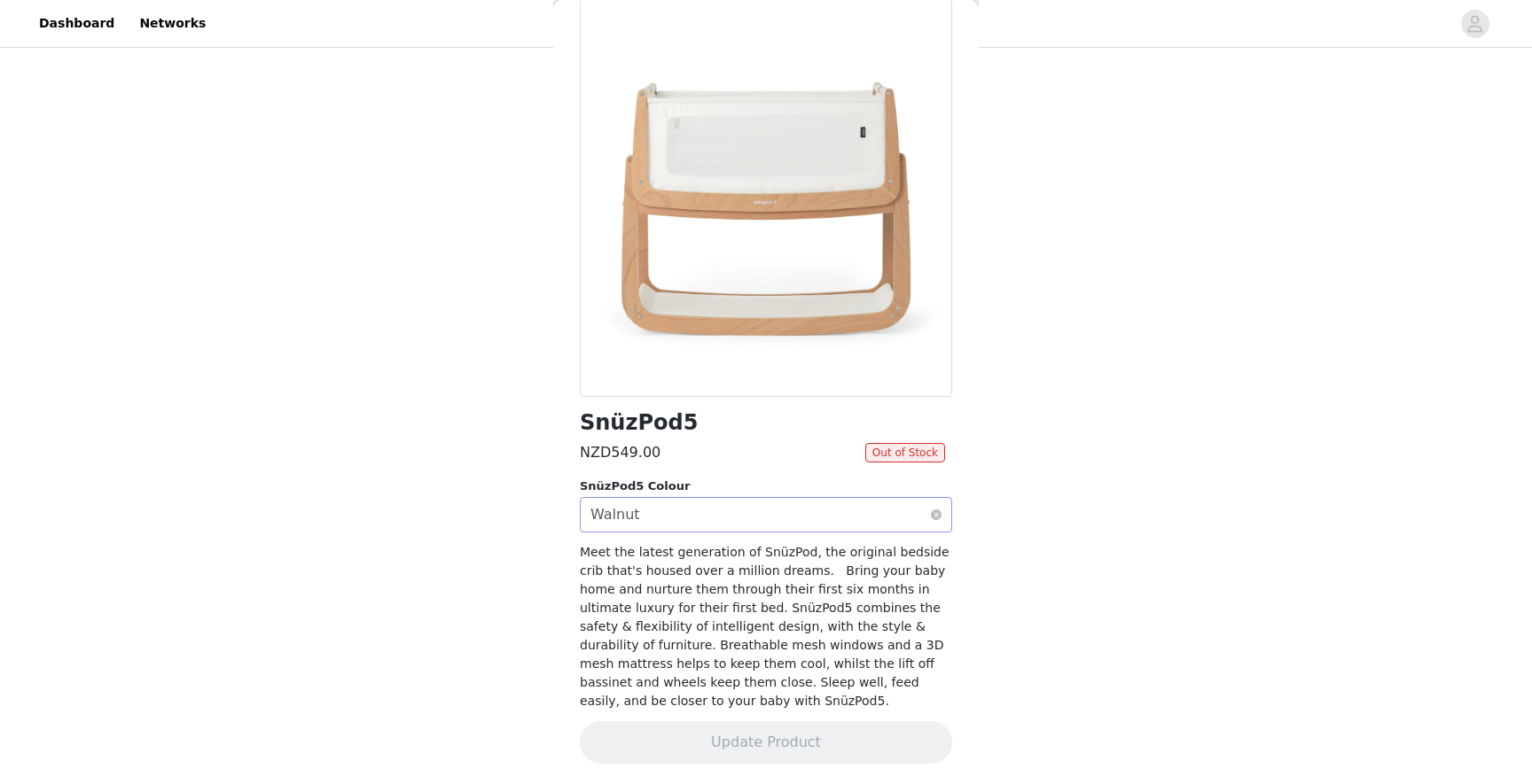
scroll to position [0, 0]
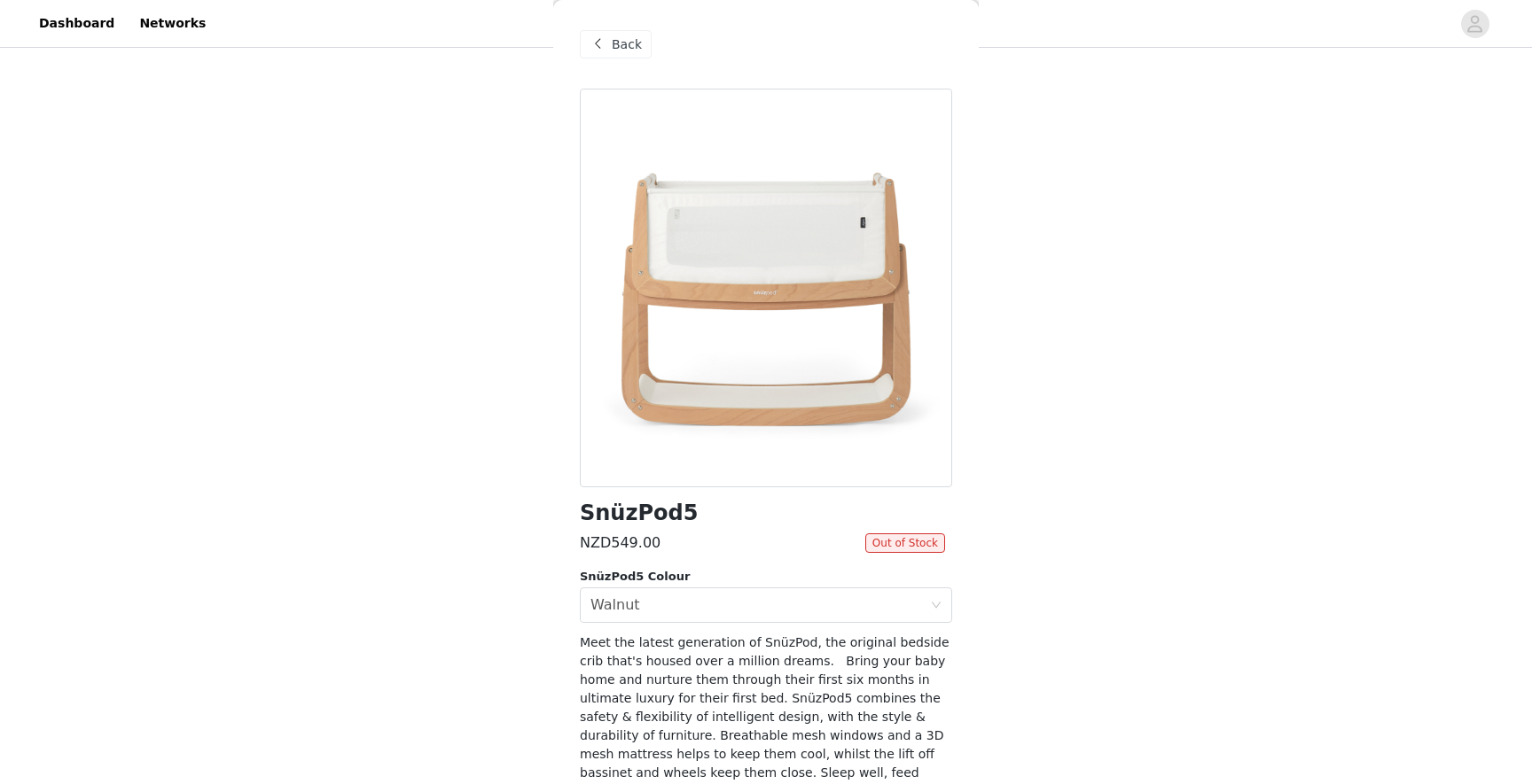
click at [609, 46] on div "Back" at bounding box center [616, 44] width 72 height 28
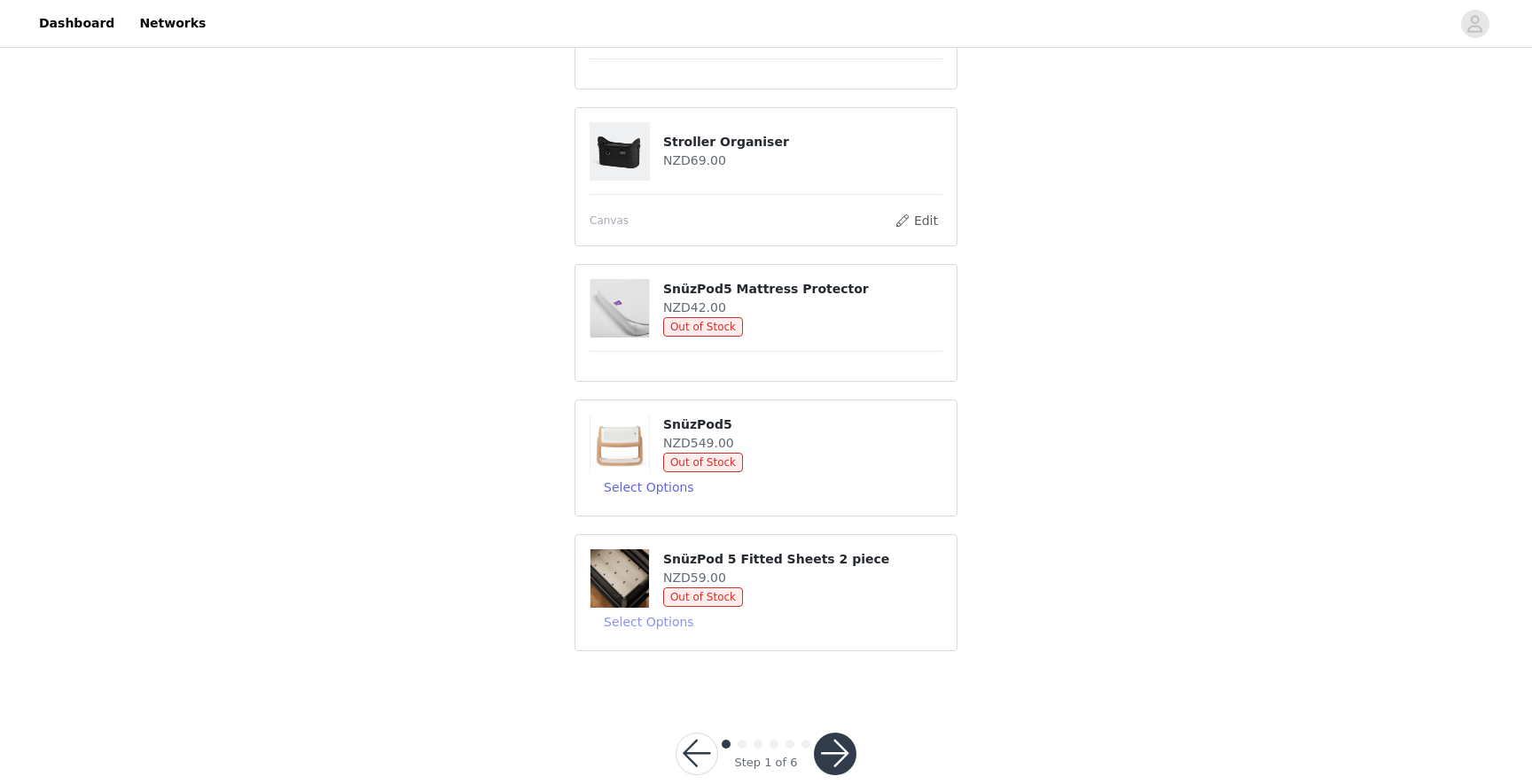
scroll to position [1578, 0]
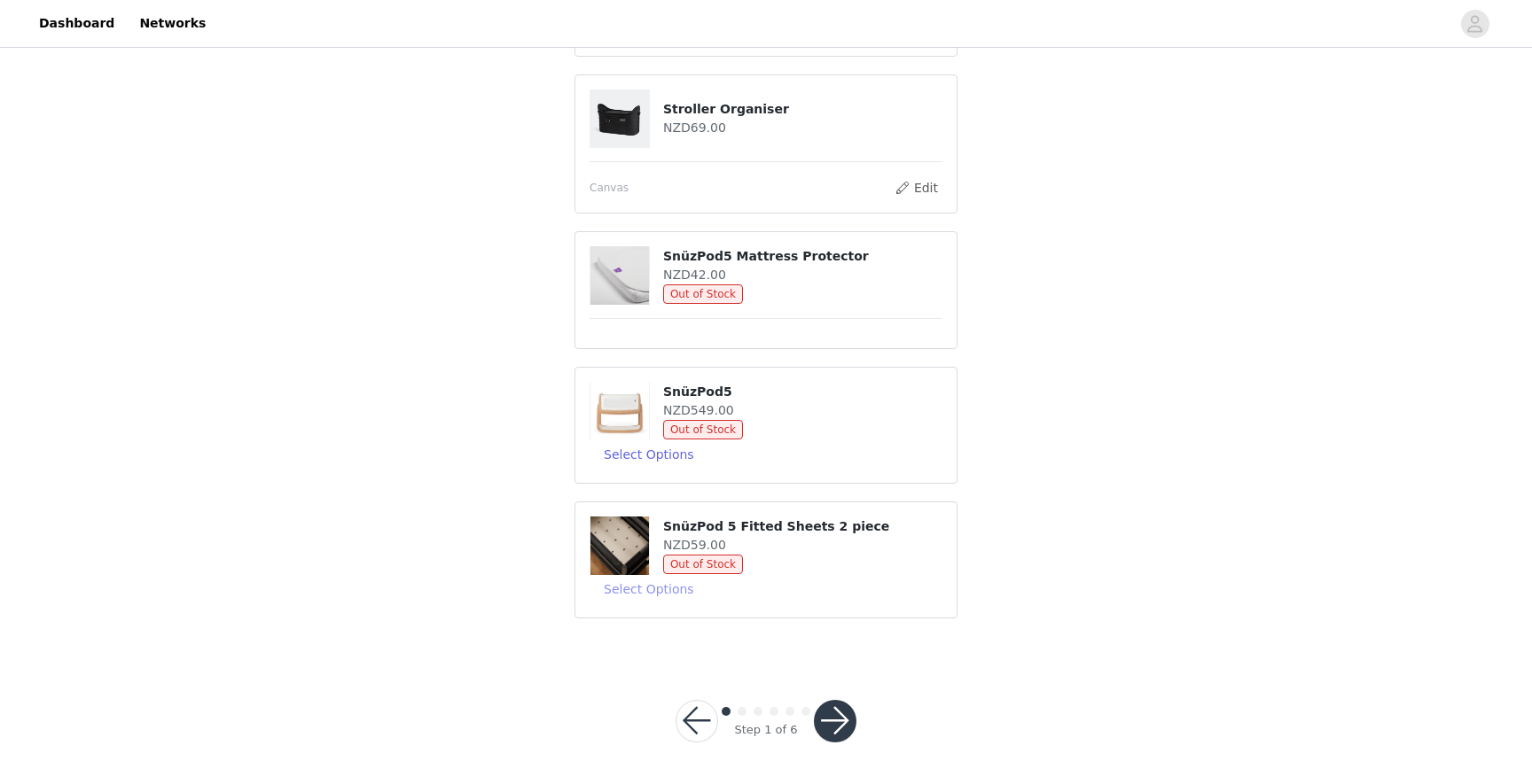
click at [641, 586] on button "Select Options" at bounding box center [649, 589] width 119 height 28
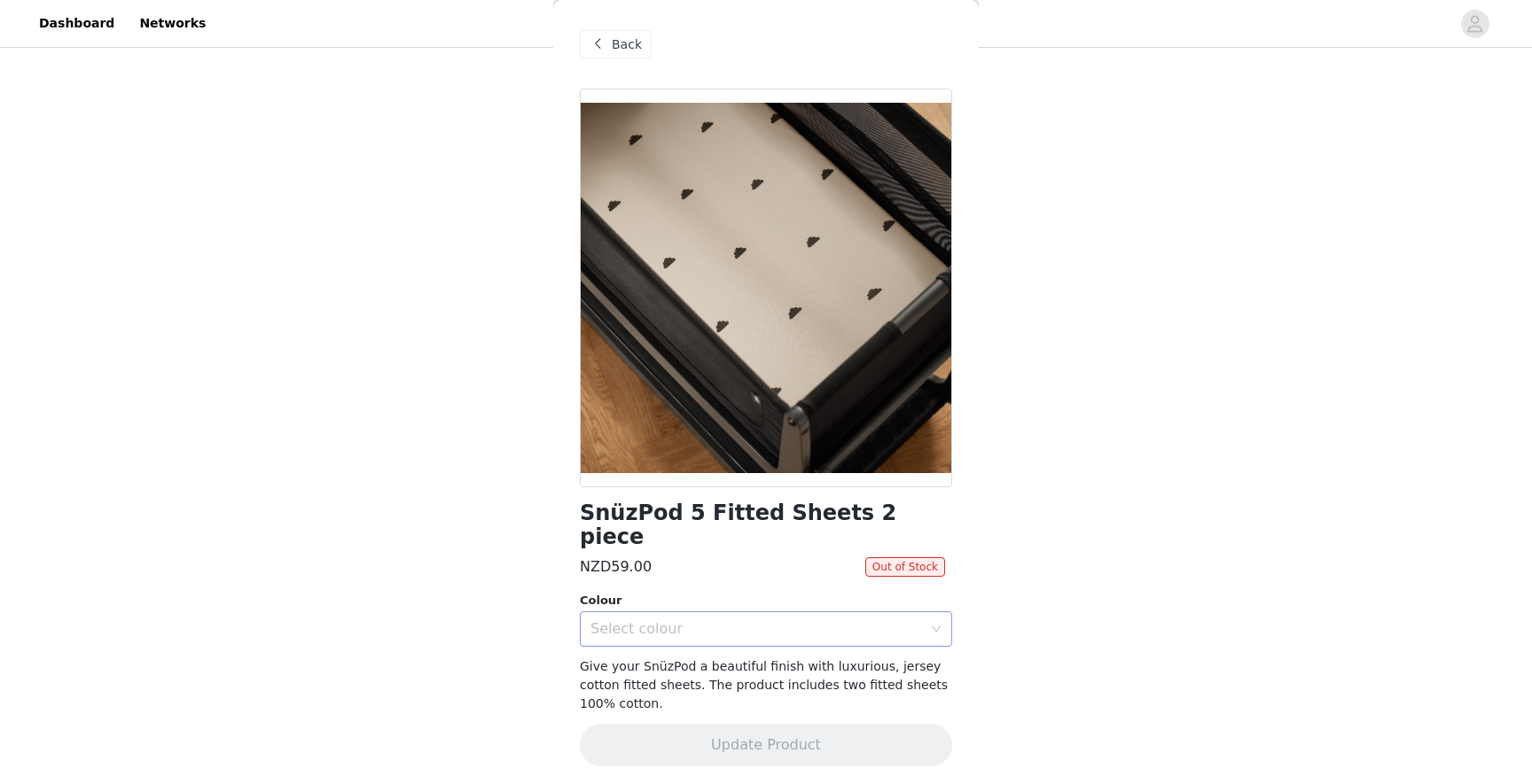
click at [686, 620] on div "Select colour" at bounding box center [756, 629] width 331 height 18
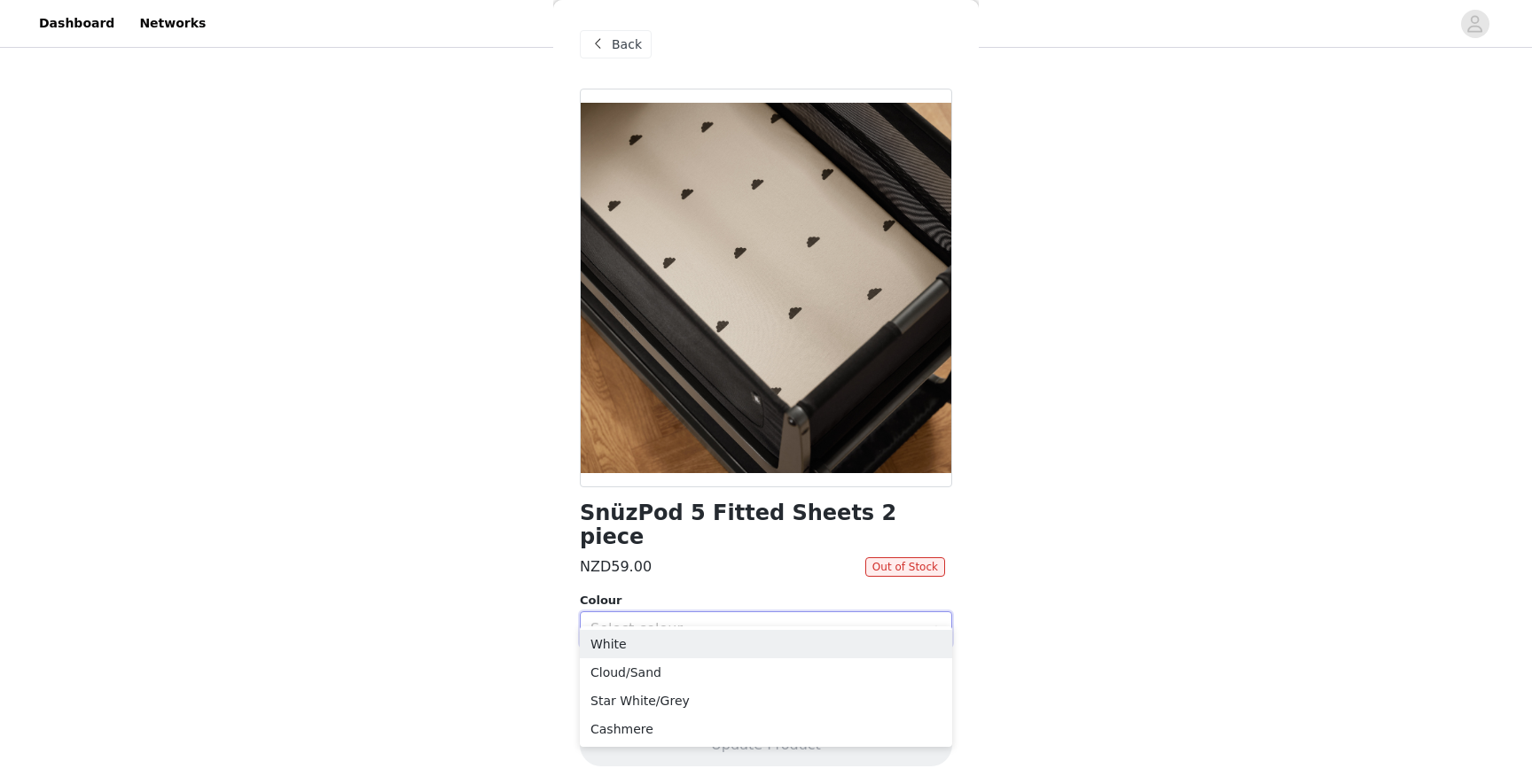
click at [686, 620] on div "Select colour" at bounding box center [756, 629] width 331 height 18
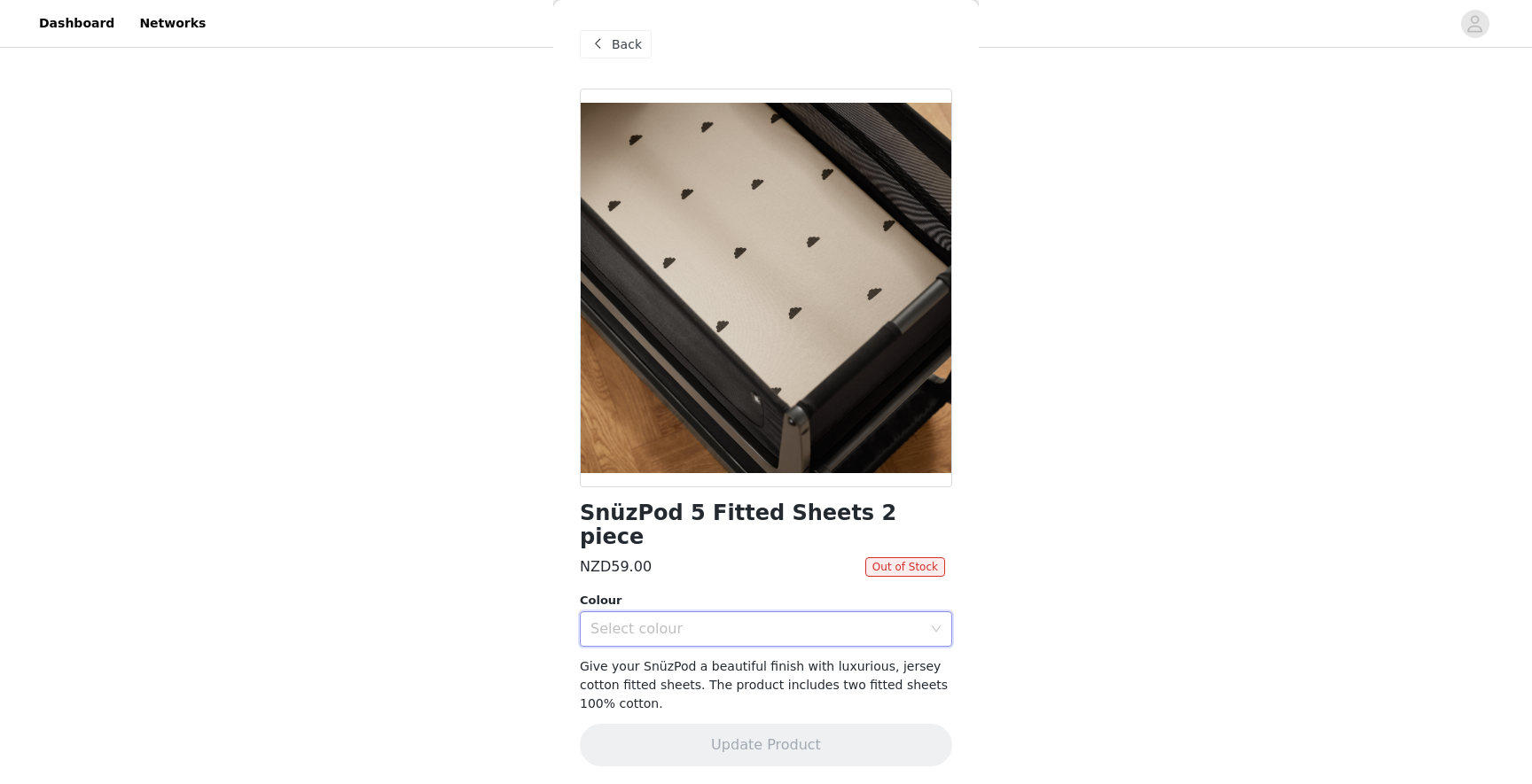
click at [671, 612] on div "Select colour" at bounding box center [760, 629] width 340 height 34
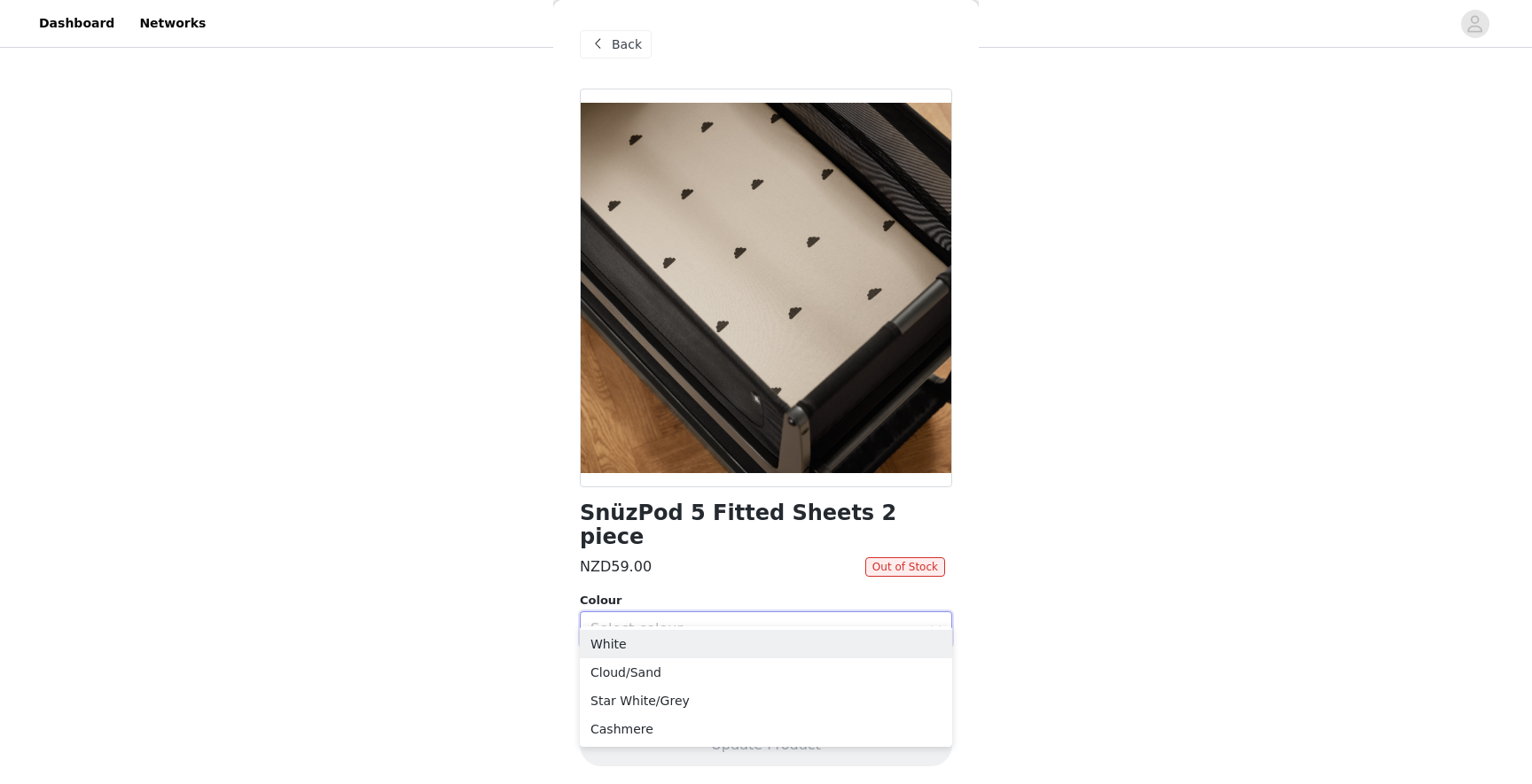
click at [602, 45] on span at bounding box center [597, 44] width 21 height 21
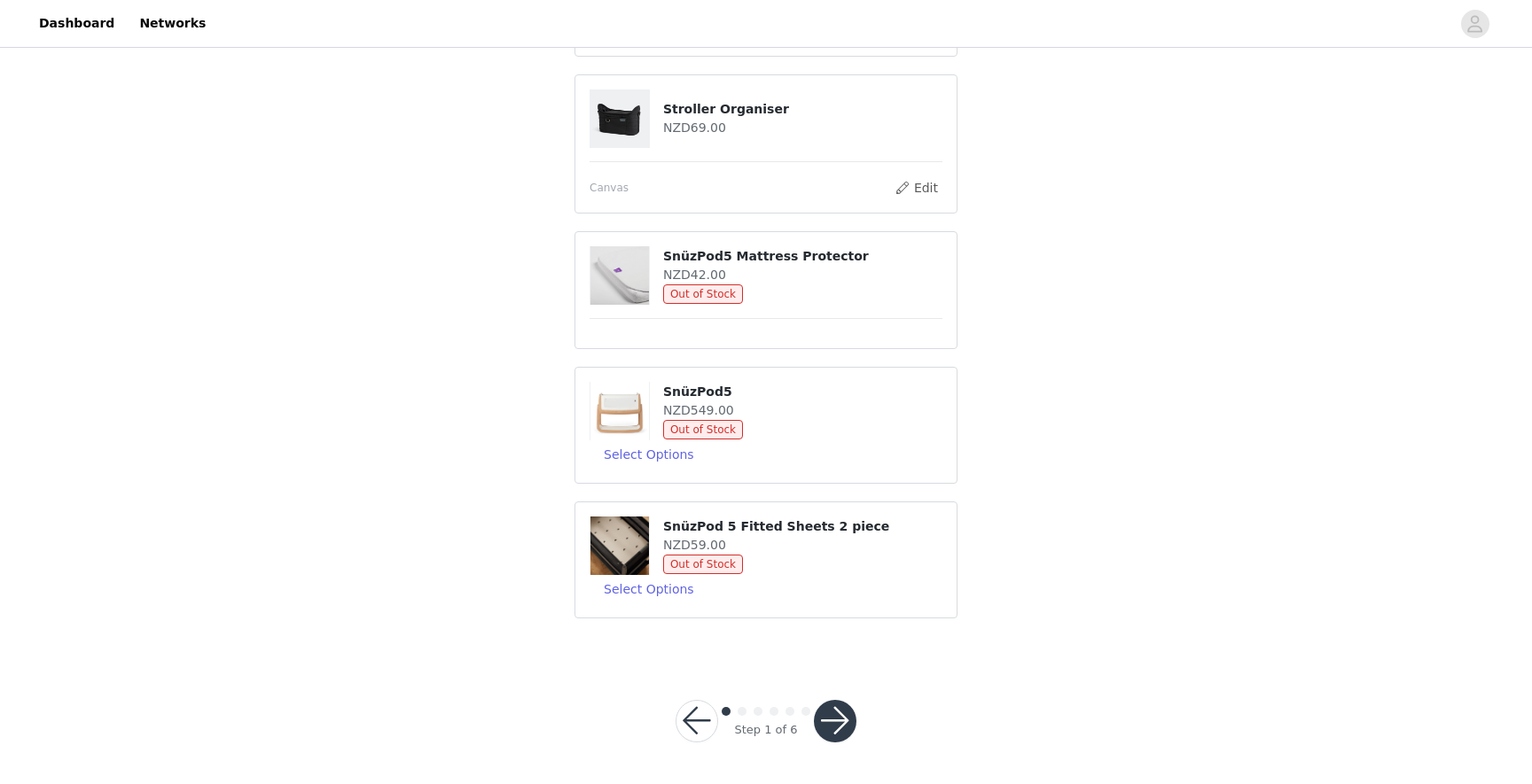
click at [847, 711] on button "button" at bounding box center [835, 721] width 43 height 43
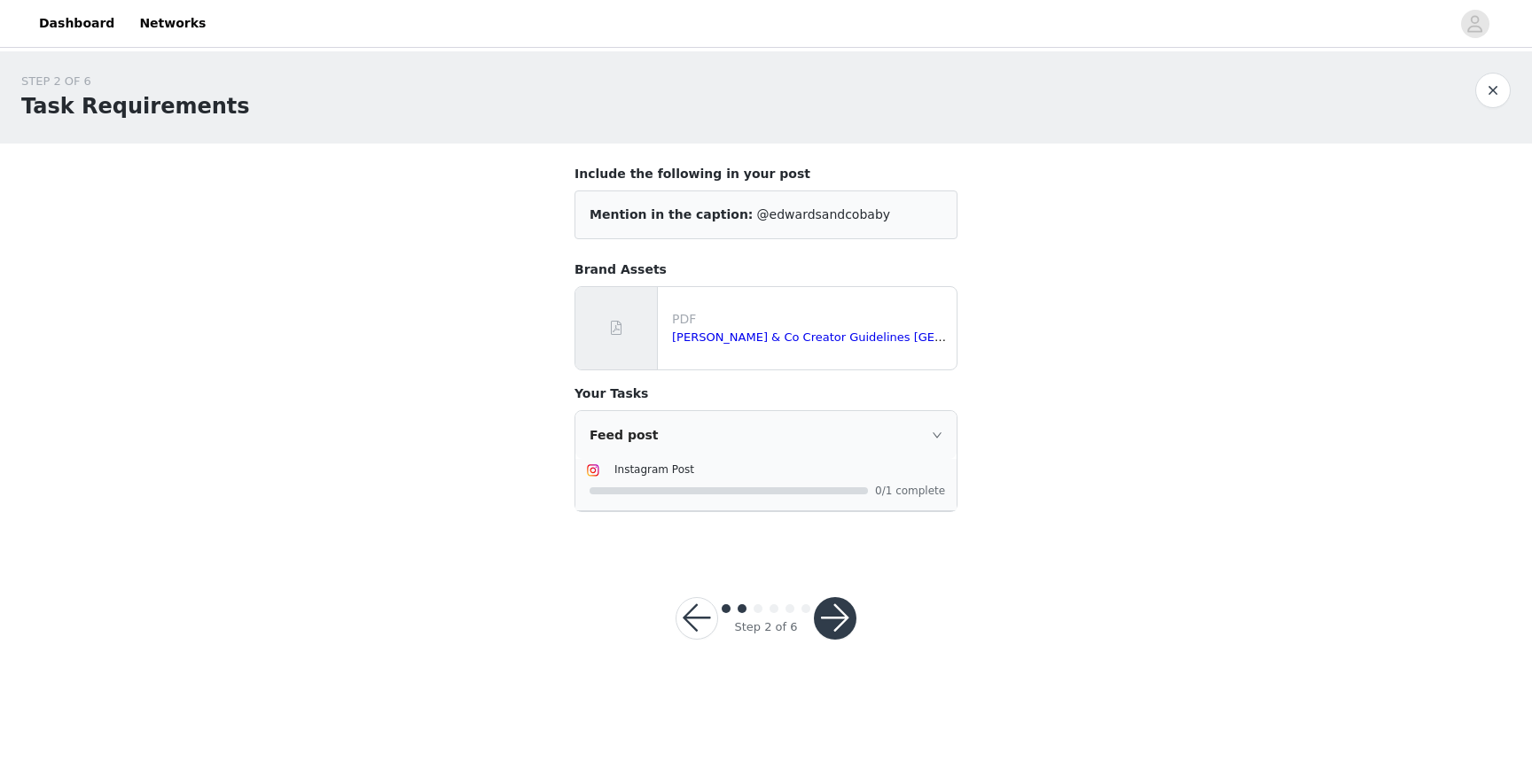
click at [624, 334] on span at bounding box center [616, 327] width 18 height 21
click at [713, 342] on link "[PERSON_NAME] & Co Creator Guidelines [GEOGRAPHIC_DATA]pdf" at bounding box center [862, 337] width 381 height 13
click at [771, 436] on div "Feed post" at bounding box center [766, 435] width 381 height 48
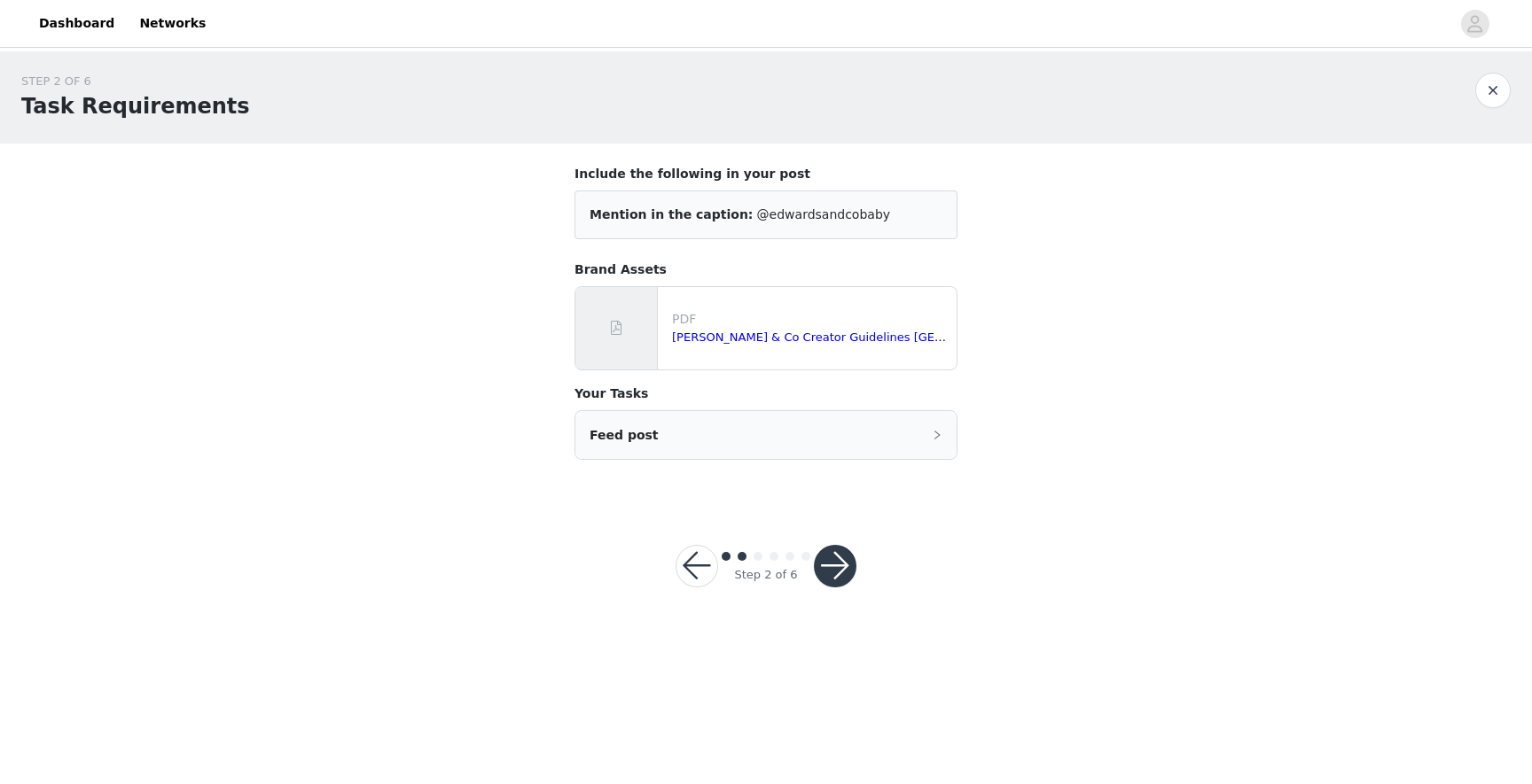
click at [921, 436] on div "Feed post" at bounding box center [766, 435] width 381 height 48
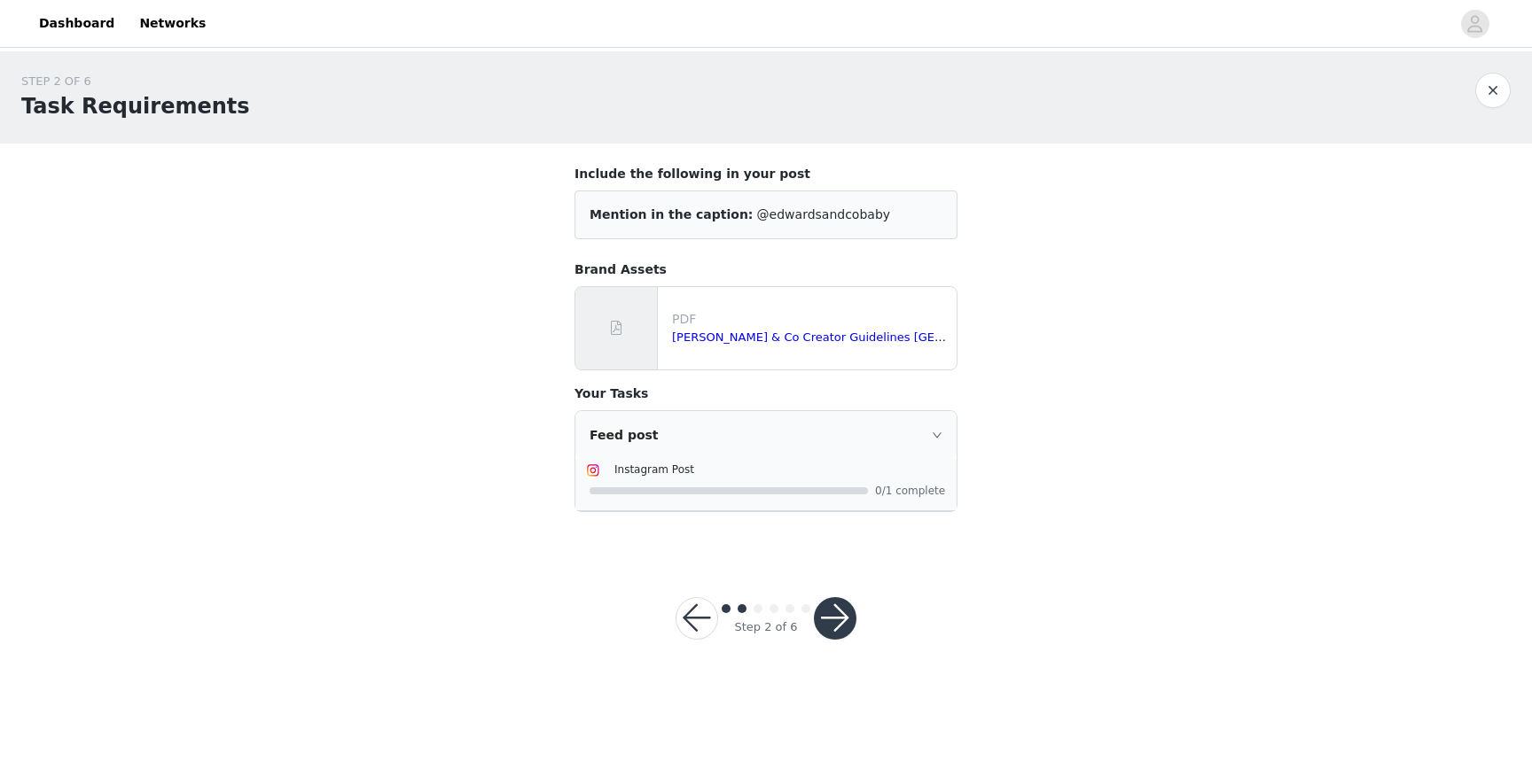
click at [933, 429] on icon "icon: right" at bounding box center [937, 434] width 10 height 10
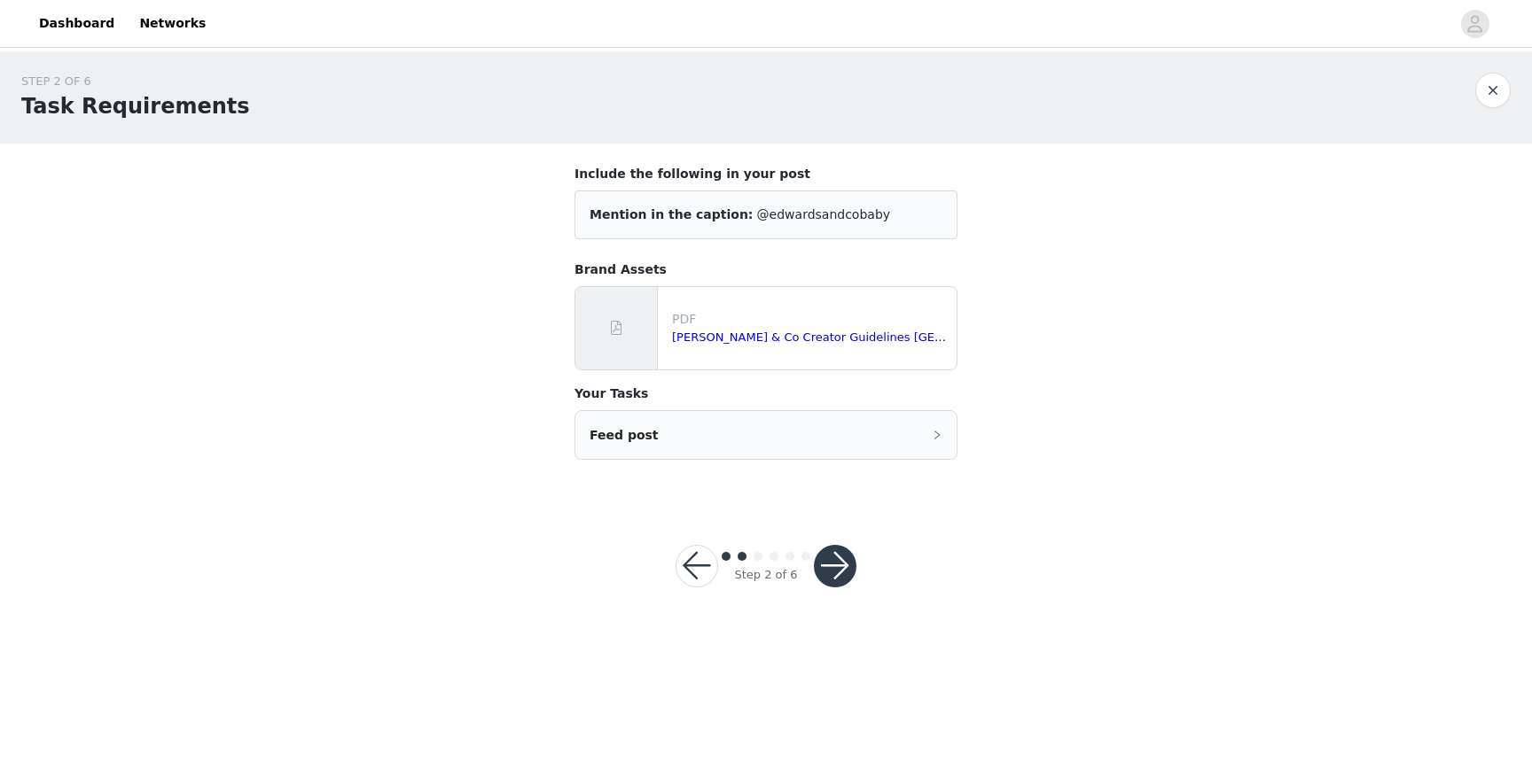
click at [933, 429] on icon "icon: right" at bounding box center [937, 434] width 10 height 10
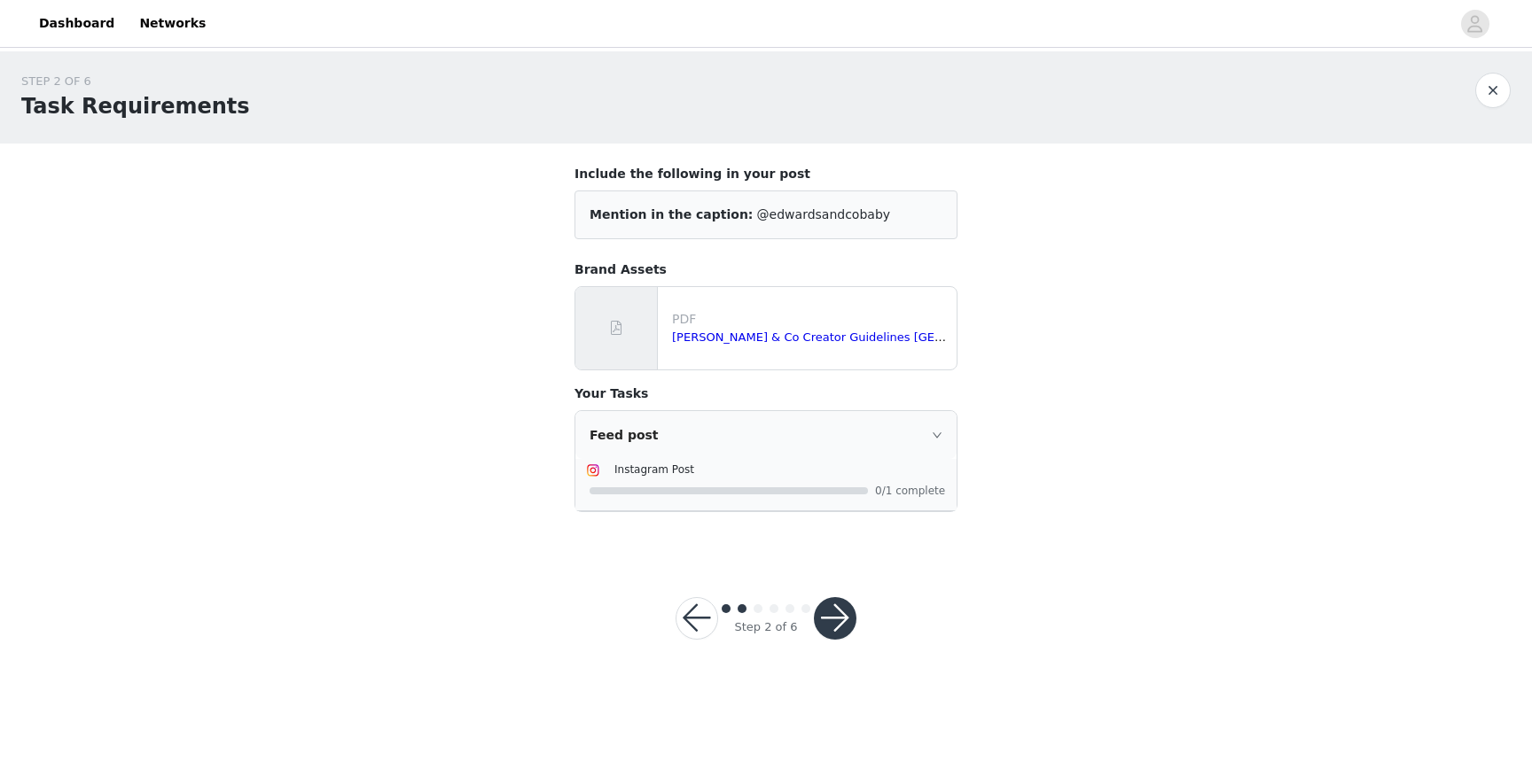
click at [836, 628] on button "button" at bounding box center [835, 618] width 43 height 43
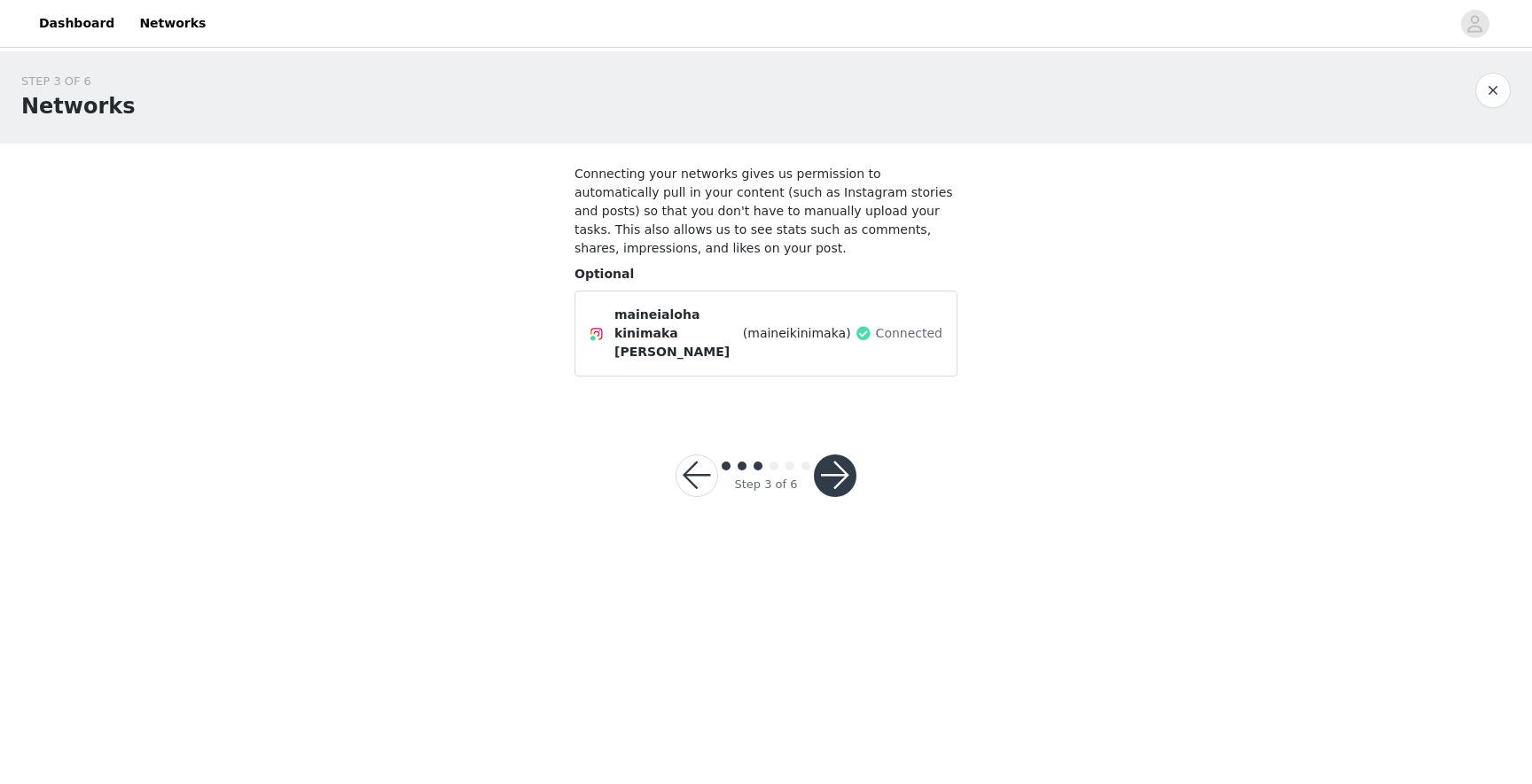
click at [830, 455] on button "button" at bounding box center [835, 476] width 43 height 43
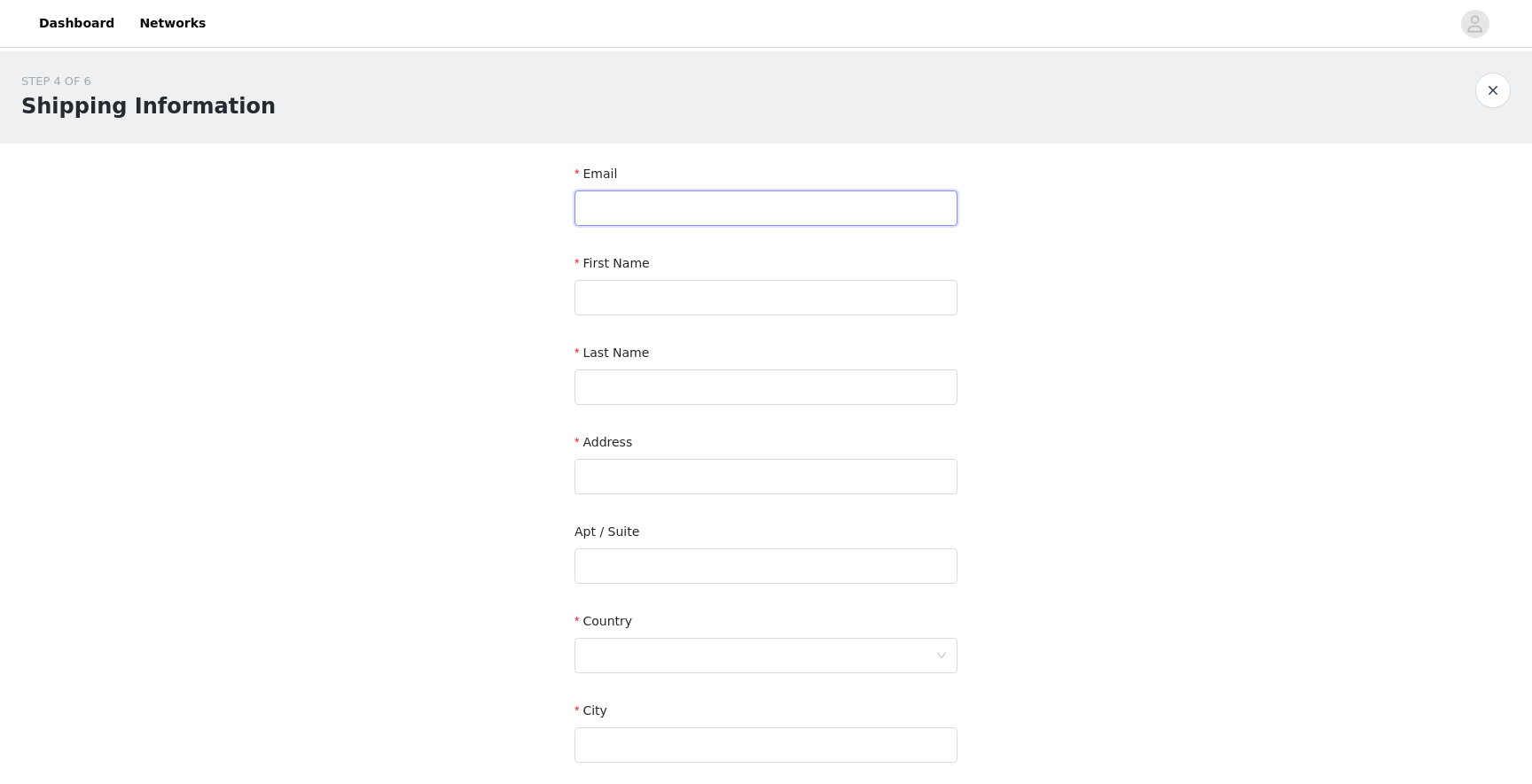
click at [687, 201] on input "text" at bounding box center [766, 207] width 383 height 35
type input "[EMAIL_ADDRESS][DOMAIN_NAME]"
type input "Maineialoha"
type input "Kinimaka"
type input "[STREET_ADDRESS]"
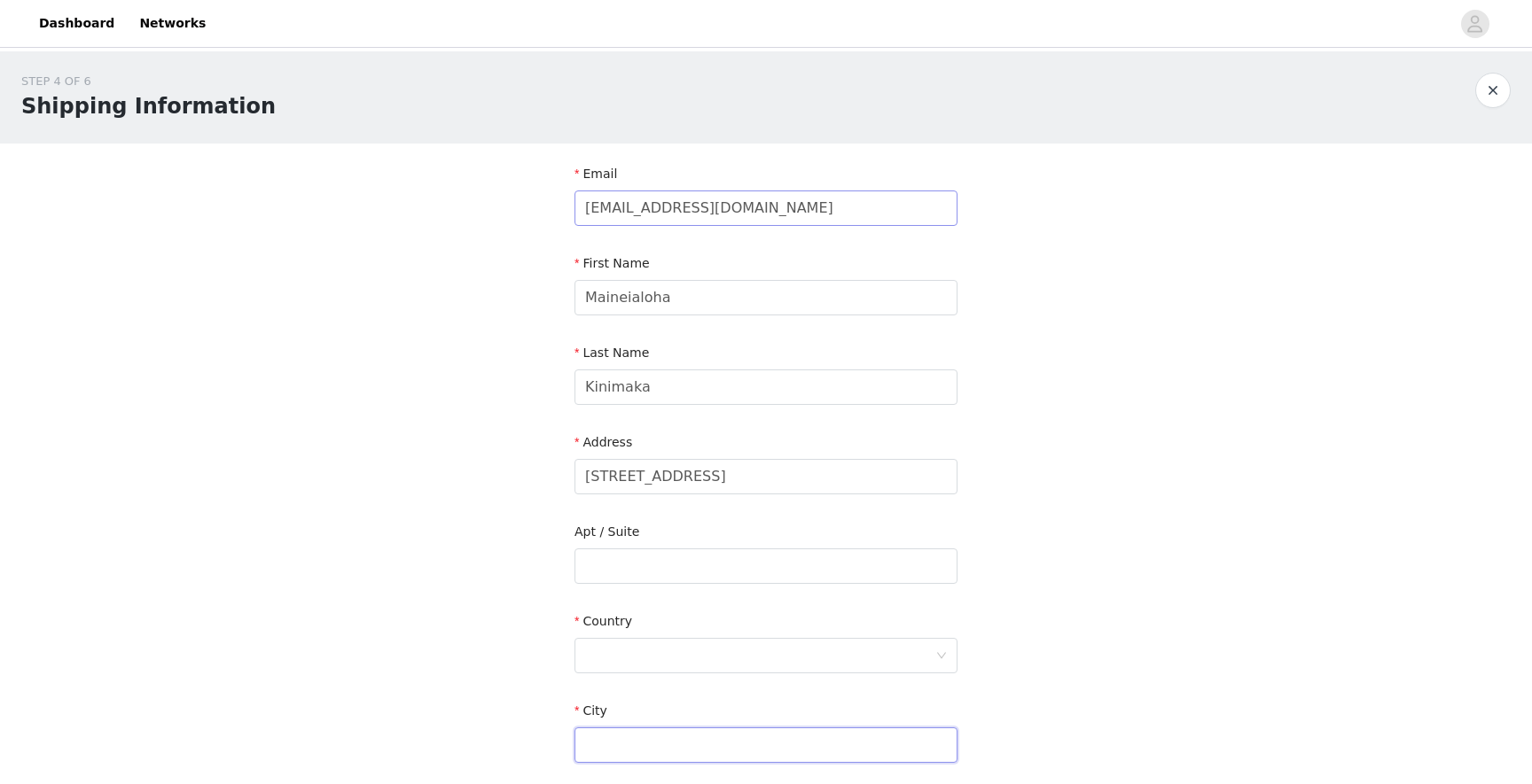
type input "anahola"
type input "96703"
type input "8087555556"
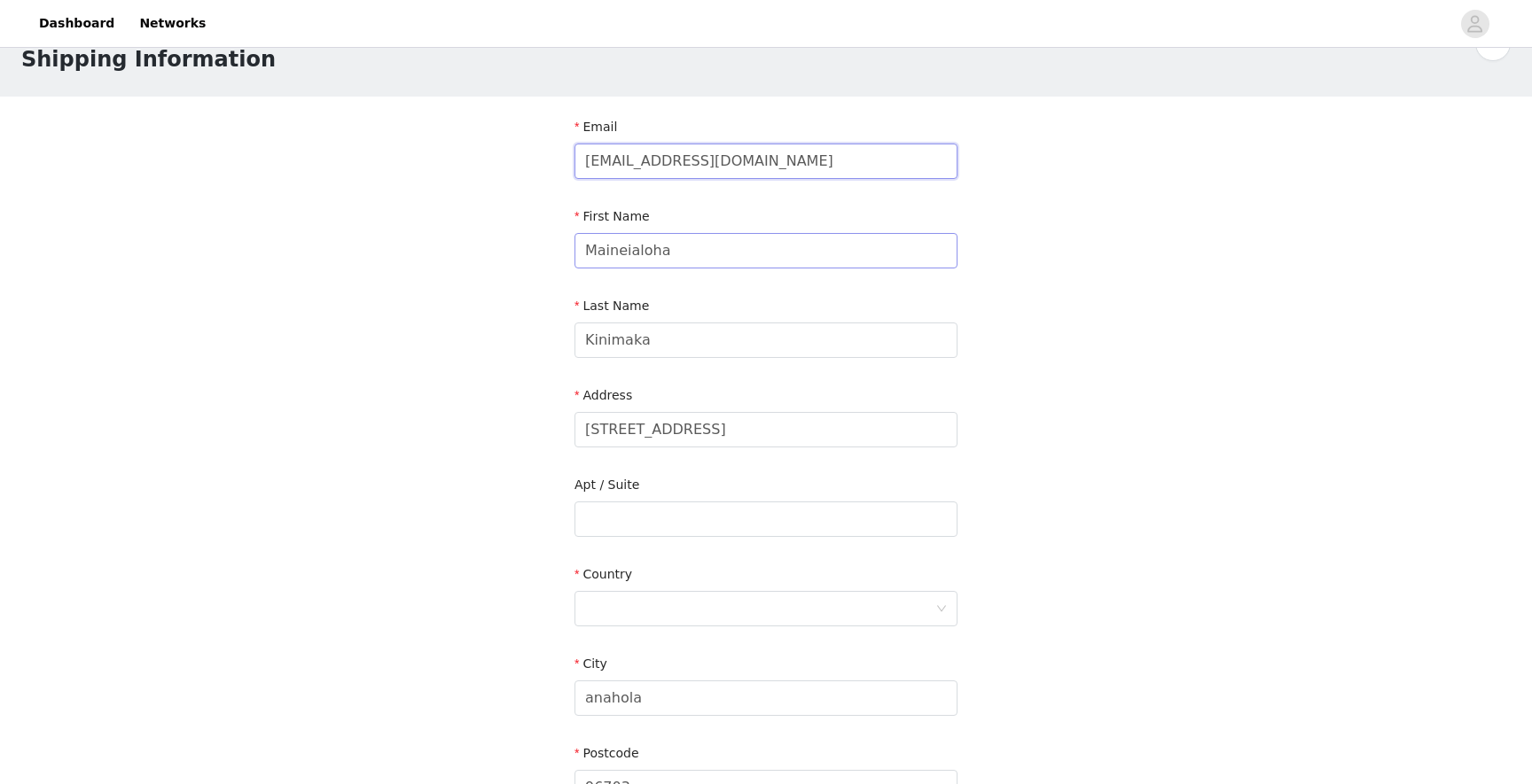
scroll to position [25, 0]
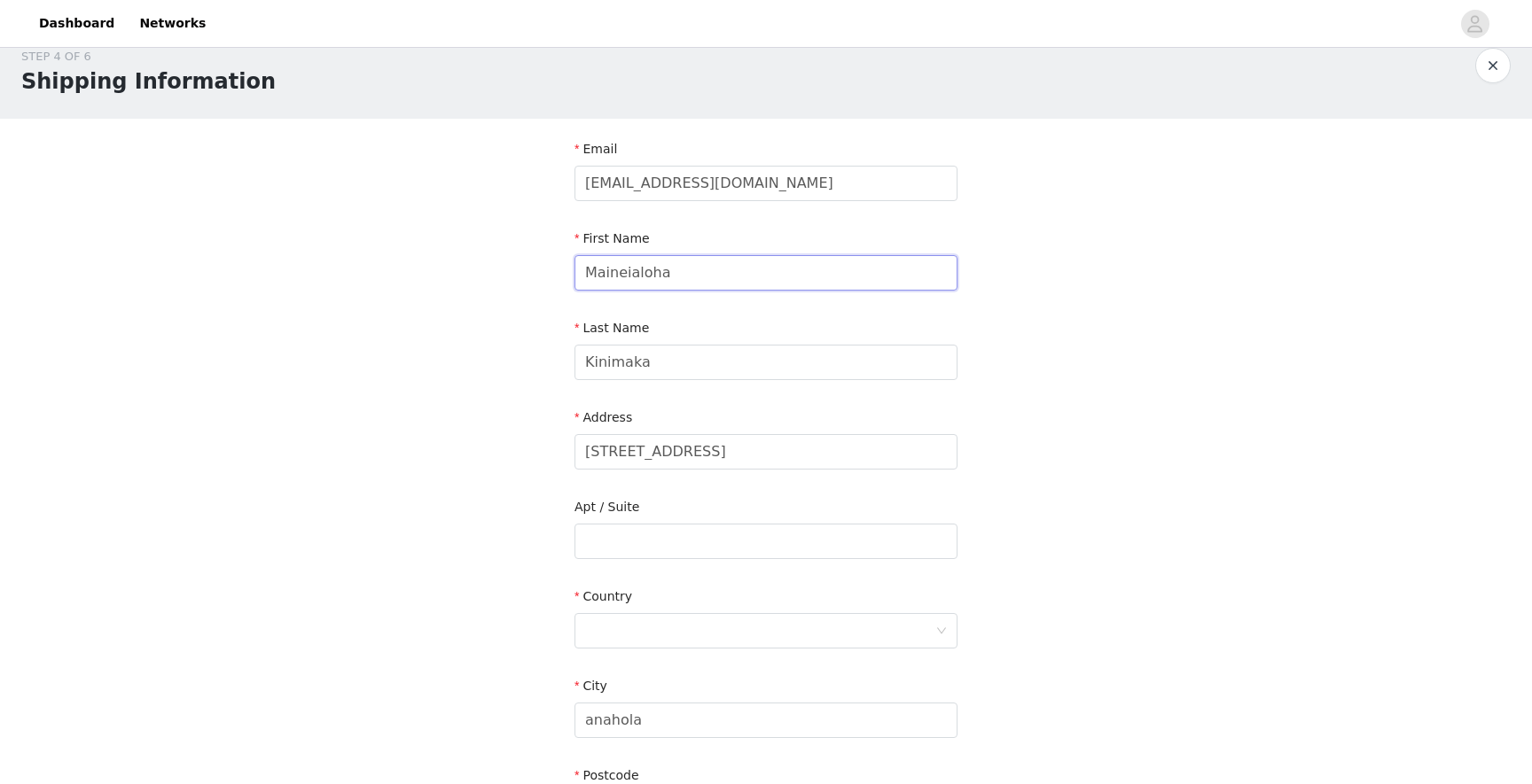
drag, startPoint x: 686, startPoint y: 273, endPoint x: 627, endPoint y: 274, distance: 59.0
click at [627, 274] on input "Maineialoha" at bounding box center [766, 272] width 383 height 35
type input "Mainei"
click at [537, 419] on div "STEP 4 OF 6 Shipping Information Email [EMAIL_ADDRESS][DOMAIN_NAME] First Name …" at bounding box center [766, 497] width 1532 height 940
drag, startPoint x: 708, startPoint y: 450, endPoint x: 561, endPoint y: 451, distance: 147.0
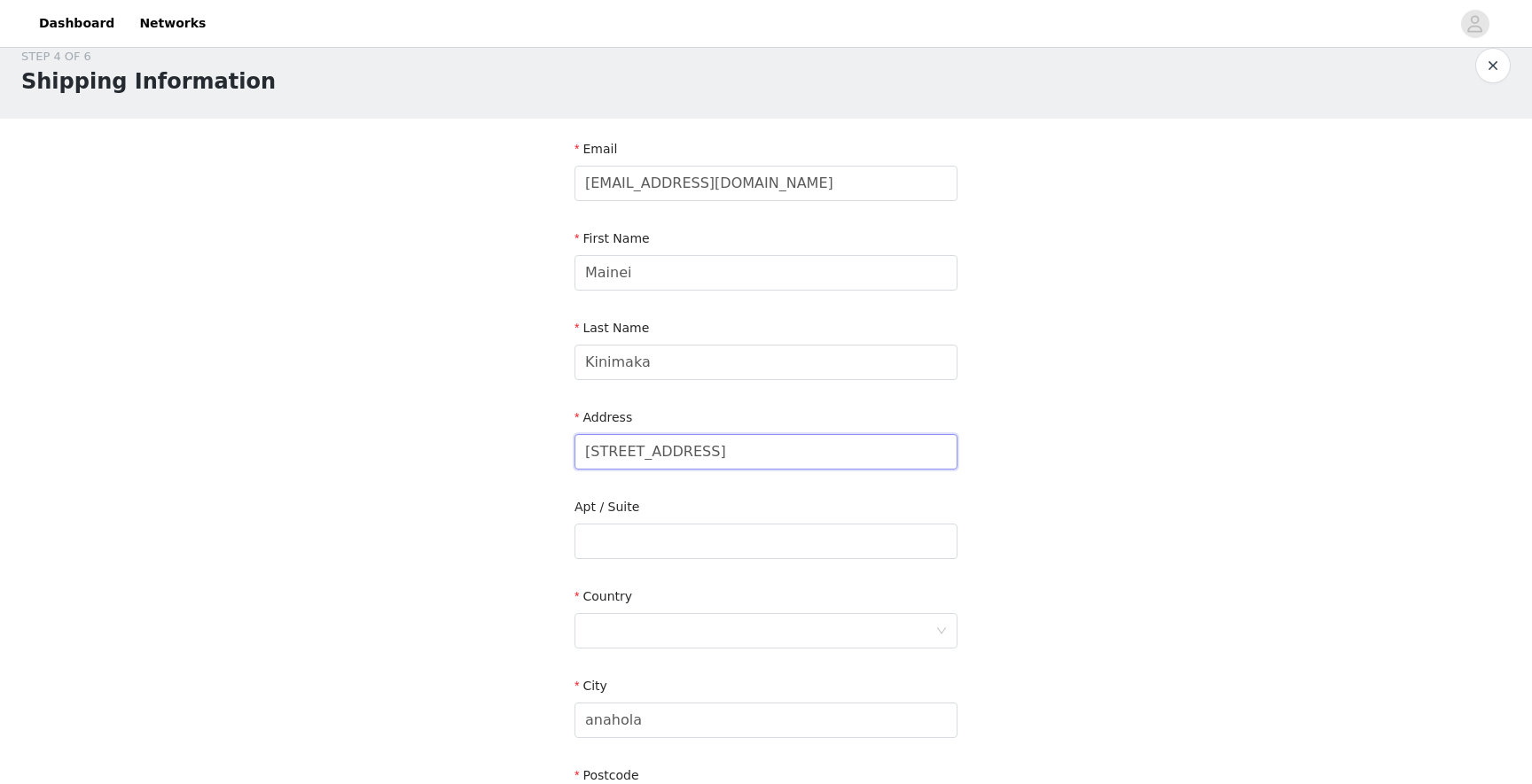
click at [561, 451] on section "Email [EMAIL_ADDRESS][DOMAIN_NAME] First Name Mainei Last Name [PERSON_NAME] Ad…" at bounding box center [766, 543] width 426 height 848
type input "[STREET_ADDRESS]"
click at [626, 637] on div at bounding box center [760, 631] width 350 height 34
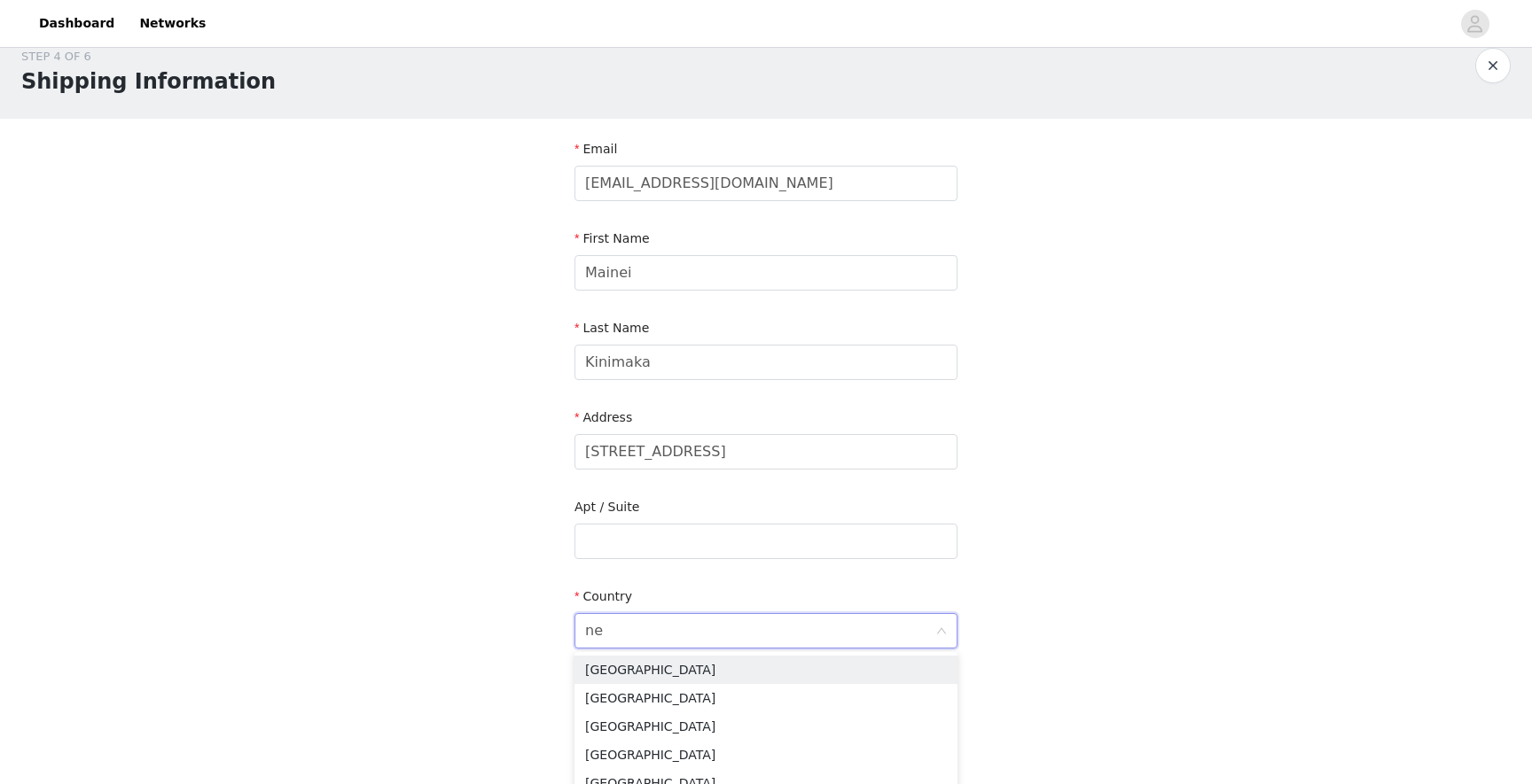
type input "new"
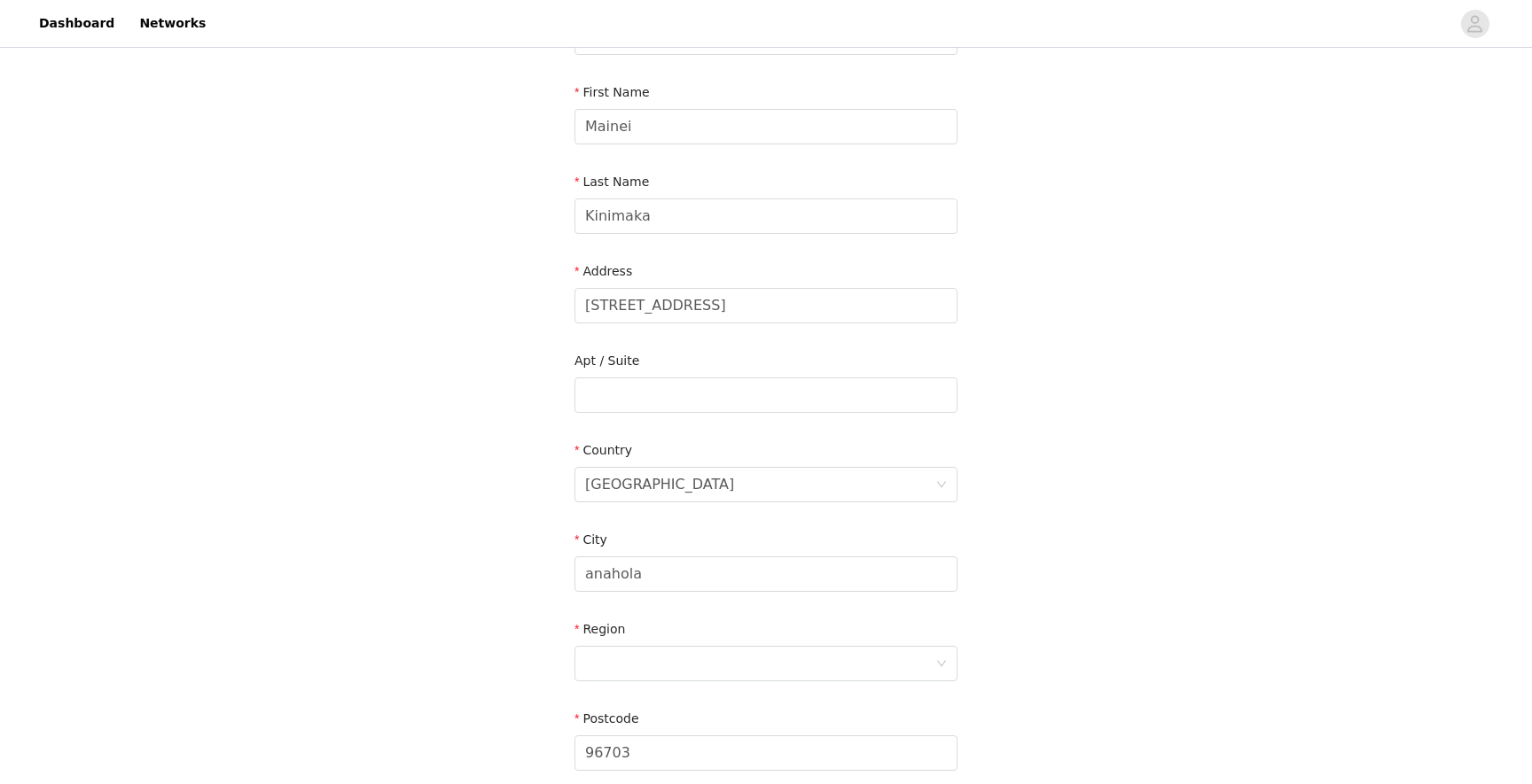
scroll to position [204, 0]
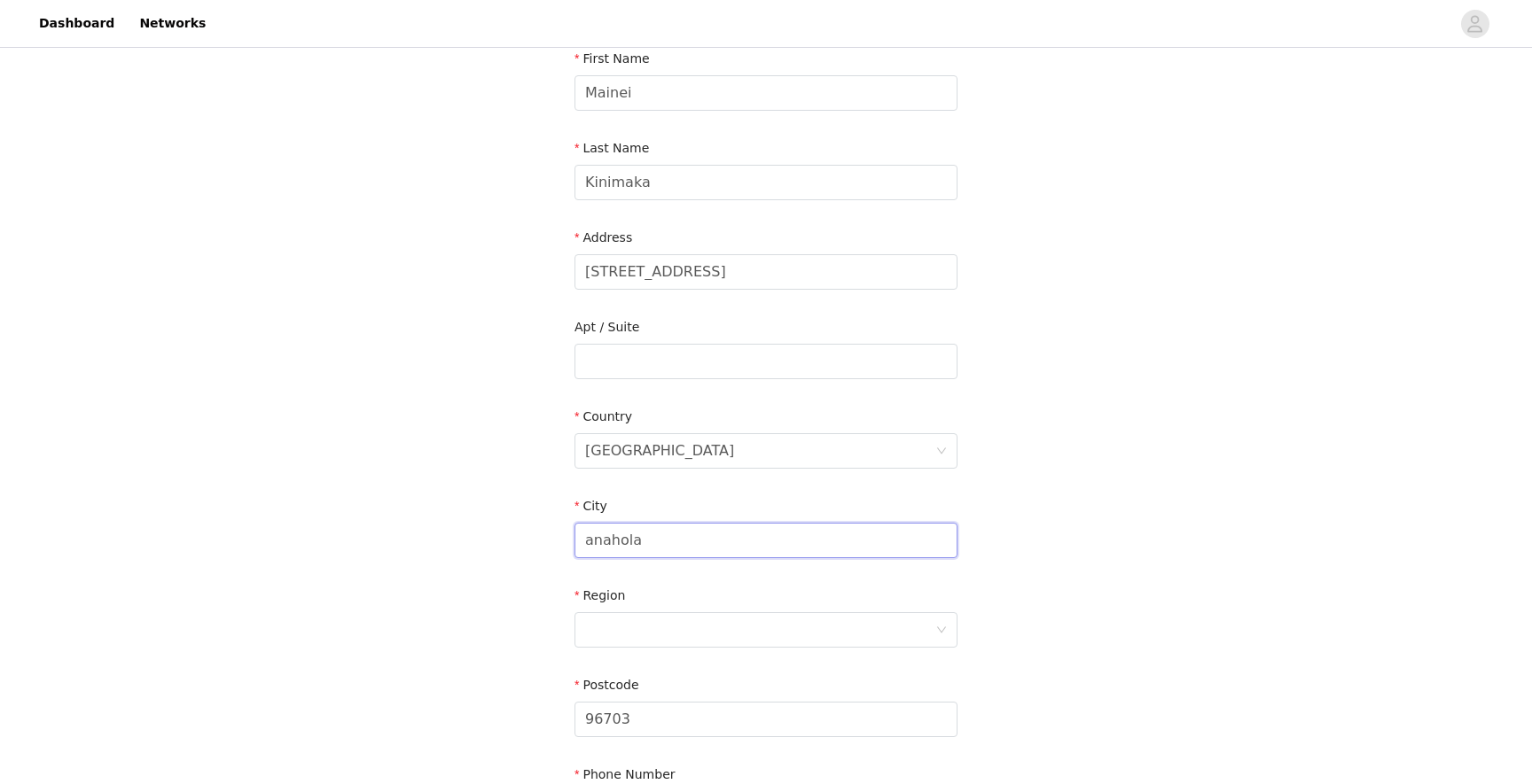
click at [638, 546] on input "anahola" at bounding box center [766, 540] width 383 height 35
type input "[GEOGRAPHIC_DATA]"
click at [481, 400] on div "STEP 4 OF 6 Shipping Information Email [EMAIL_ADDRESS][DOMAIN_NAME] First Name …" at bounding box center [766, 361] width 1532 height 1030
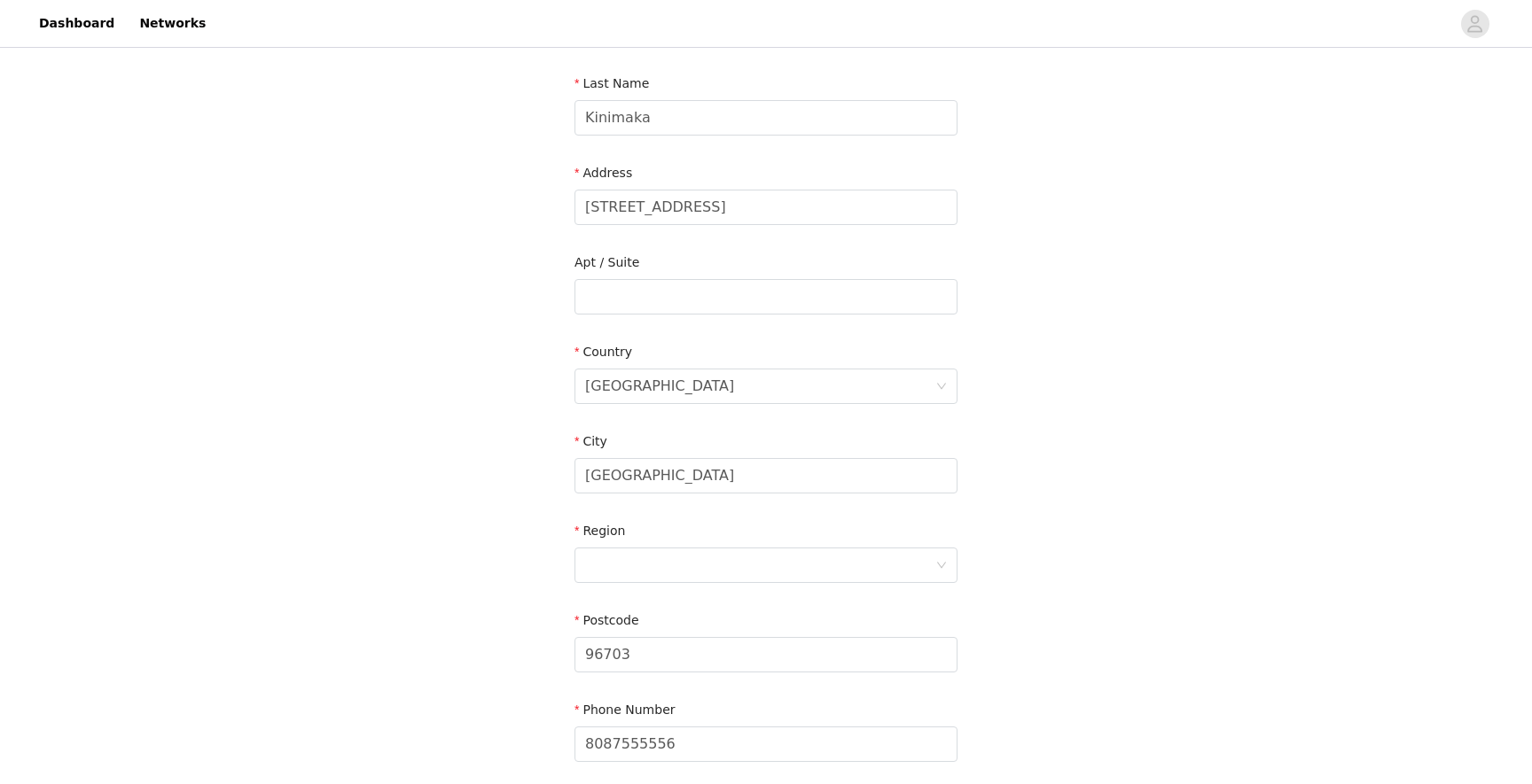
scroll to position [273, 0]
click at [614, 550] on div at bounding box center [760, 562] width 350 height 34
click at [630, 635] on li "Bay of Plenty" at bounding box center [766, 629] width 383 height 28
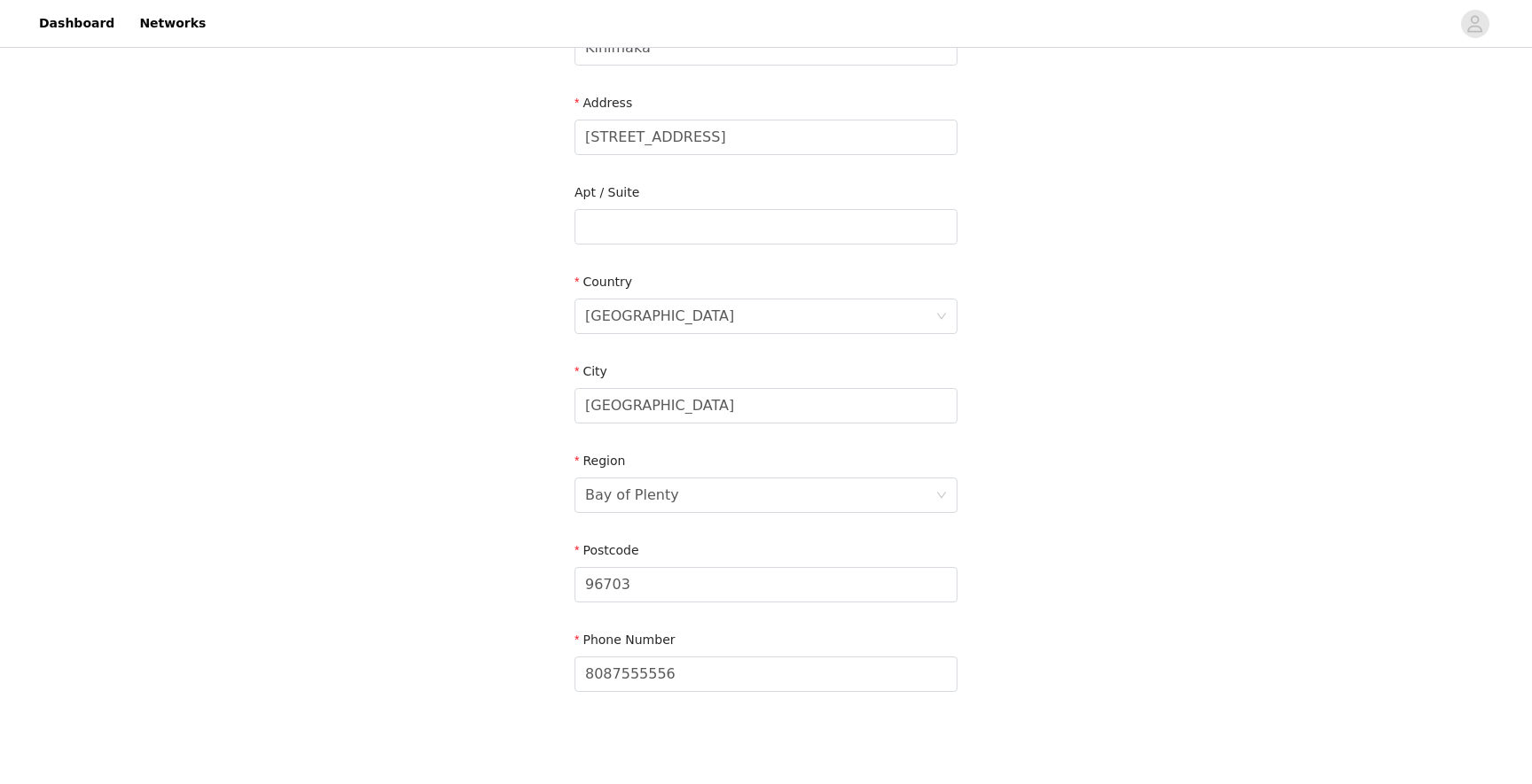
scroll to position [343, 0]
click at [631, 582] on input "96703" at bounding box center [766, 580] width 383 height 35
type input "3116"
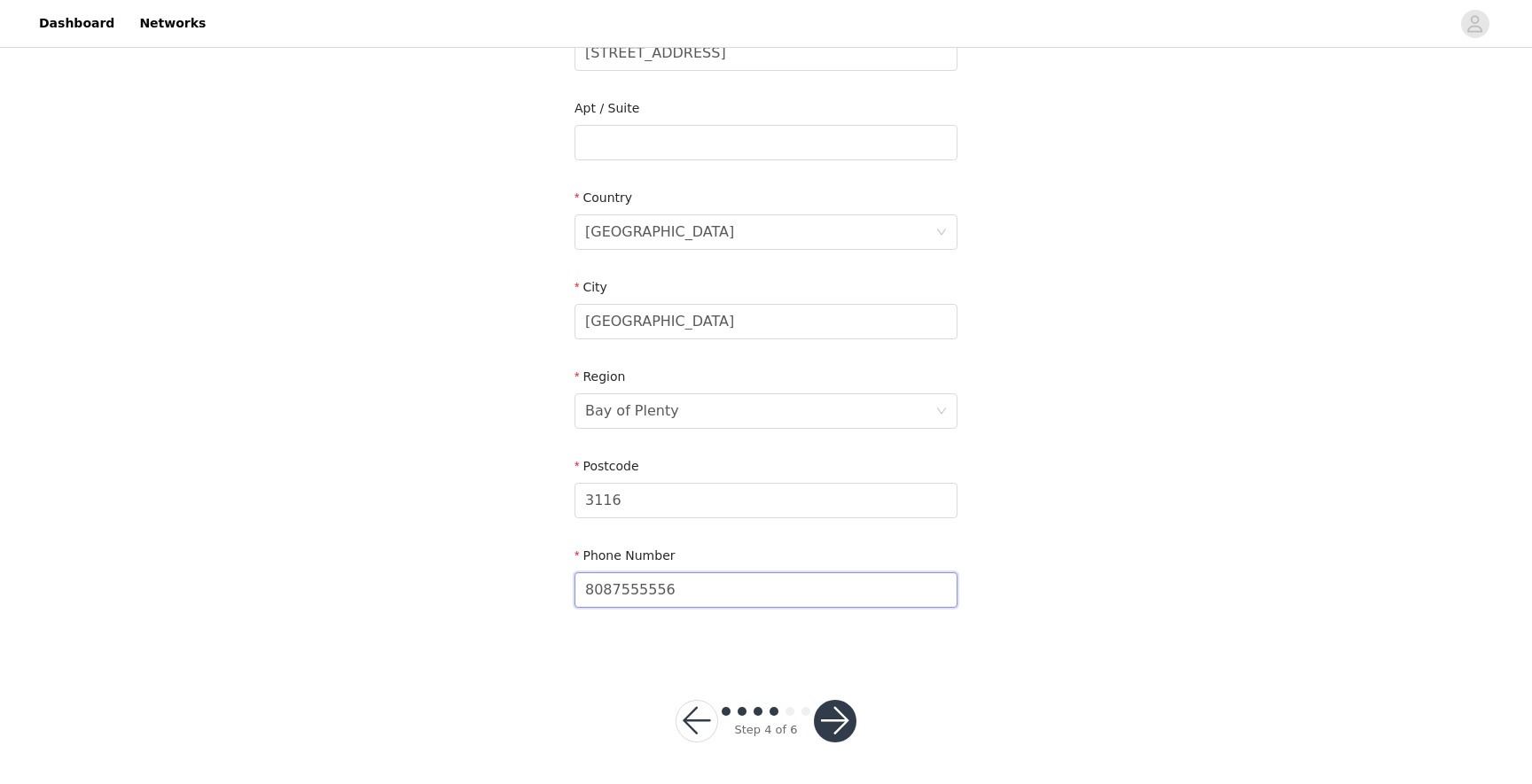
drag, startPoint x: 680, startPoint y: 588, endPoint x: 545, endPoint y: 588, distance: 135.0
click at [545, 588] on div "STEP 4 OF 6 Shipping Information Email [EMAIL_ADDRESS][DOMAIN_NAME] First Name …" at bounding box center [766, 143] width 1532 height 1030
type input "[PHONE_NUMBER]"
click at [835, 726] on button "button" at bounding box center [835, 721] width 43 height 43
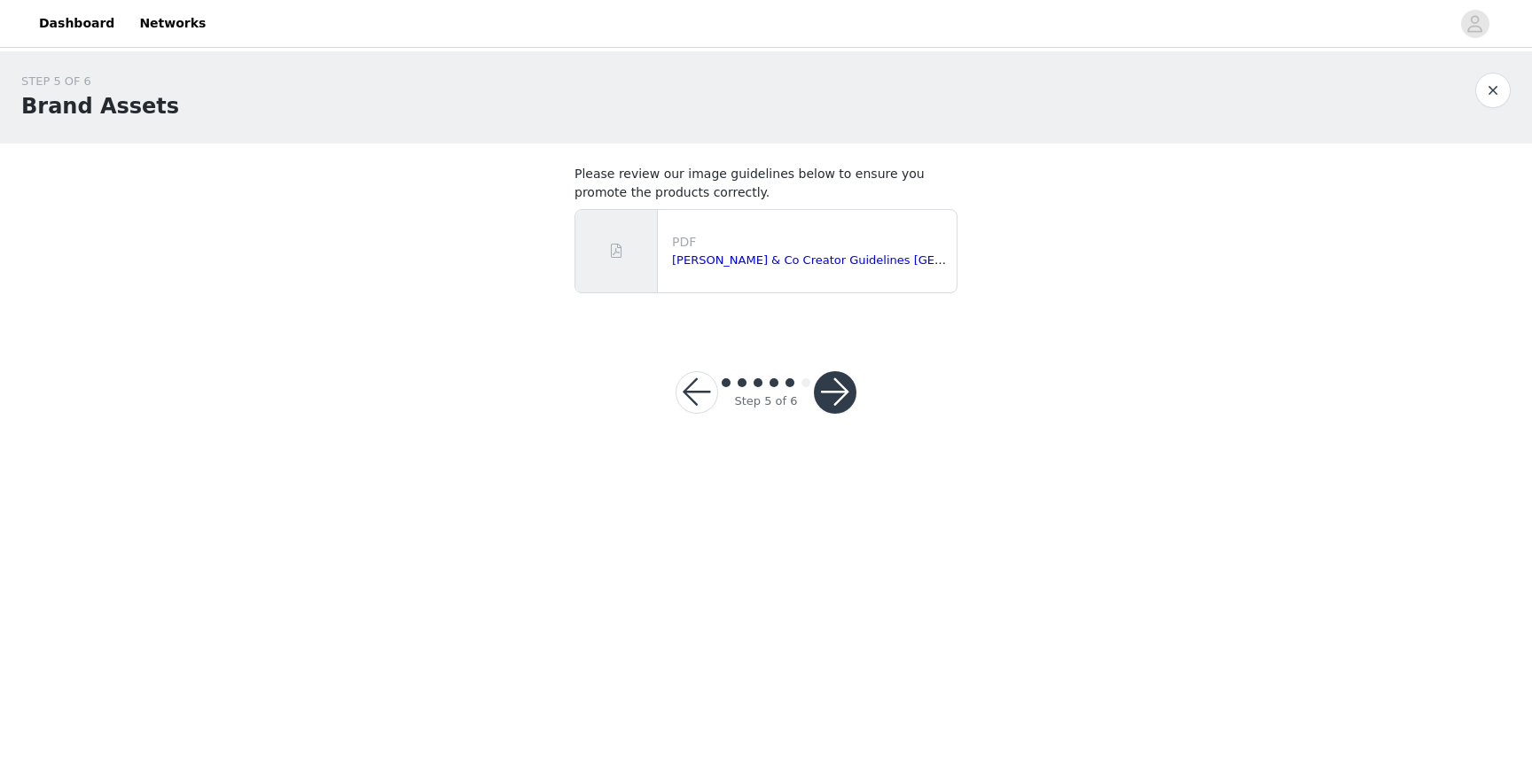
click at [836, 386] on button "button" at bounding box center [835, 392] width 43 height 43
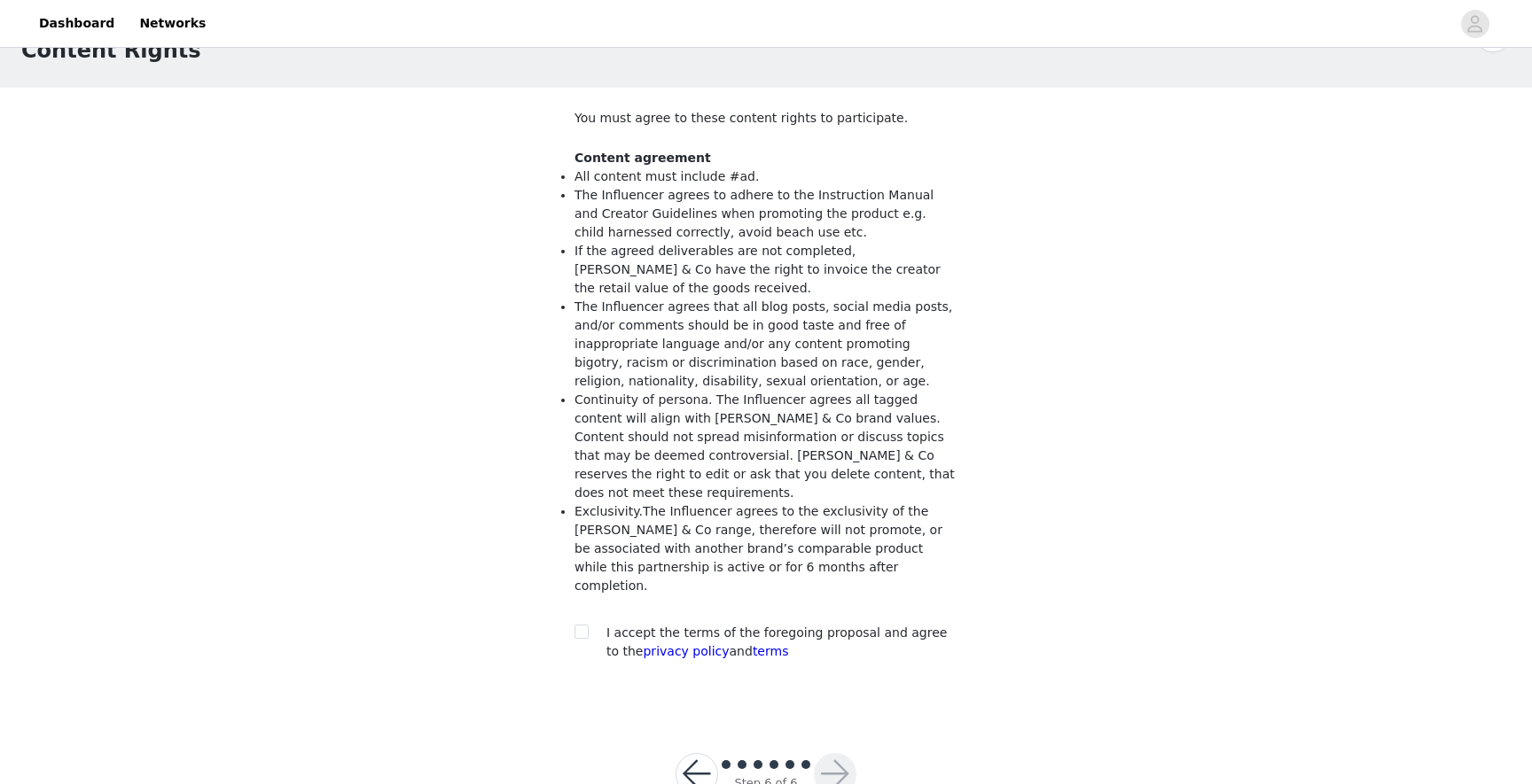
scroll to position [49, 0]
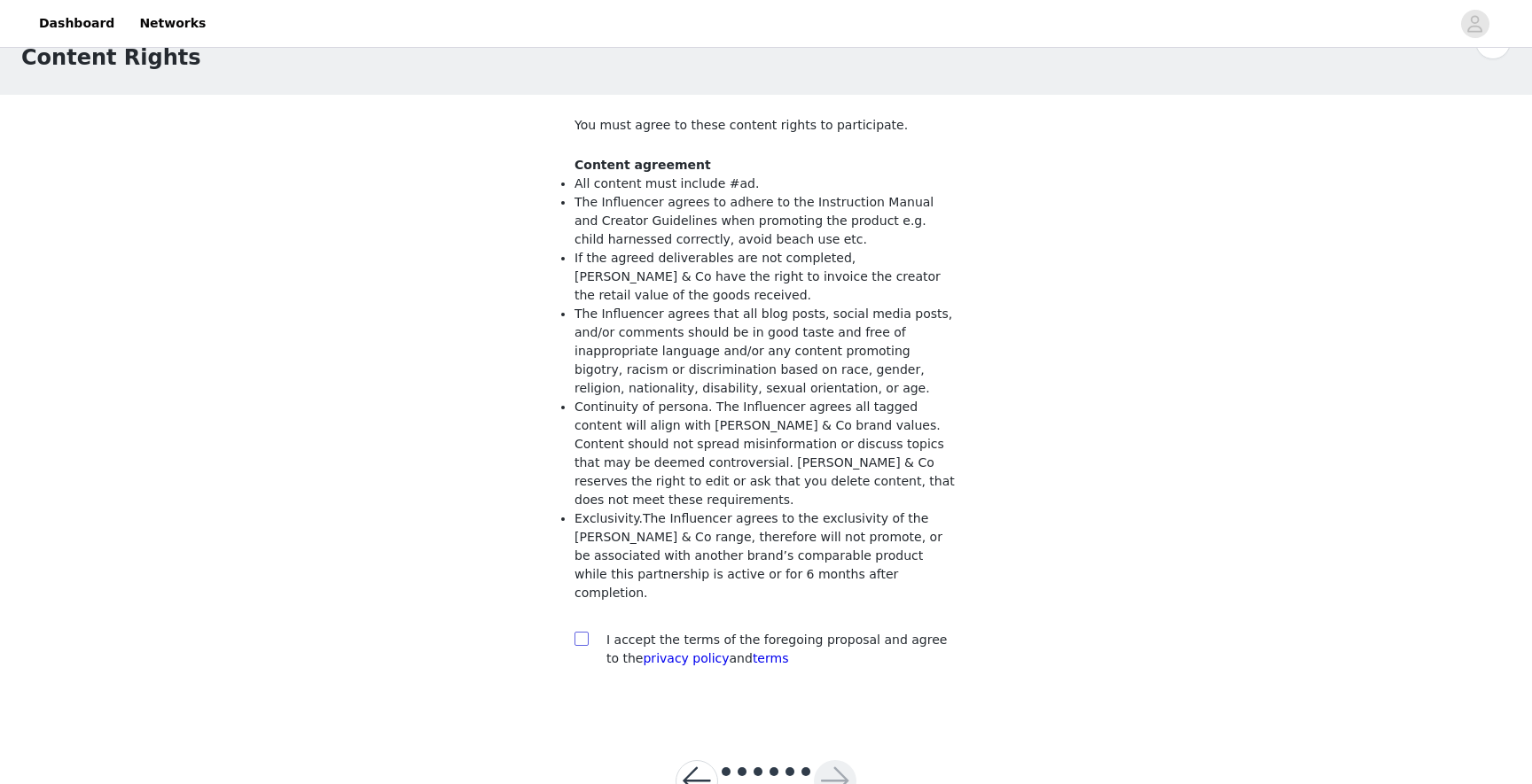
click at [583, 632] on input "checkbox" at bounding box center [580, 637] width 12 height 12
checkbox input "true"
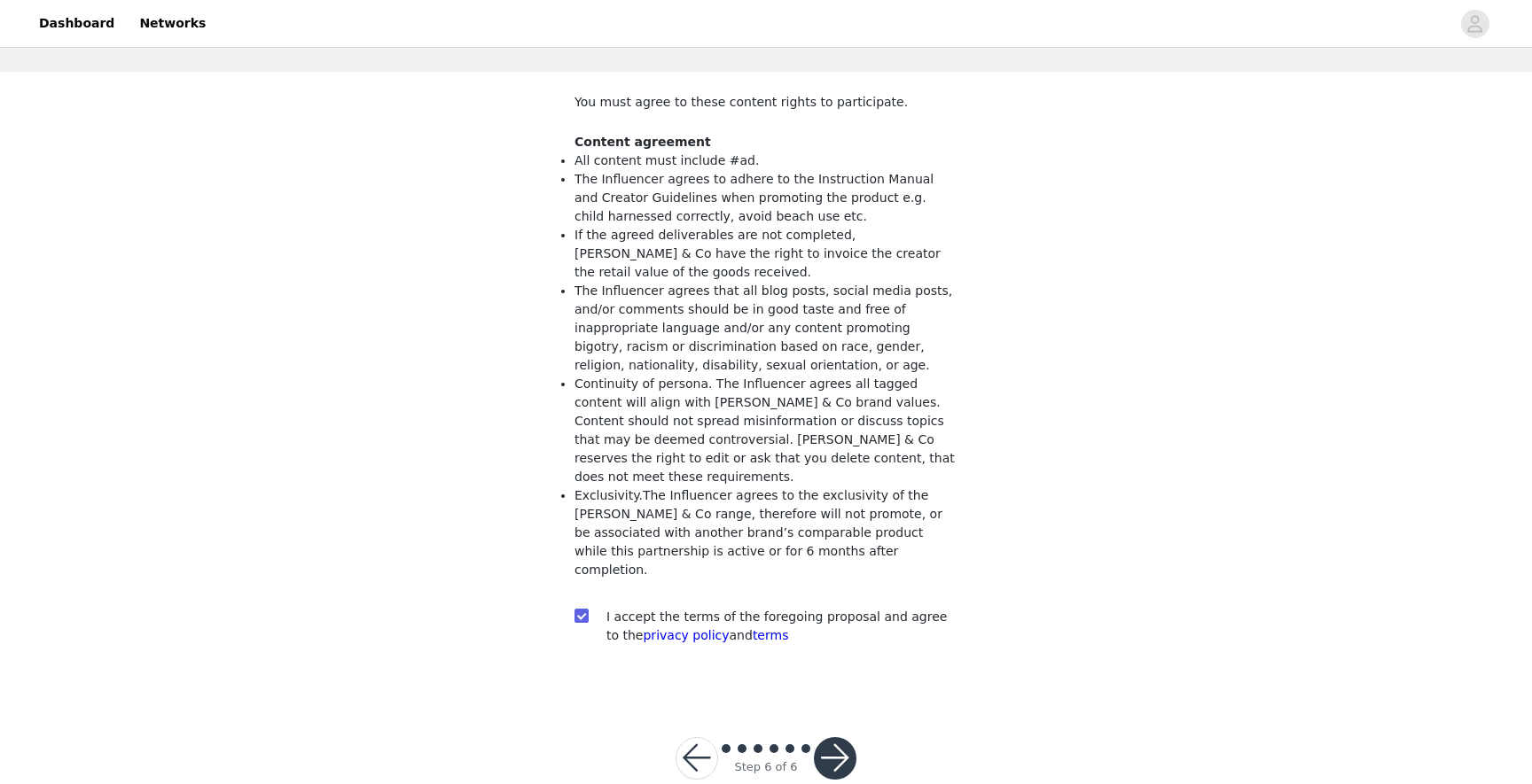
click at [725, 744] on span at bounding box center [726, 748] width 9 height 9
click at [702, 737] on button "button" at bounding box center [696, 758] width 43 height 43
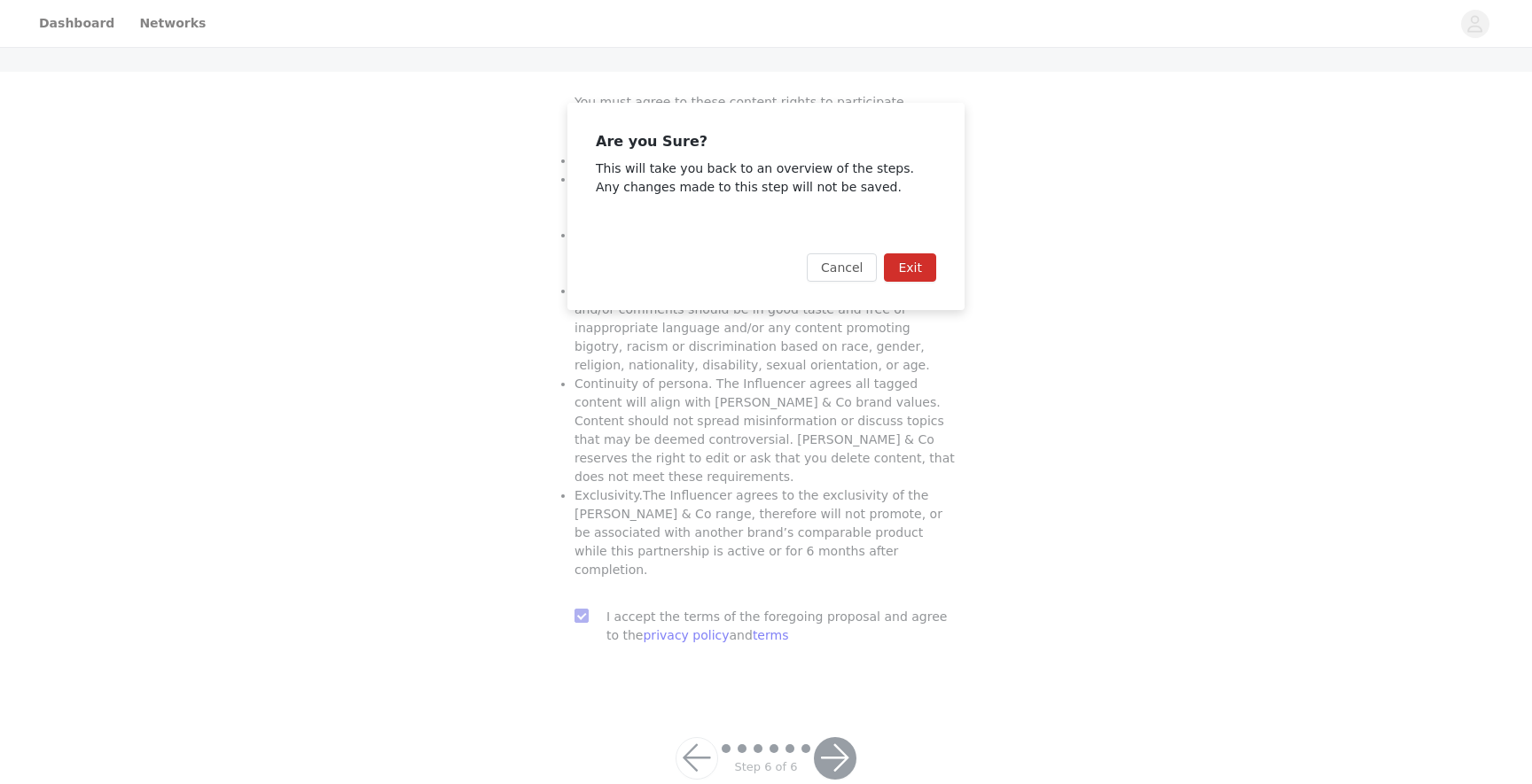
click at [893, 278] on button "Exit" at bounding box center [909, 268] width 52 height 28
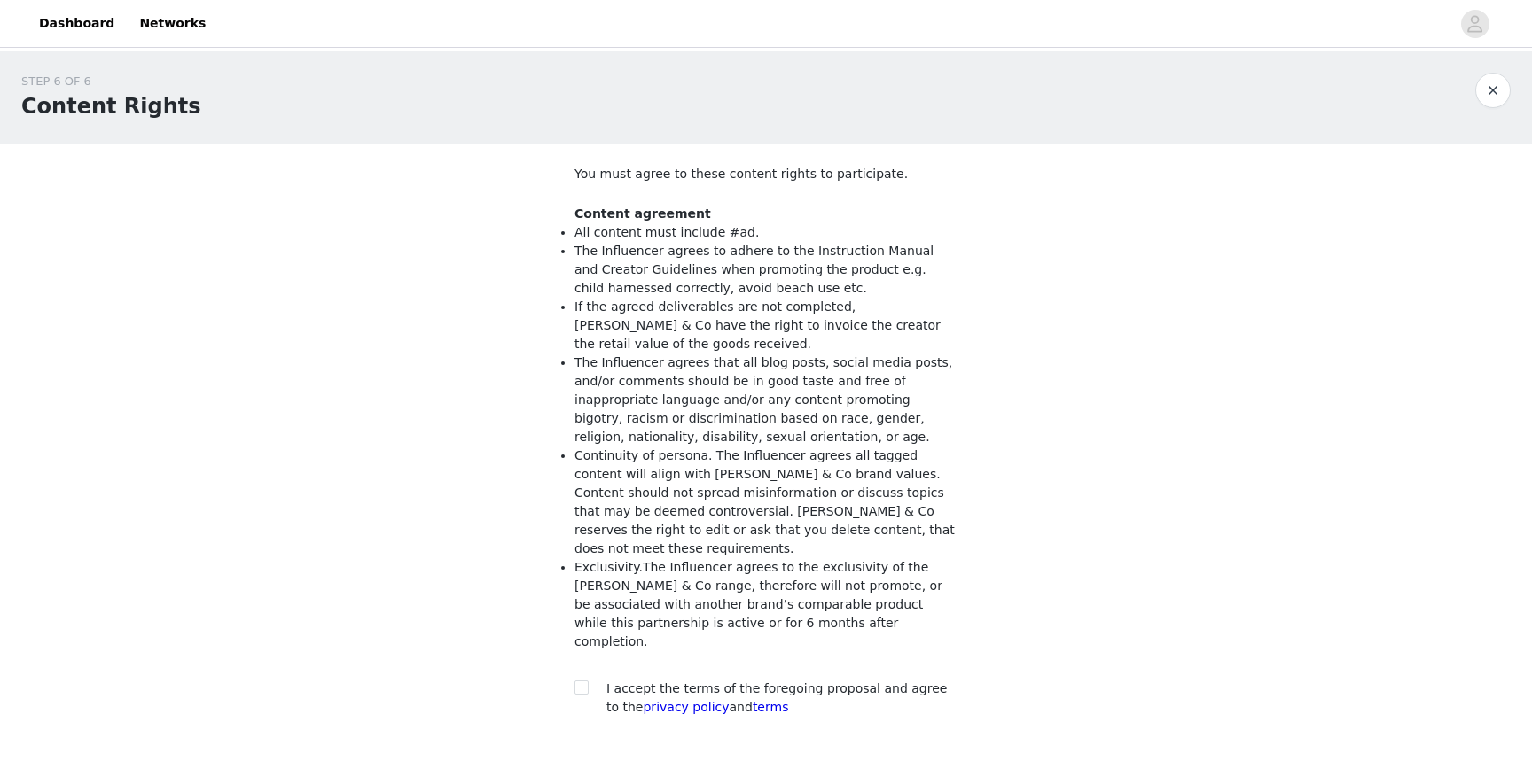
scroll to position [35, 0]
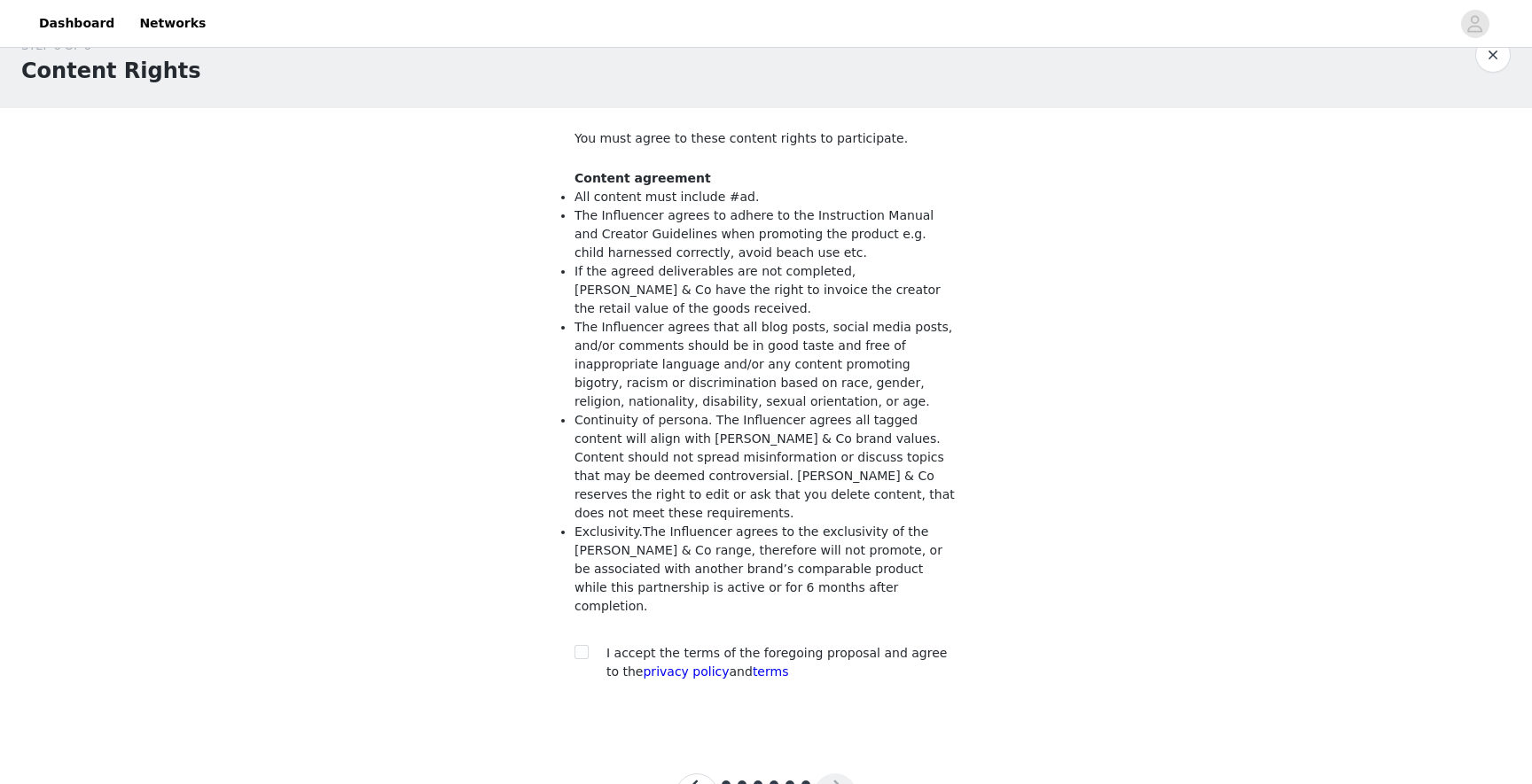
click at [696, 774] on button "button" at bounding box center [696, 794] width 43 height 43
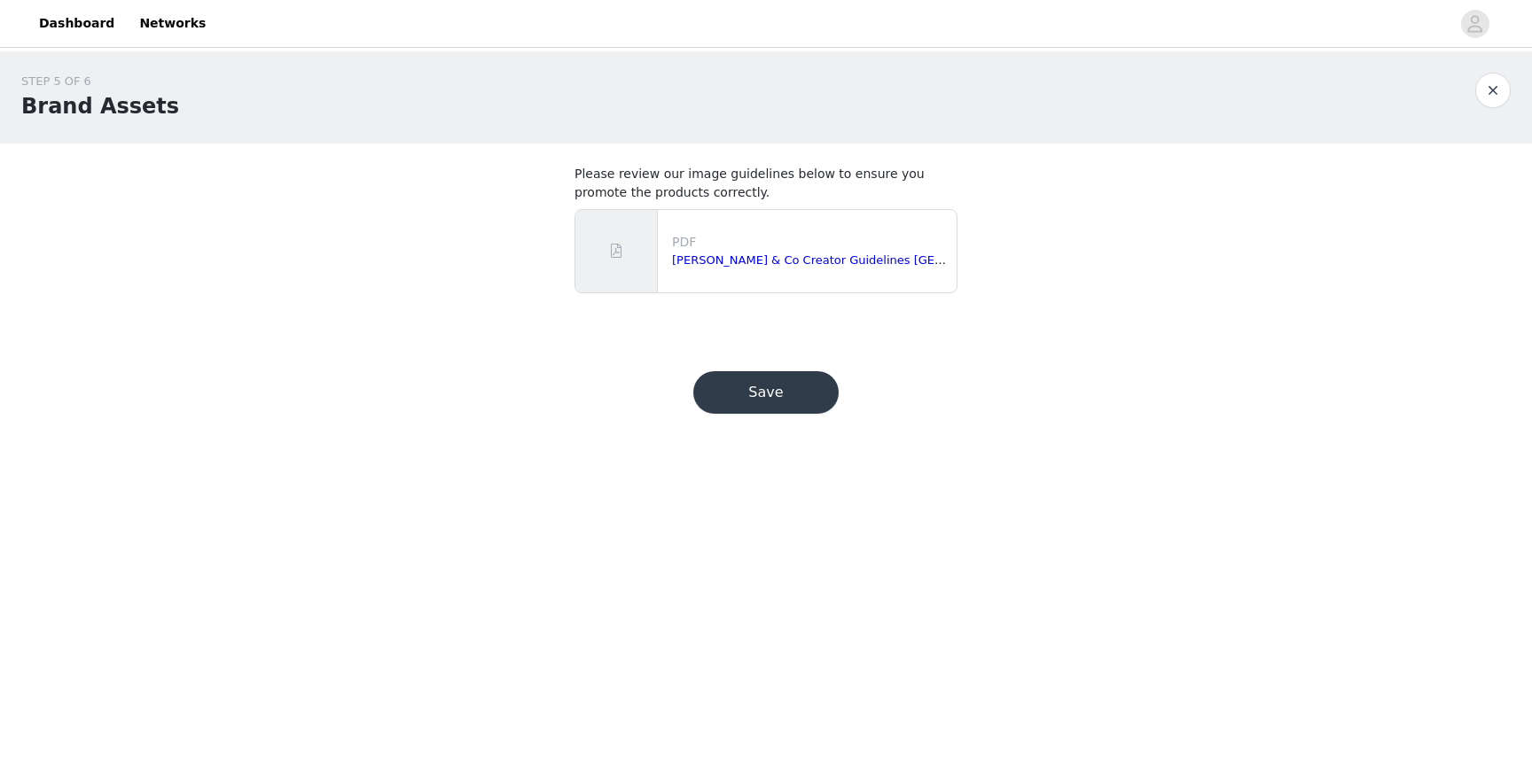
click at [803, 405] on button "Save" at bounding box center [766, 392] width 146 height 43
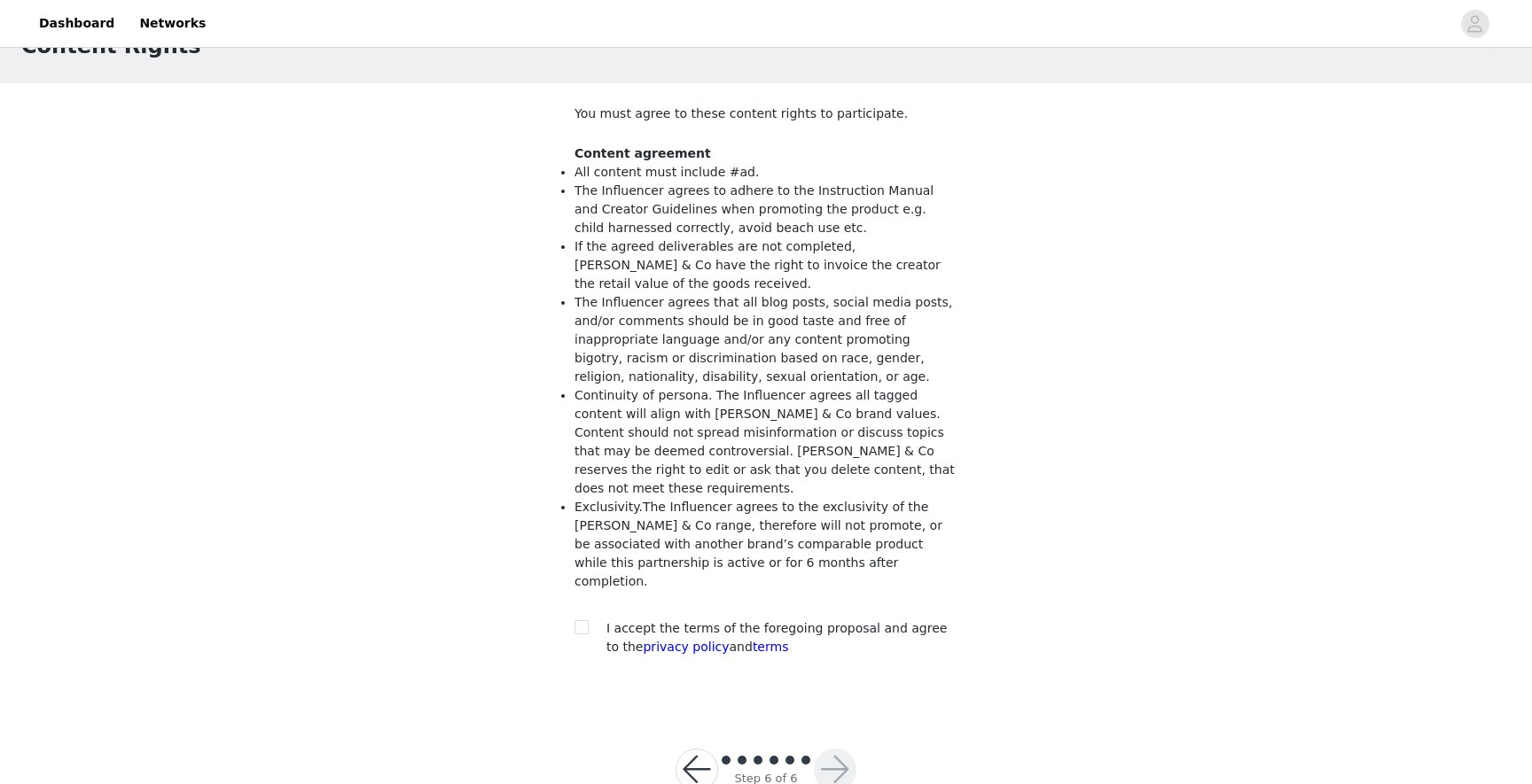
scroll to position [72, 0]
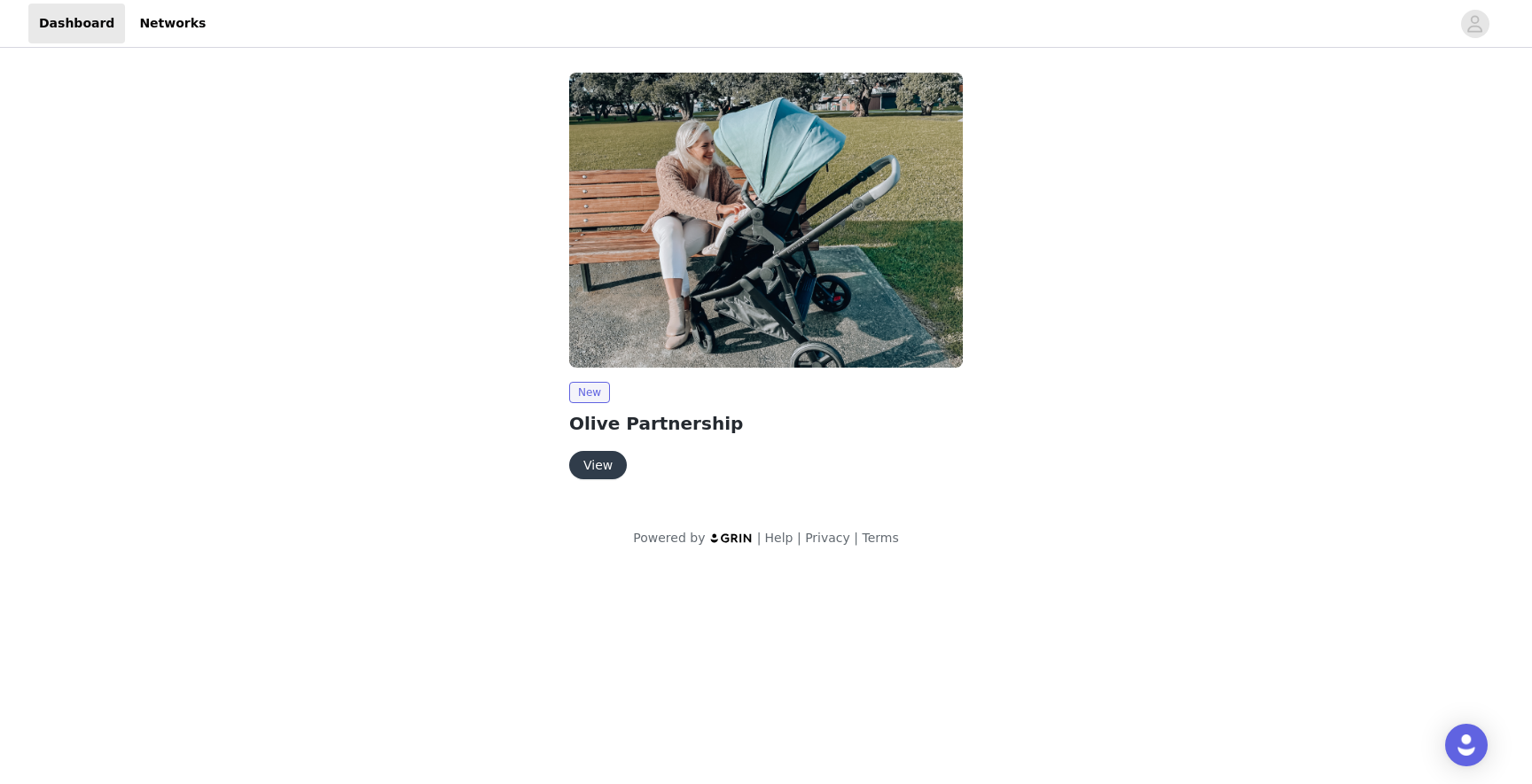
click at [599, 471] on button "View" at bounding box center [597, 465] width 58 height 28
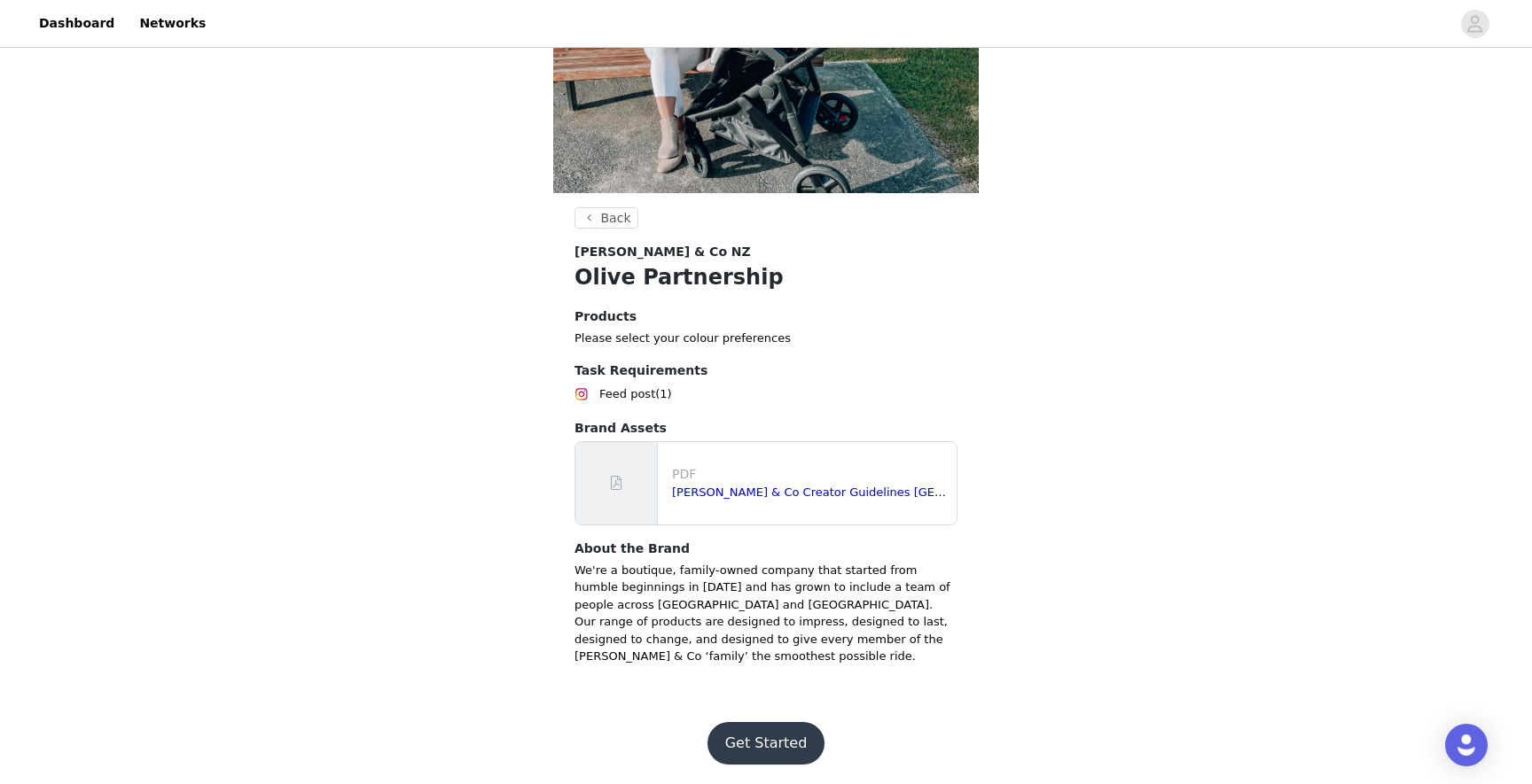
scroll to position [178, 0]
click at [730, 493] on link "[PERSON_NAME] & Co Creator Guidelines [GEOGRAPHIC_DATA]pdf" at bounding box center [862, 491] width 381 height 13
click at [784, 723] on button "Get Started" at bounding box center [766, 742] width 118 height 43
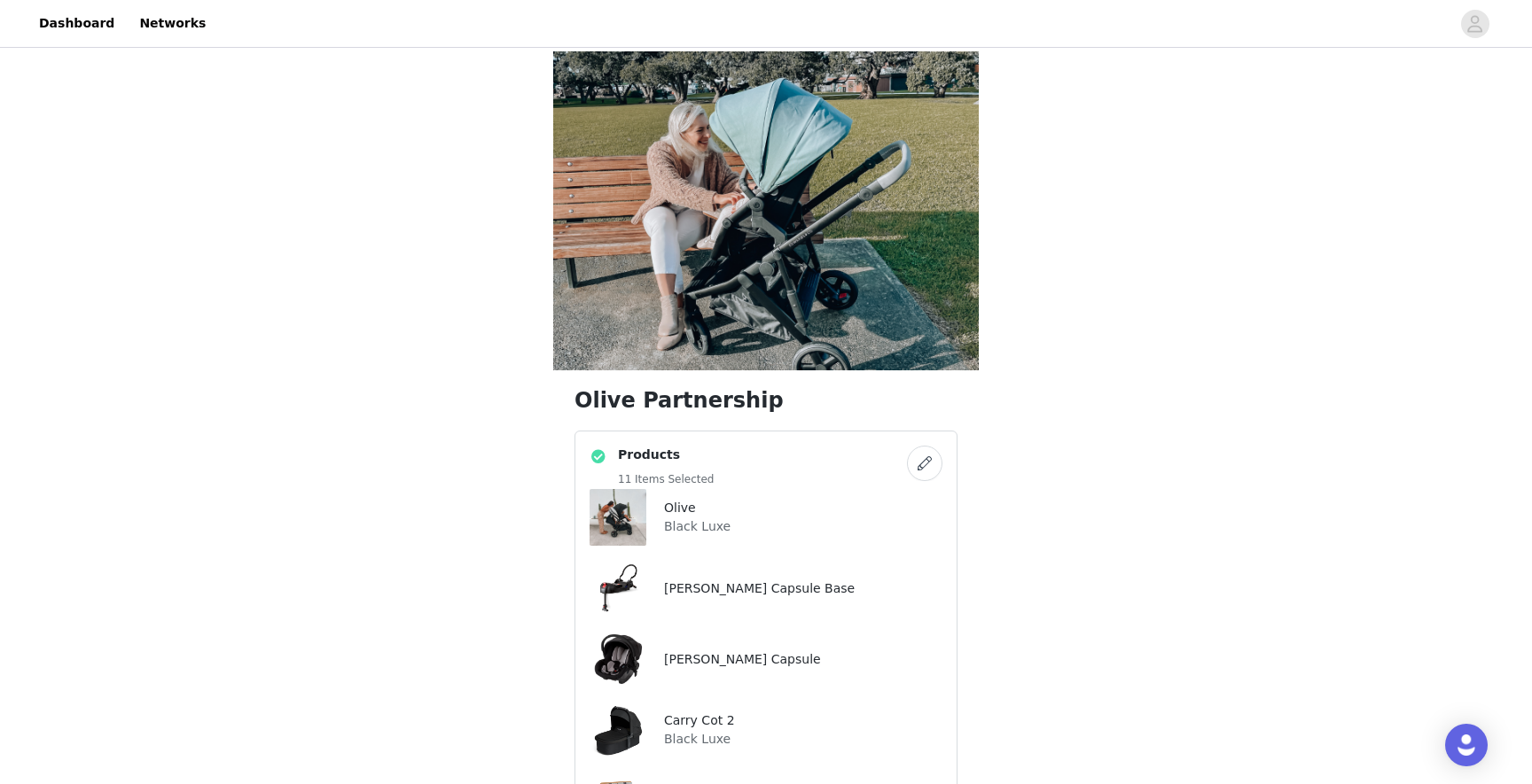
click at [931, 461] on button "button" at bounding box center [924, 462] width 35 height 35
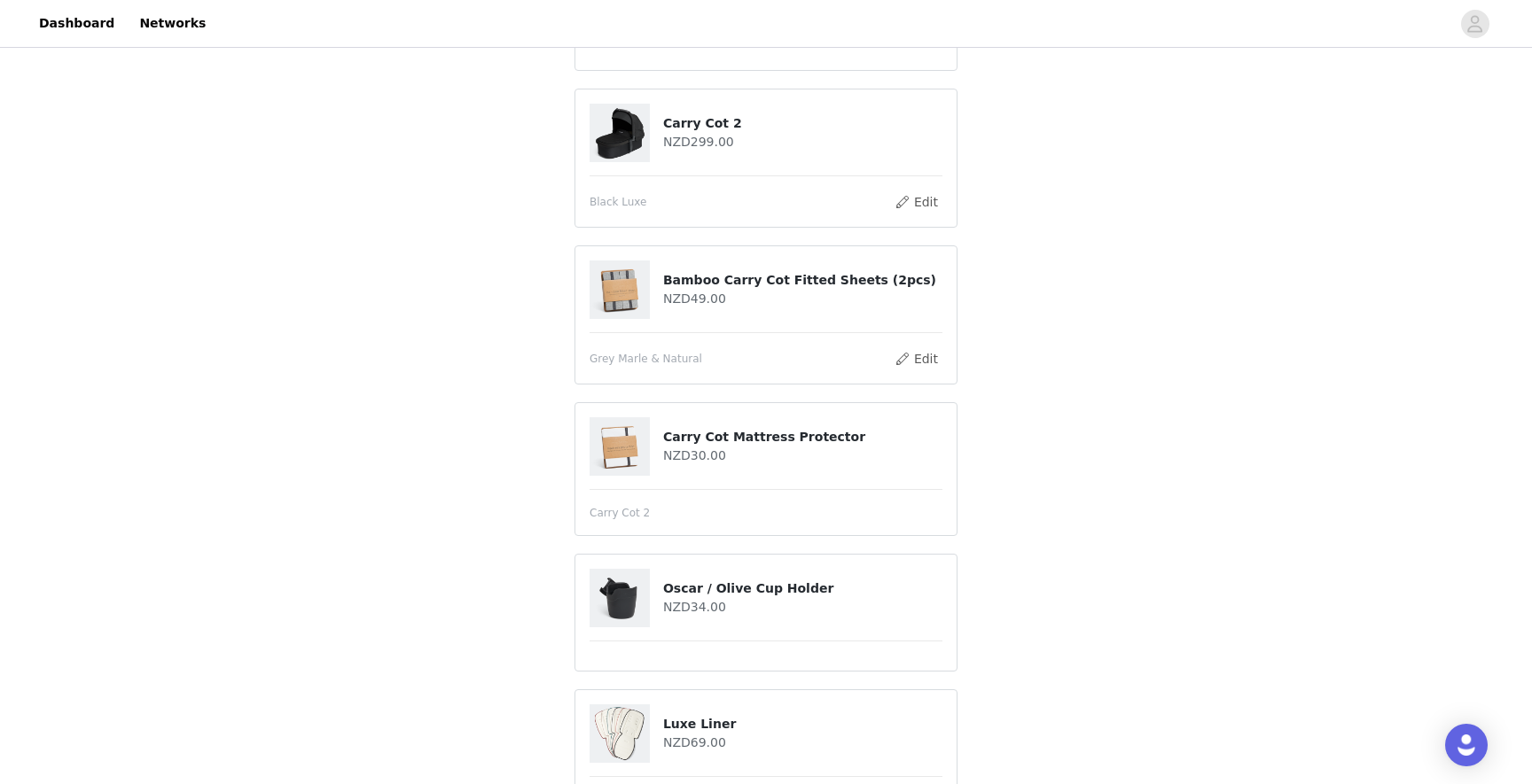
scroll to position [1291, 0]
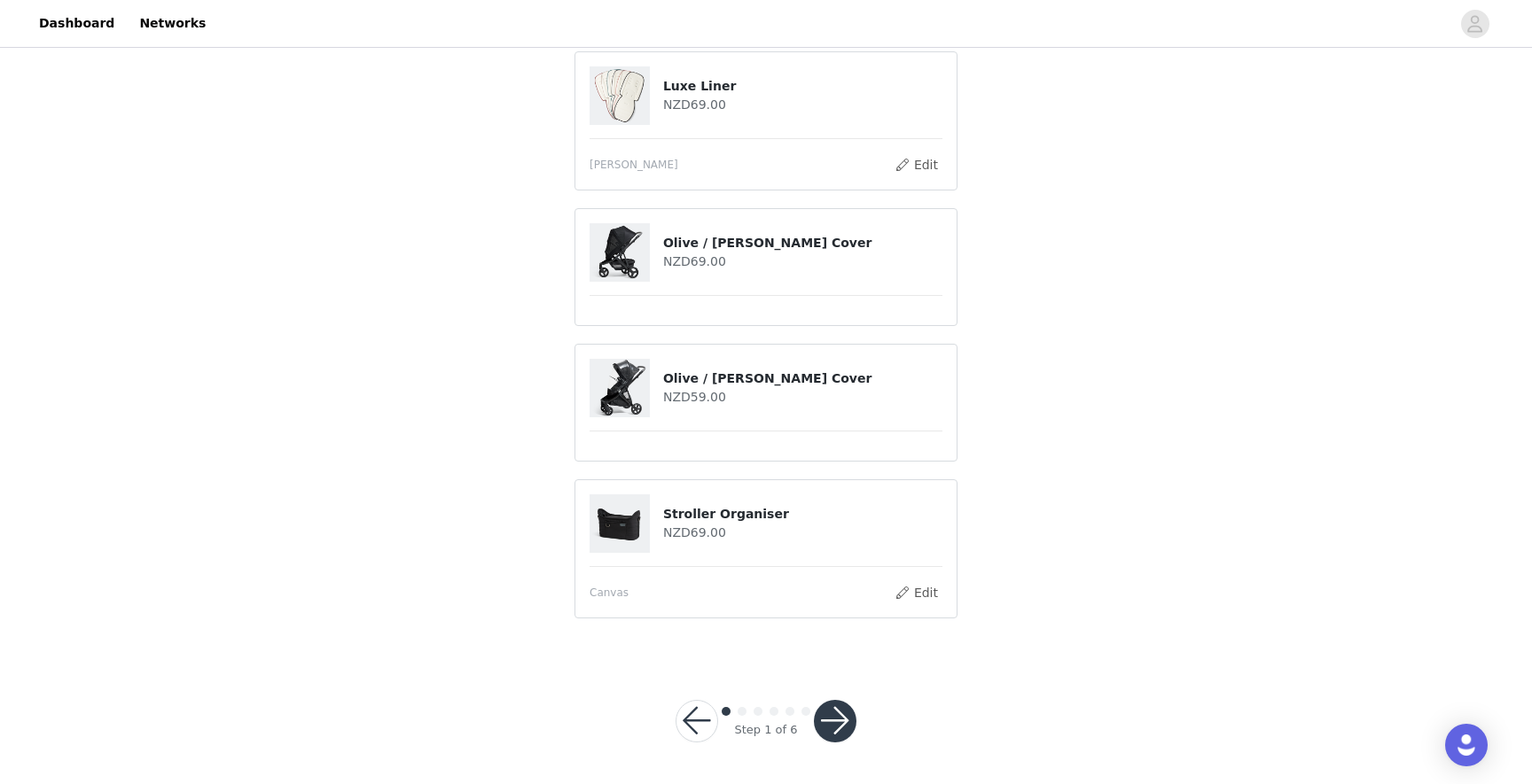
click at [843, 707] on button "button" at bounding box center [835, 721] width 43 height 43
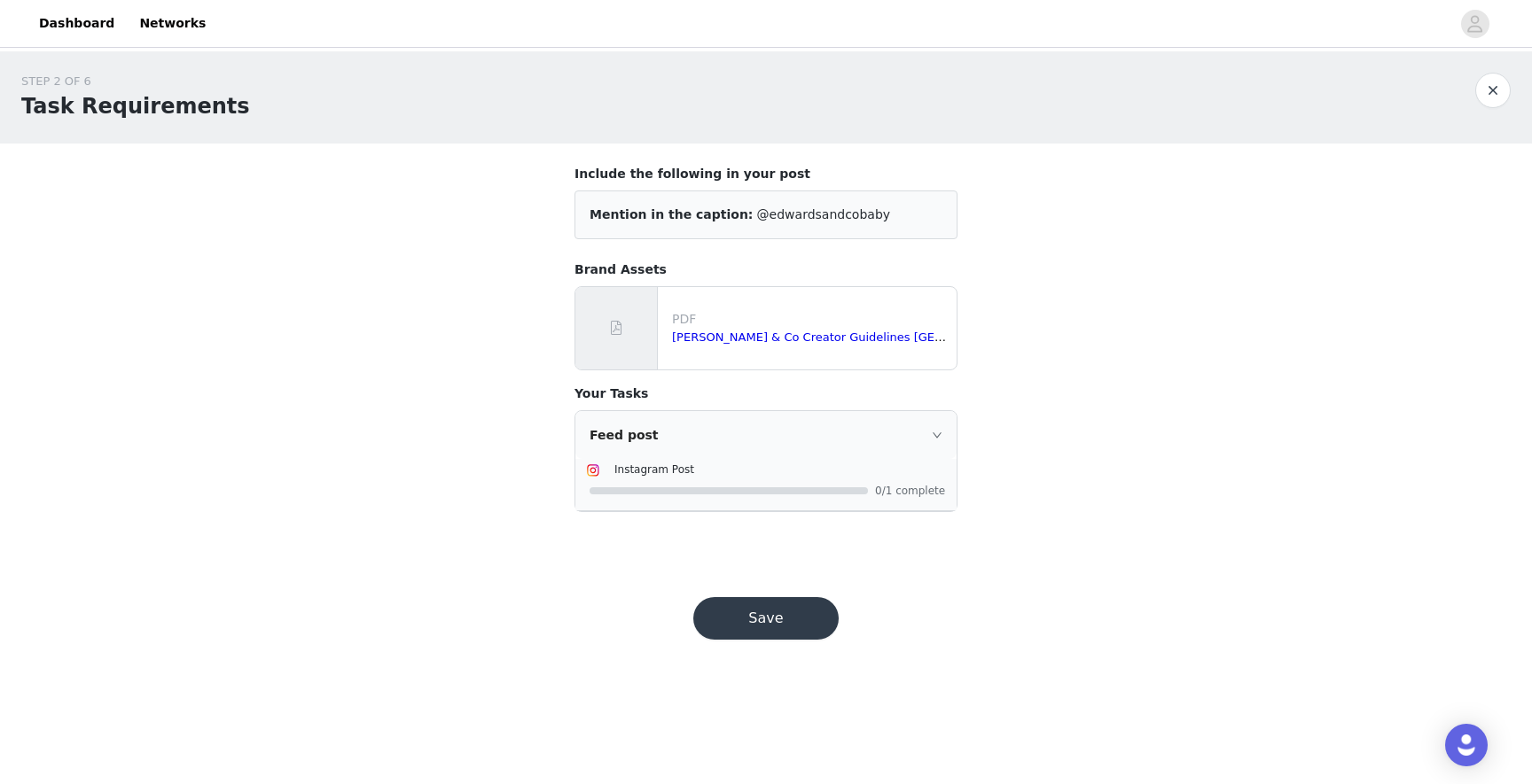
click at [761, 612] on button "Save" at bounding box center [766, 618] width 146 height 43
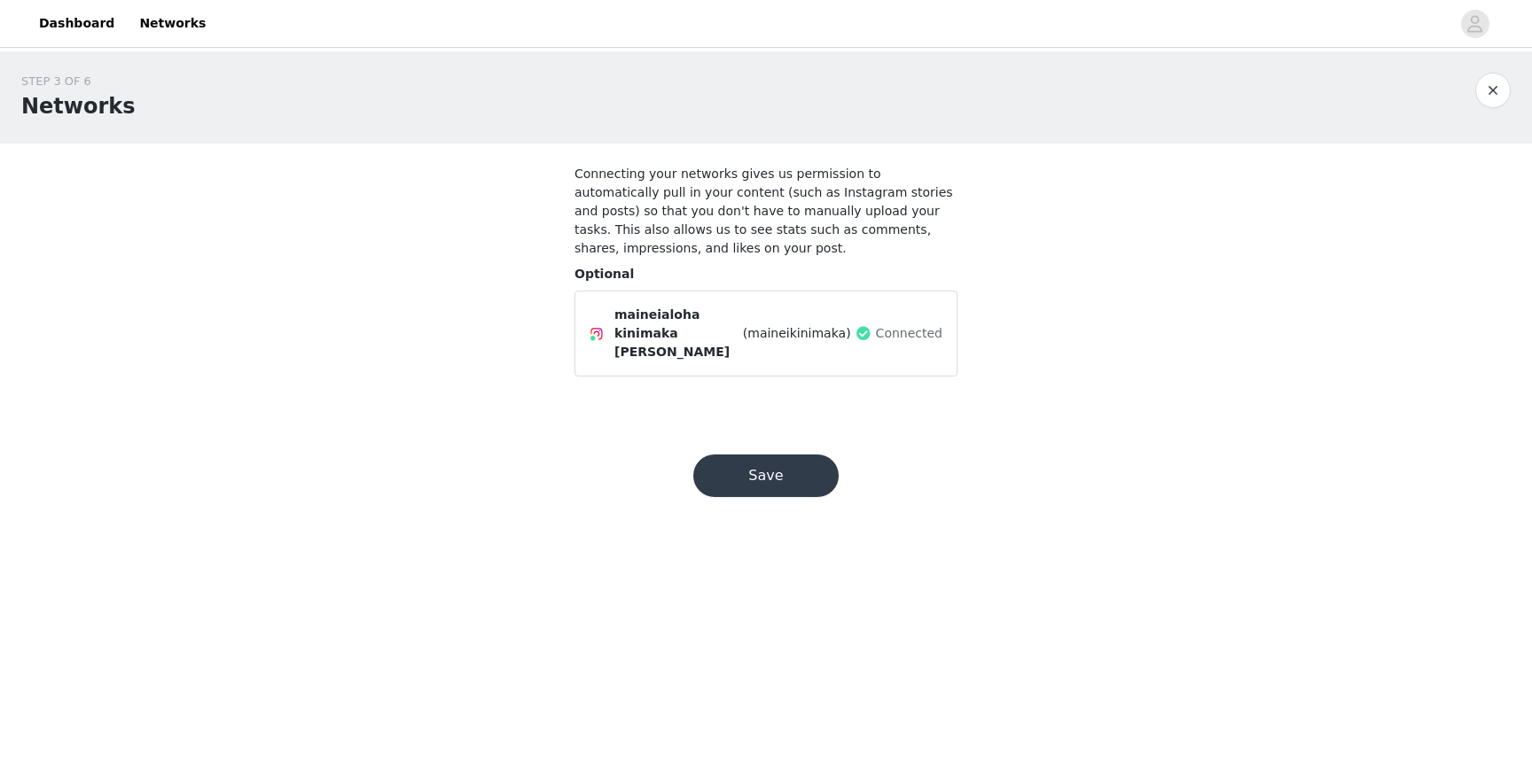
click at [771, 458] on button "Save" at bounding box center [766, 476] width 146 height 43
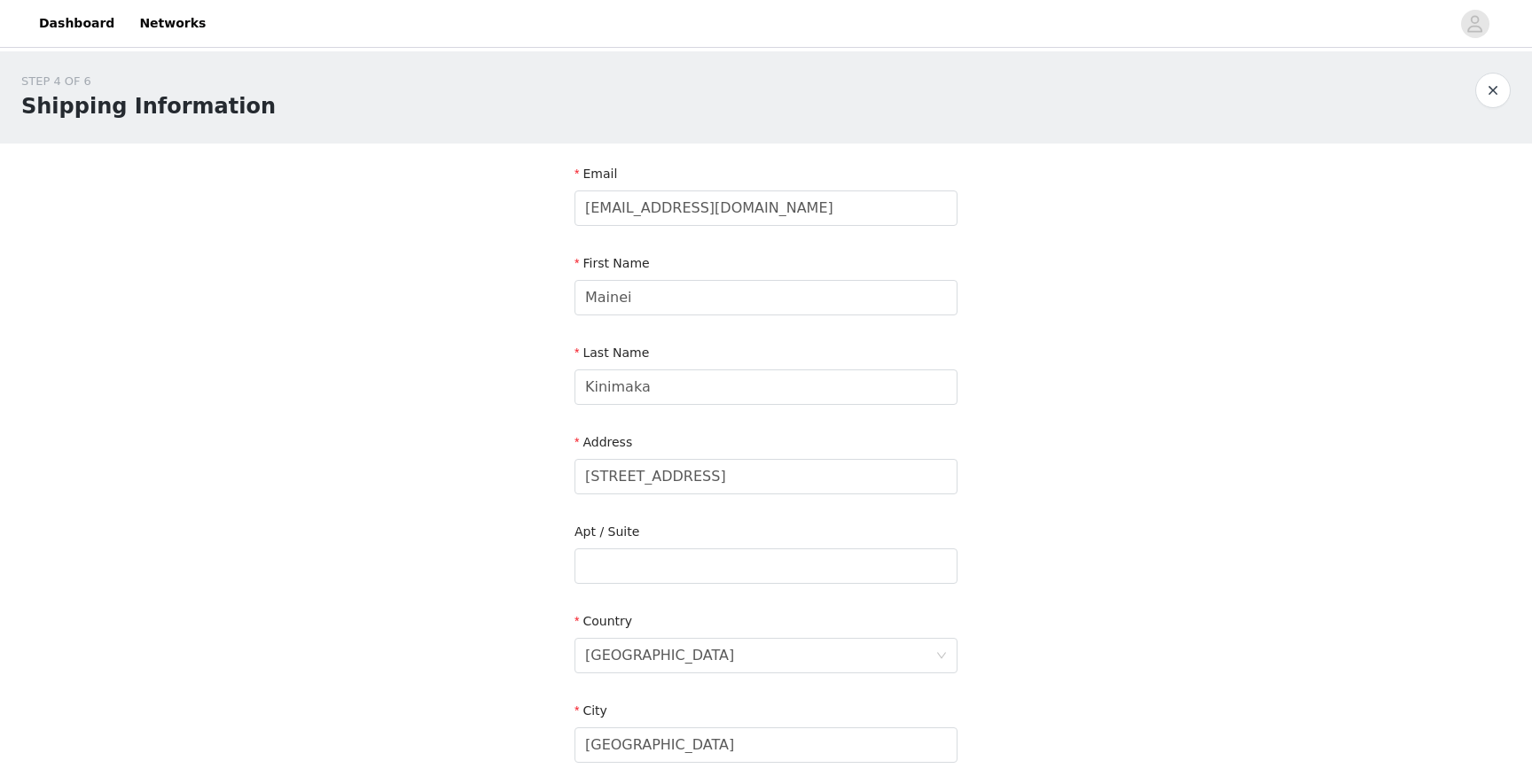
scroll to position [424, 0]
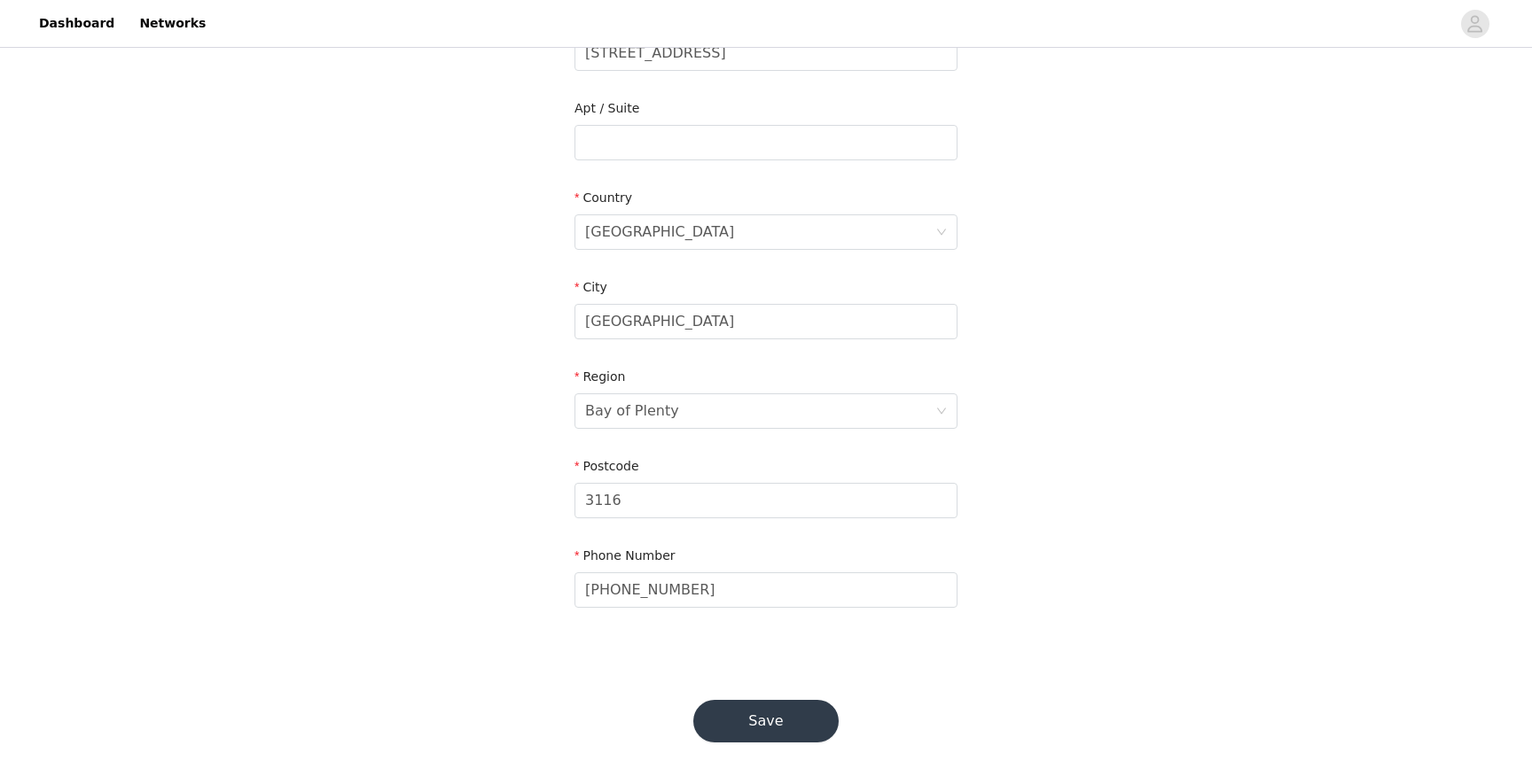
click at [725, 729] on button "Save" at bounding box center [766, 721] width 146 height 43
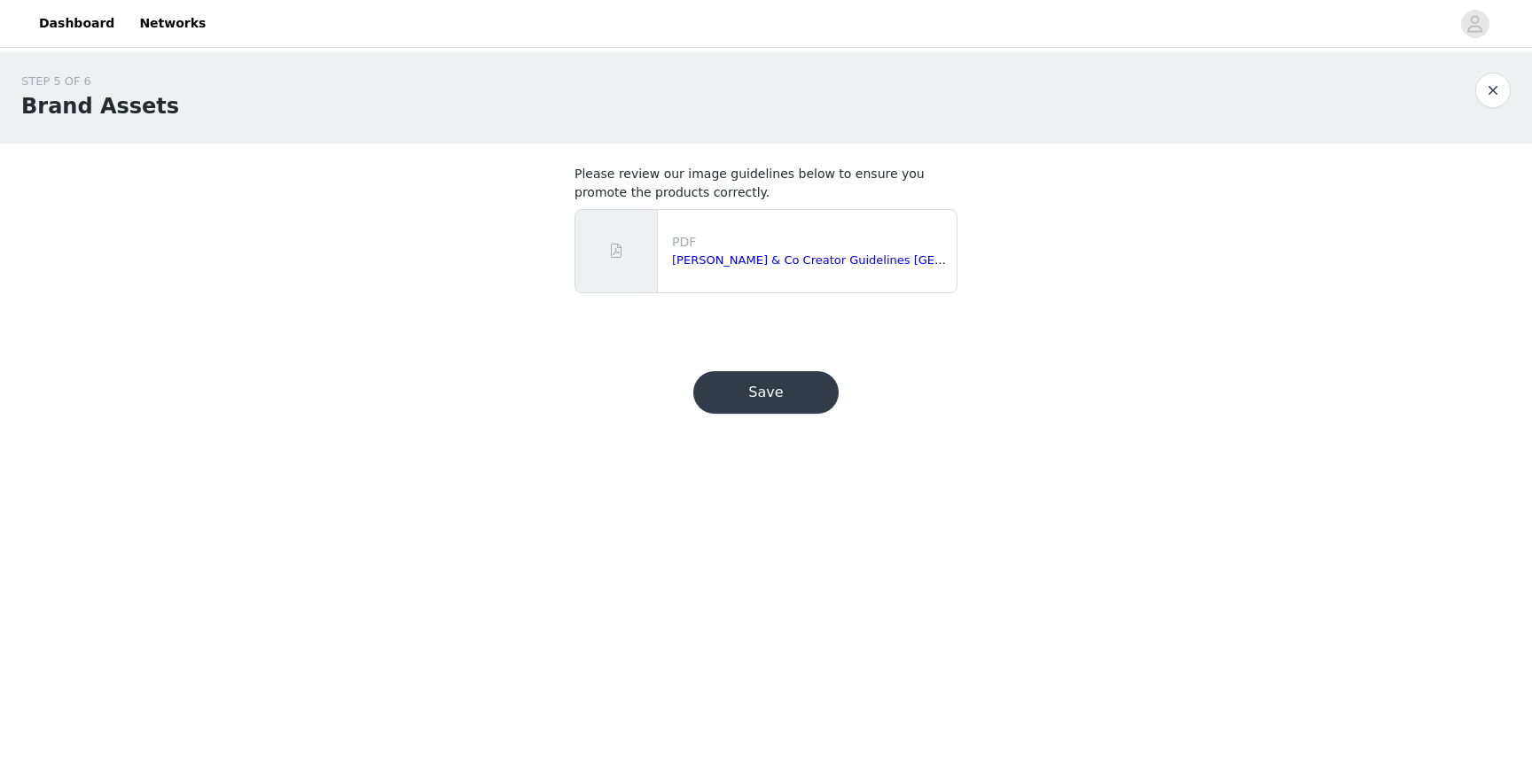
click at [782, 403] on button "Save" at bounding box center [766, 392] width 146 height 43
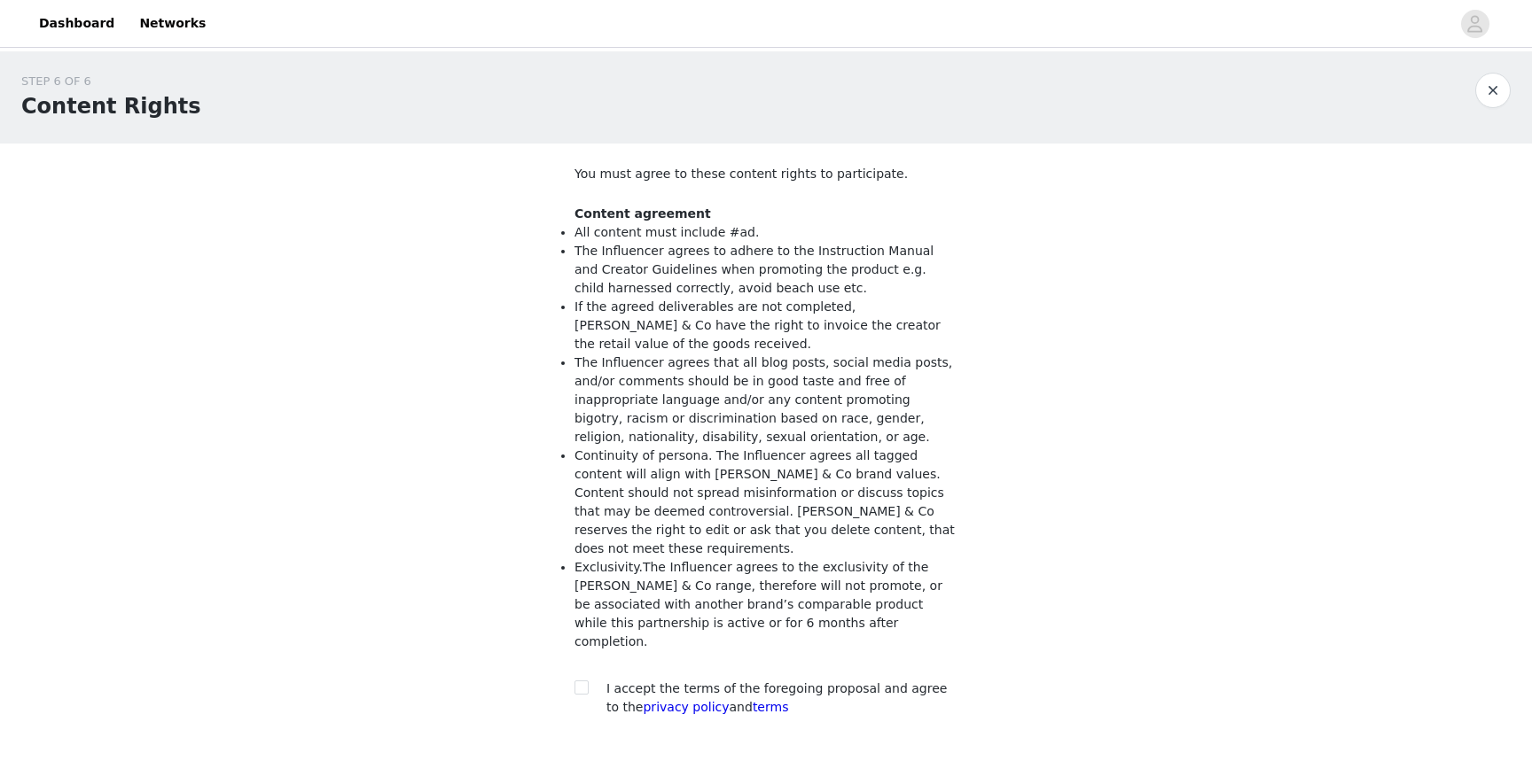
scroll to position [72, 0]
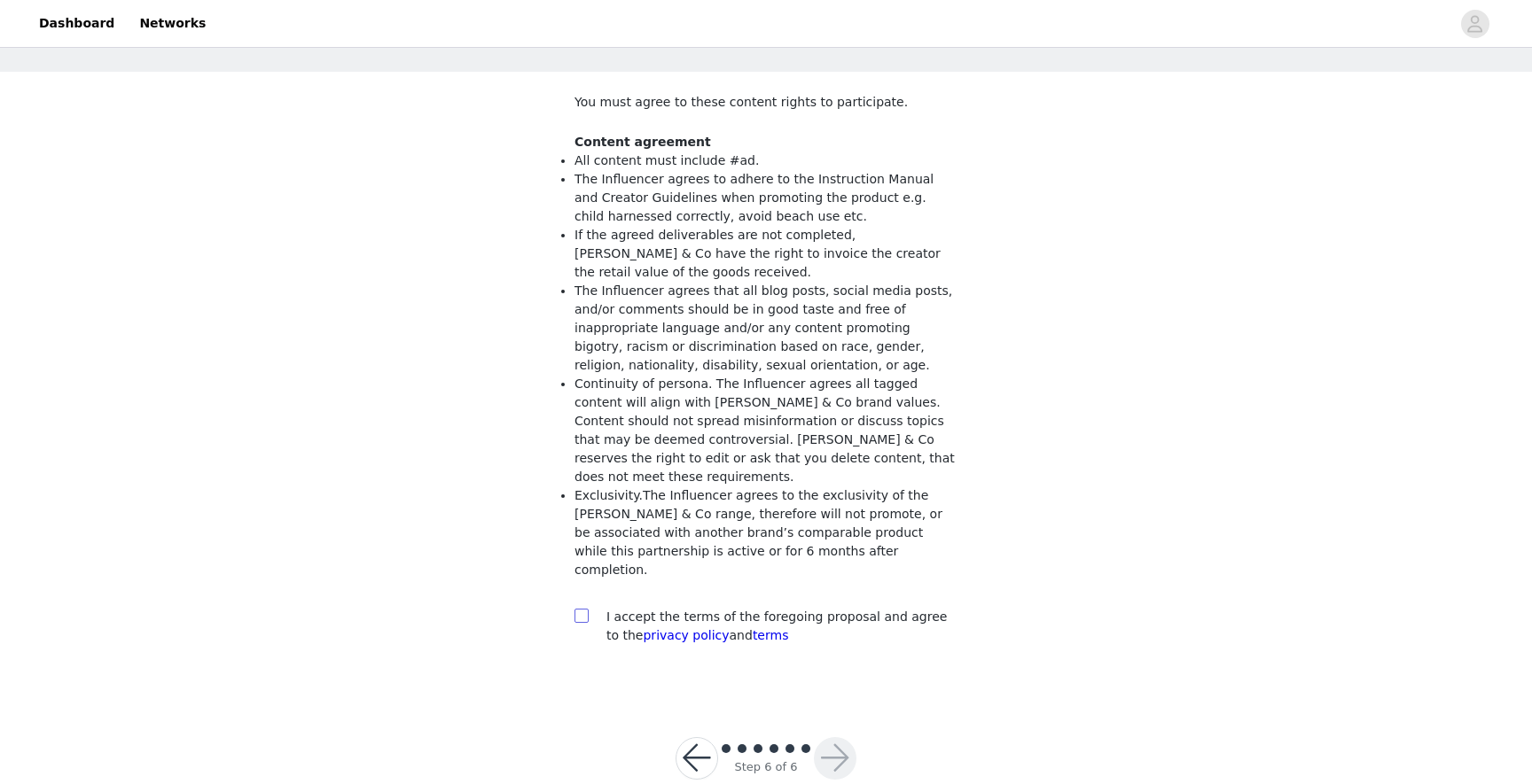
click at [582, 609] on input "checkbox" at bounding box center [580, 615] width 12 height 12
checkbox input "true"
click at [831, 737] on button "button" at bounding box center [835, 758] width 43 height 43
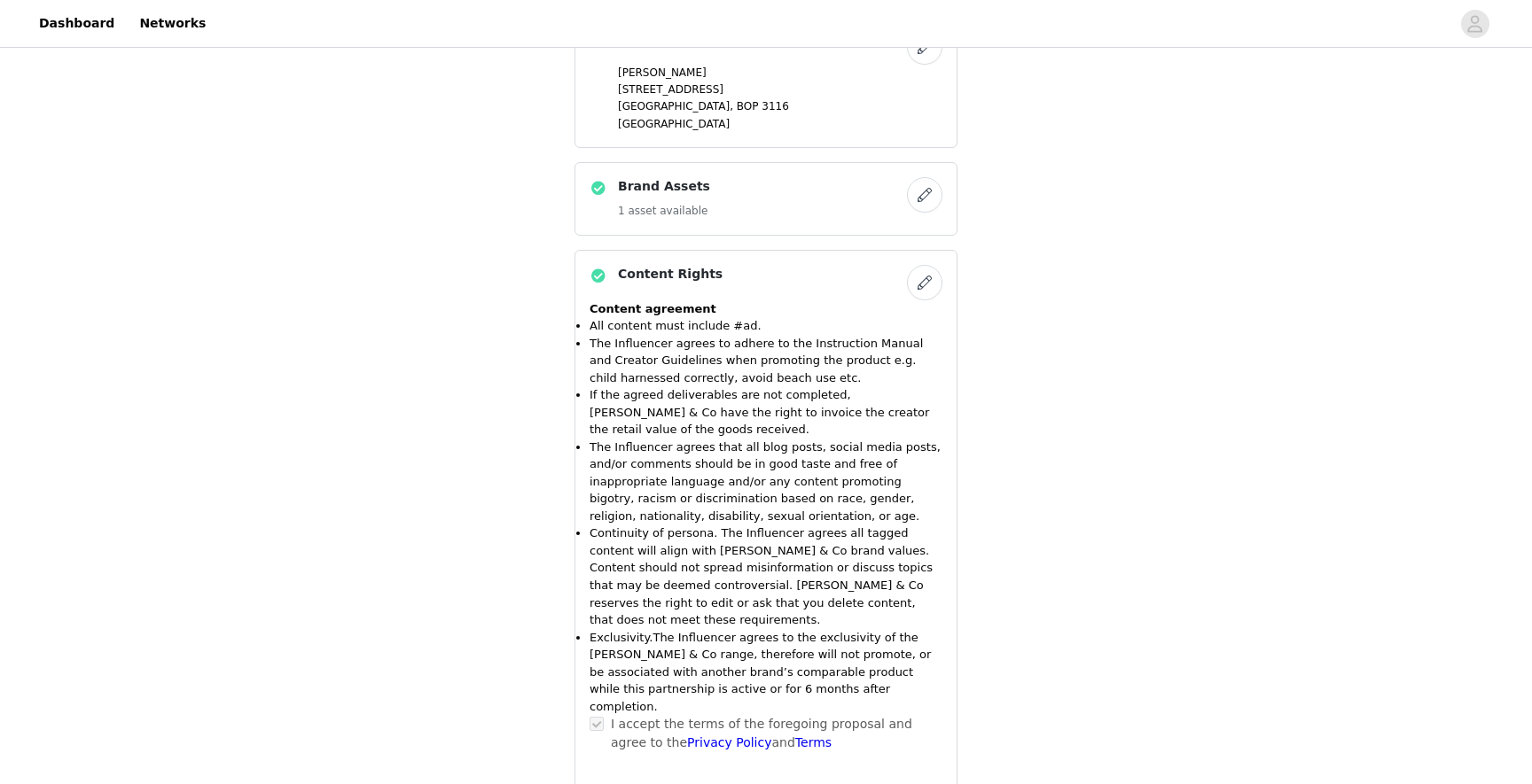
scroll to position [1659, 0]
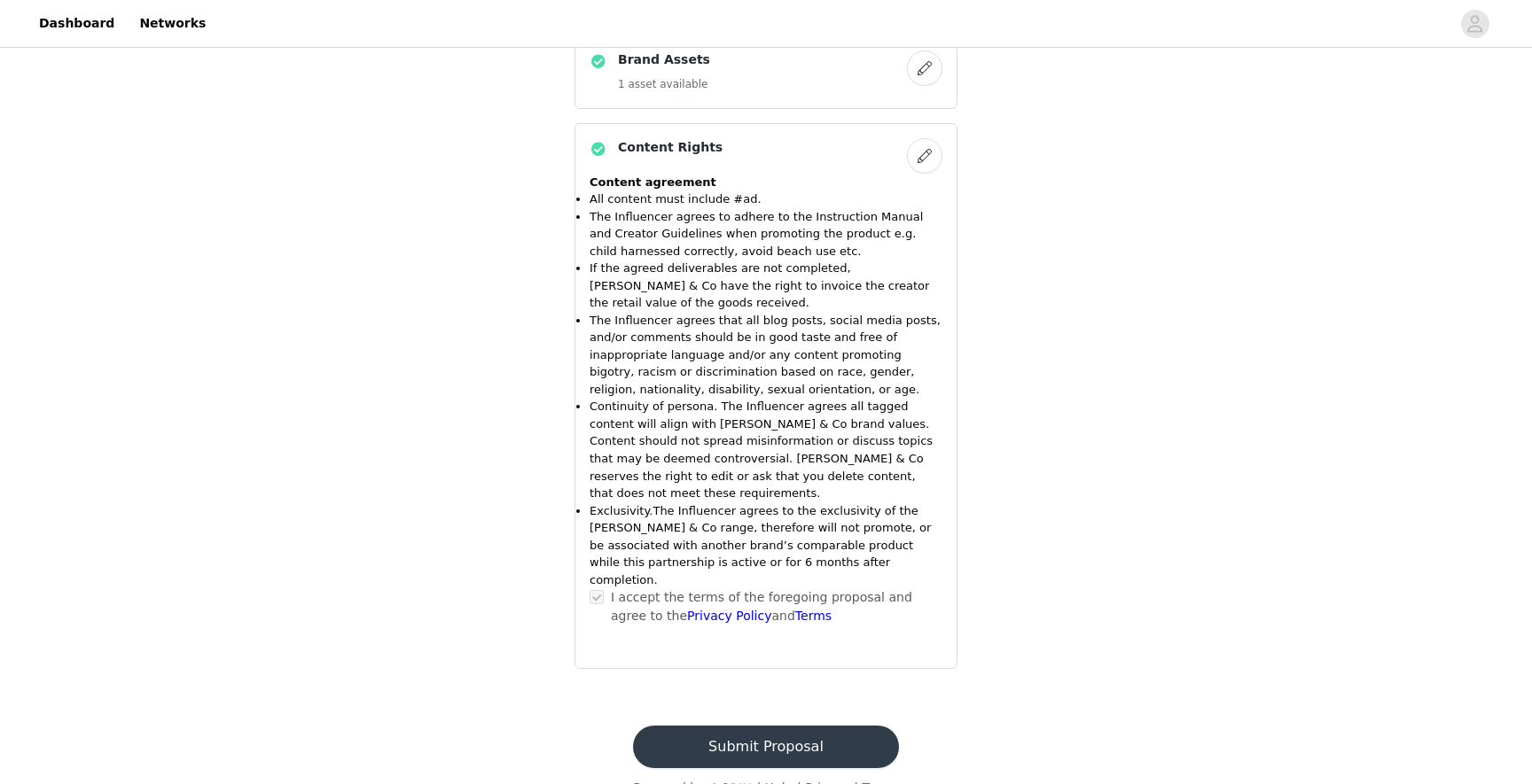
click at [666, 725] on button "Submit Proposal" at bounding box center [766, 746] width 265 height 43
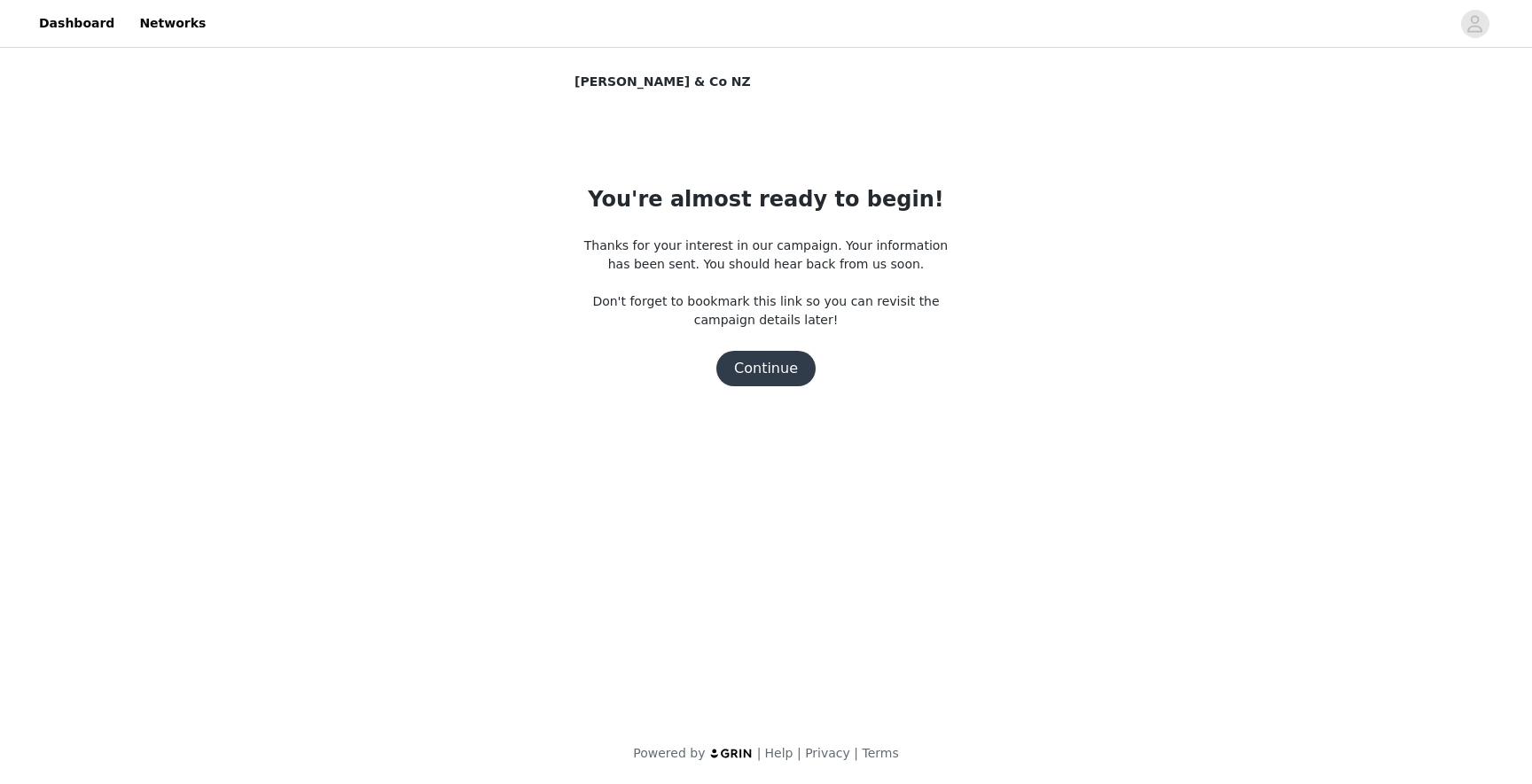
click at [767, 373] on button "Continue" at bounding box center [766, 368] width 99 height 35
